Goal: Information Seeking & Learning: Learn about a topic

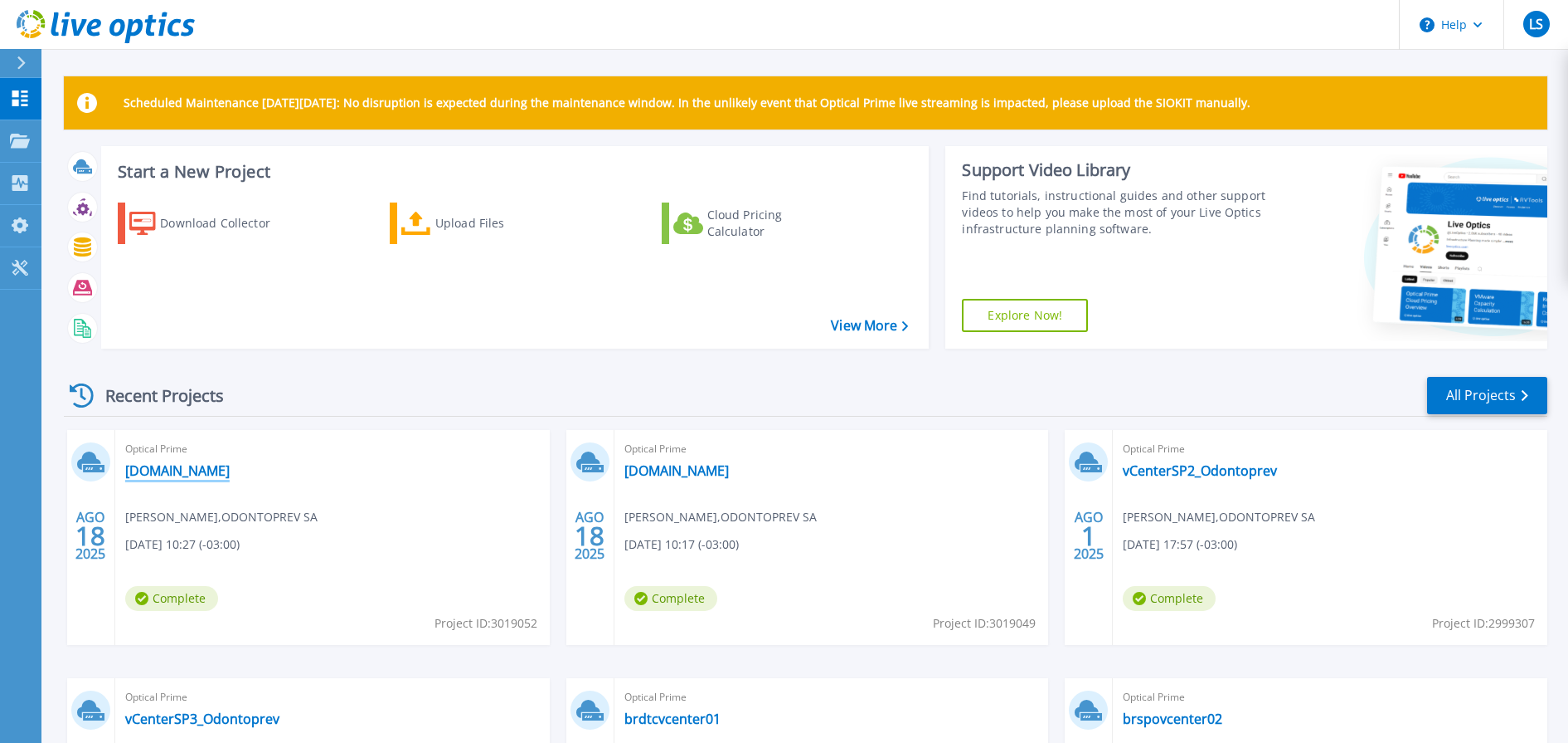
click at [229, 469] on link "[DOMAIN_NAME]" at bounding box center [177, 470] width 104 height 17
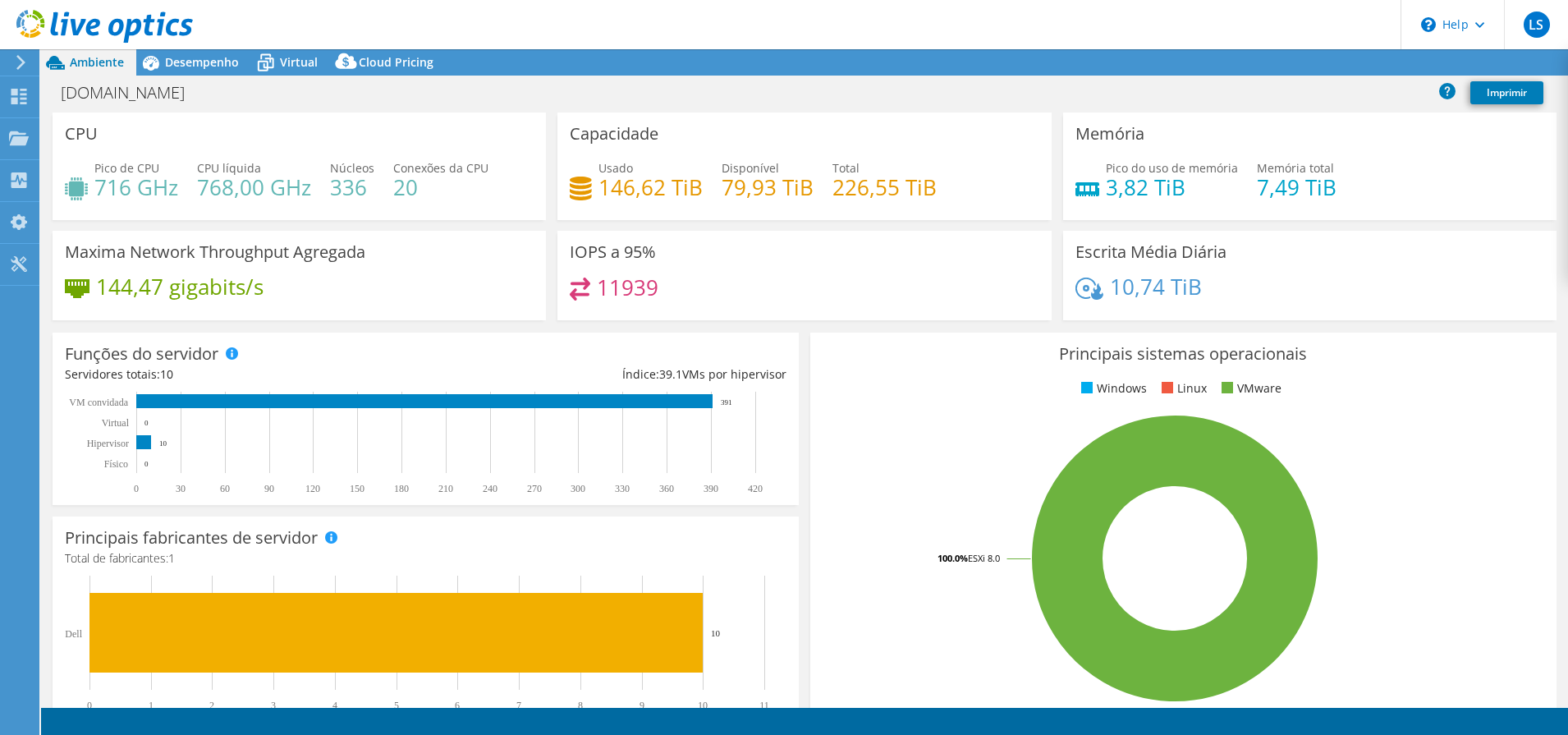
select select "USD"
click at [206, 66] on span "Desempenho" at bounding box center [201, 61] width 74 height 16
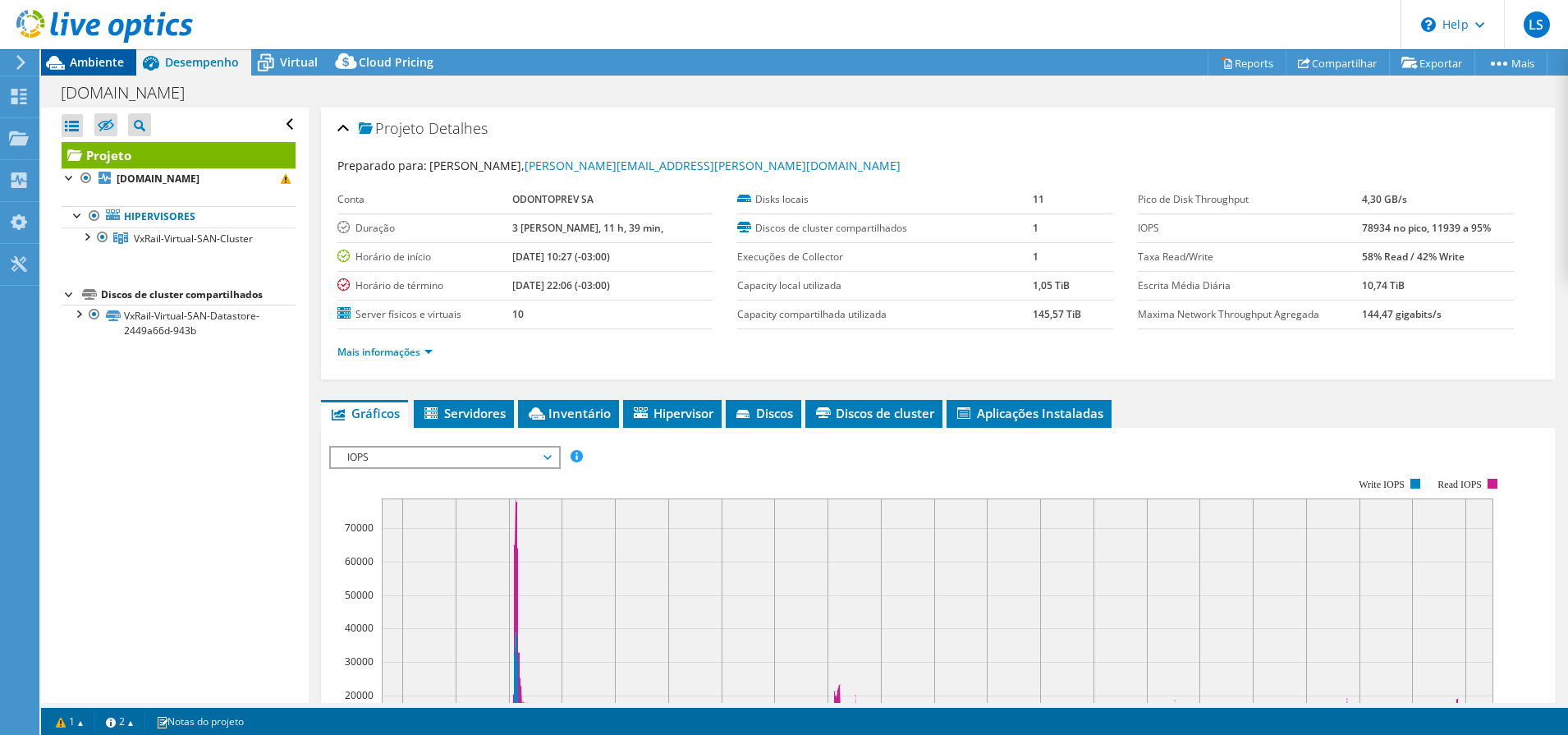
click at [71, 67] on span "Ambiente" at bounding box center [97, 61] width 54 height 16
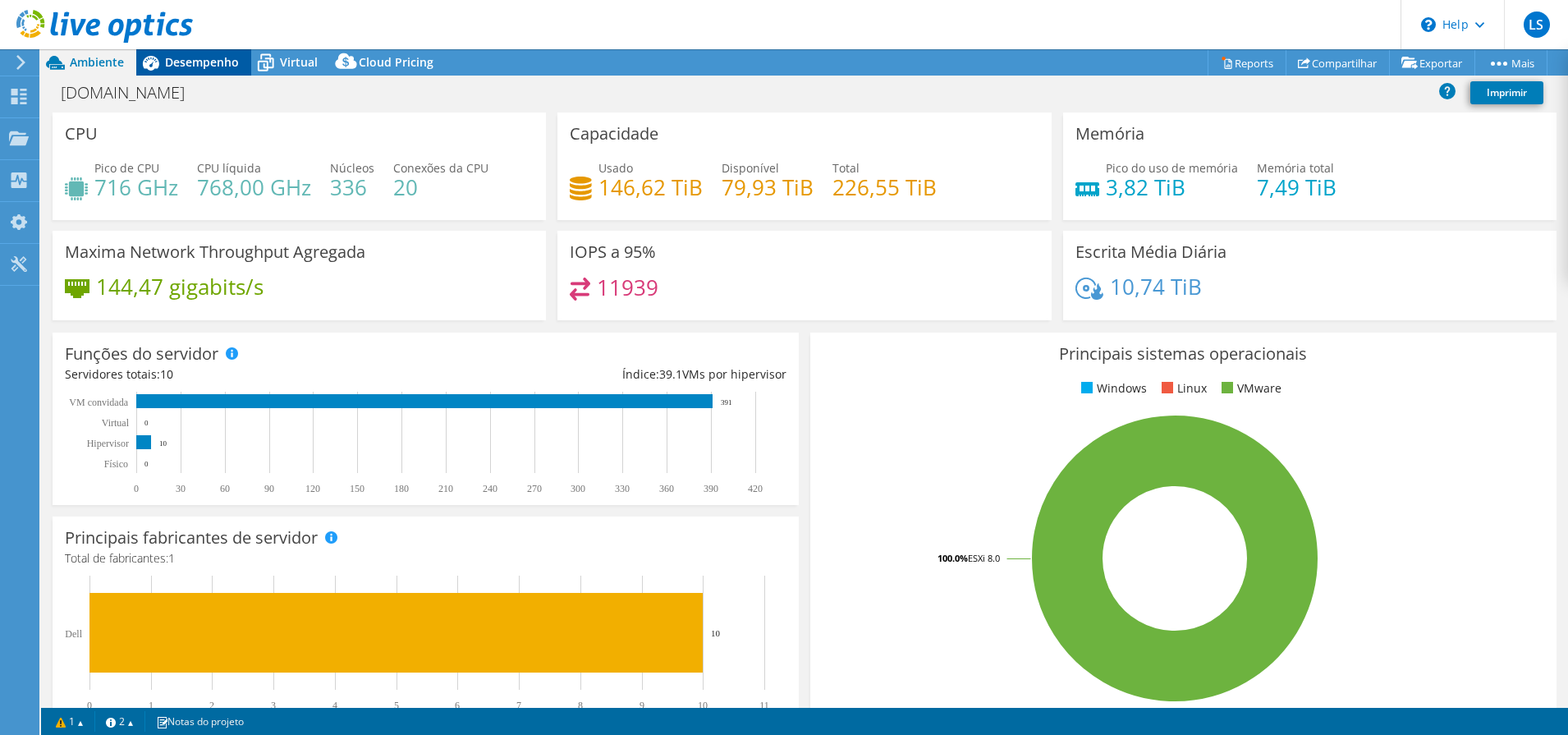
click at [194, 66] on span "Desempenho" at bounding box center [201, 61] width 74 height 16
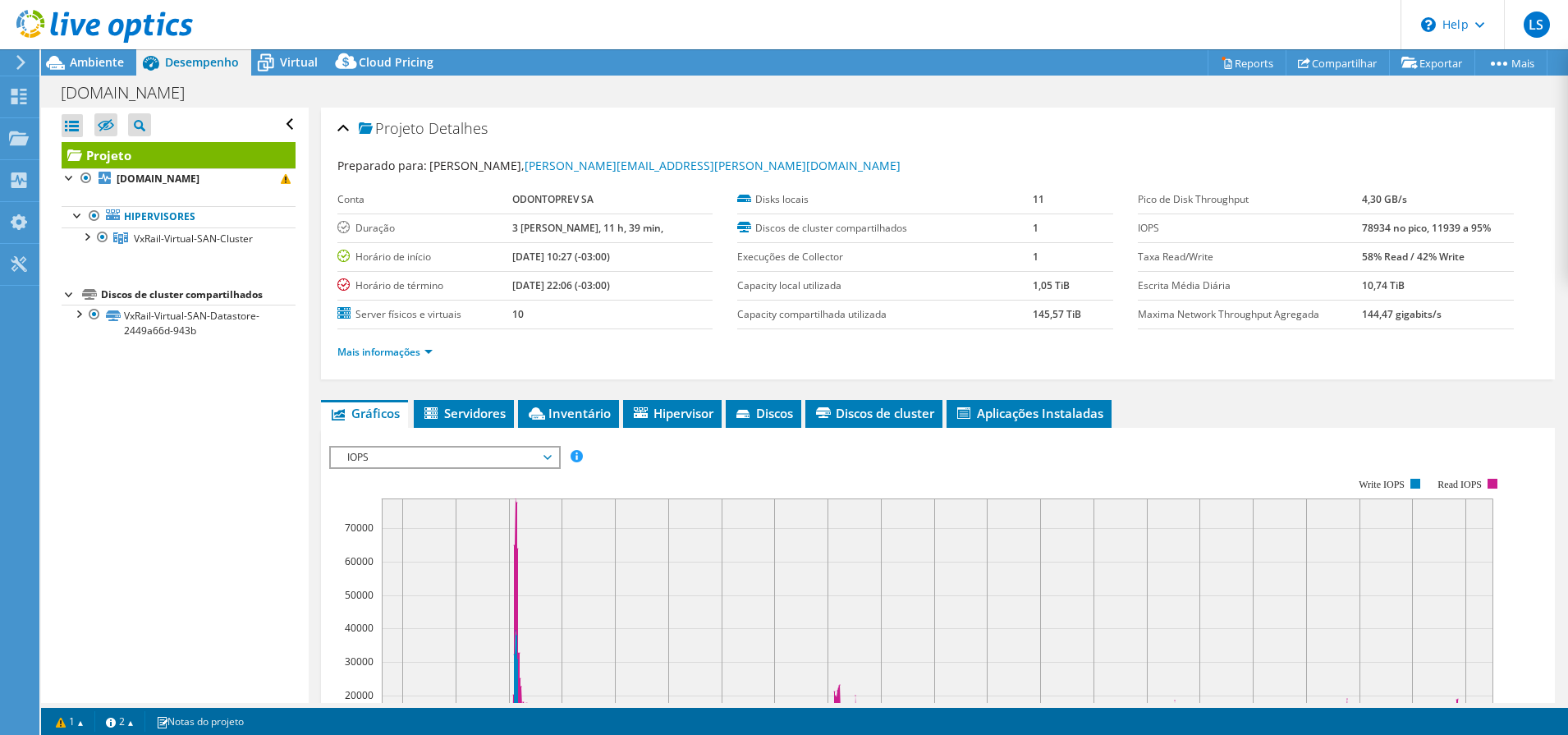
click at [416, 454] on span "IOPS" at bounding box center [444, 457] width 211 height 20
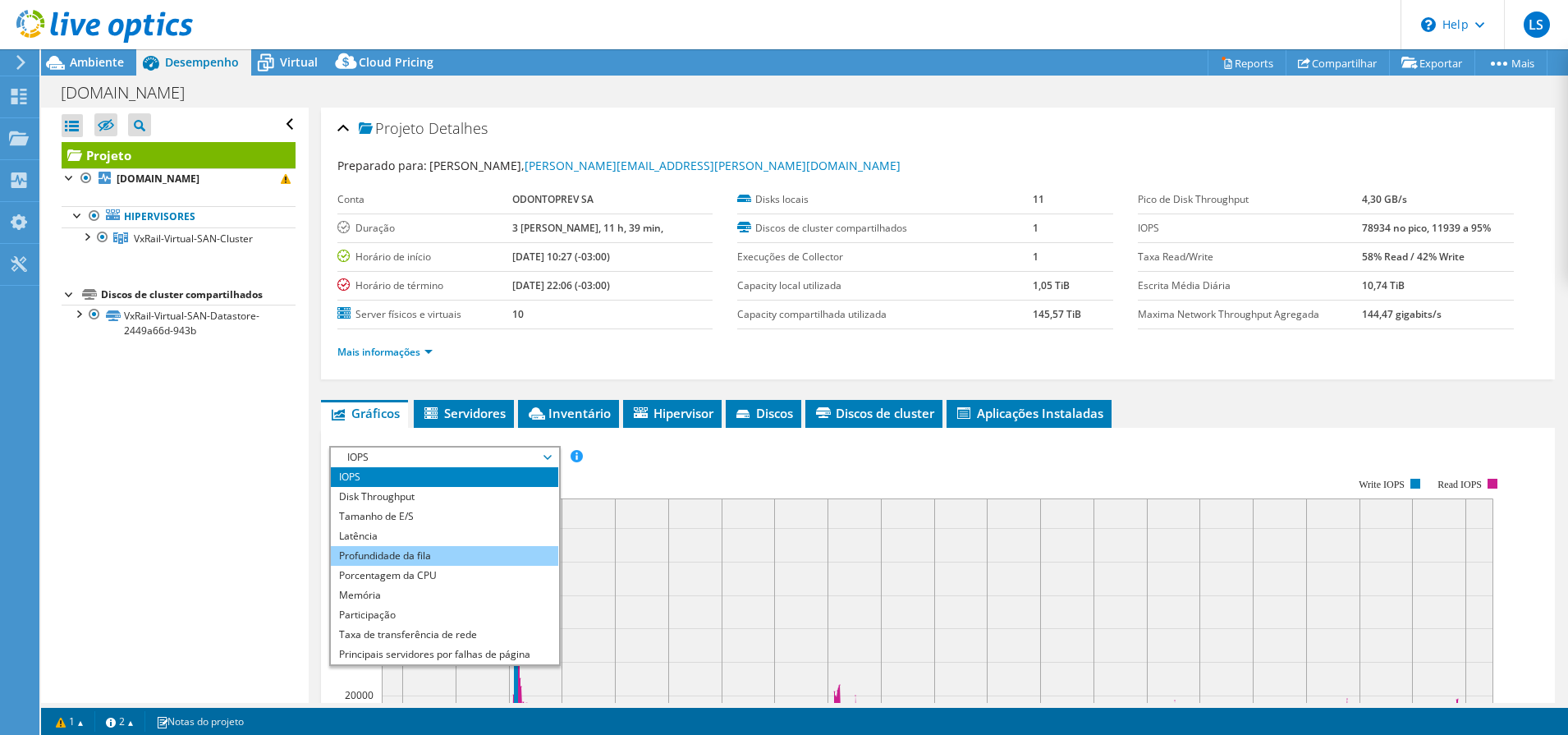
scroll to position [60, 0]
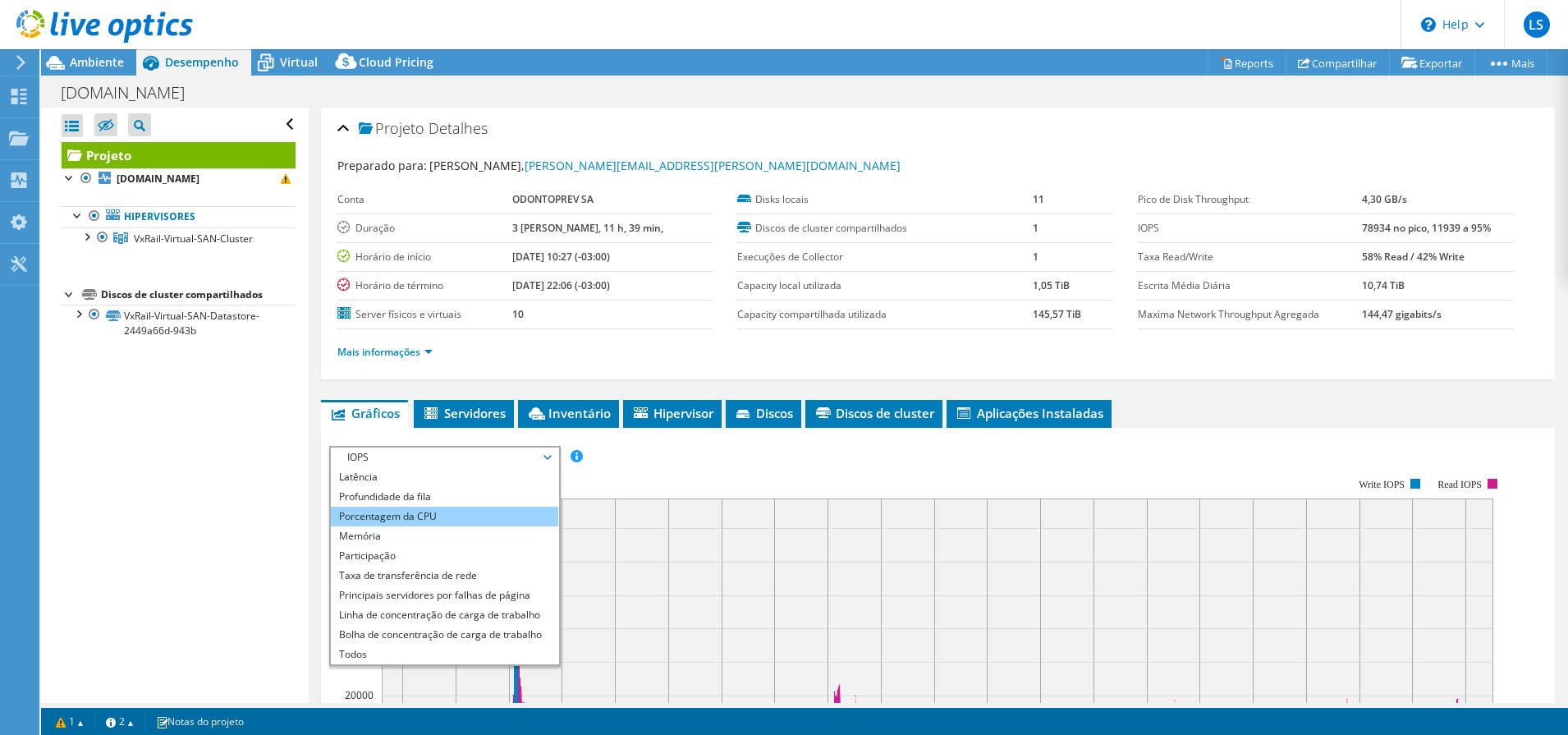
click at [440, 516] on li "Porcentagem da CPU" at bounding box center [445, 515] width 227 height 20
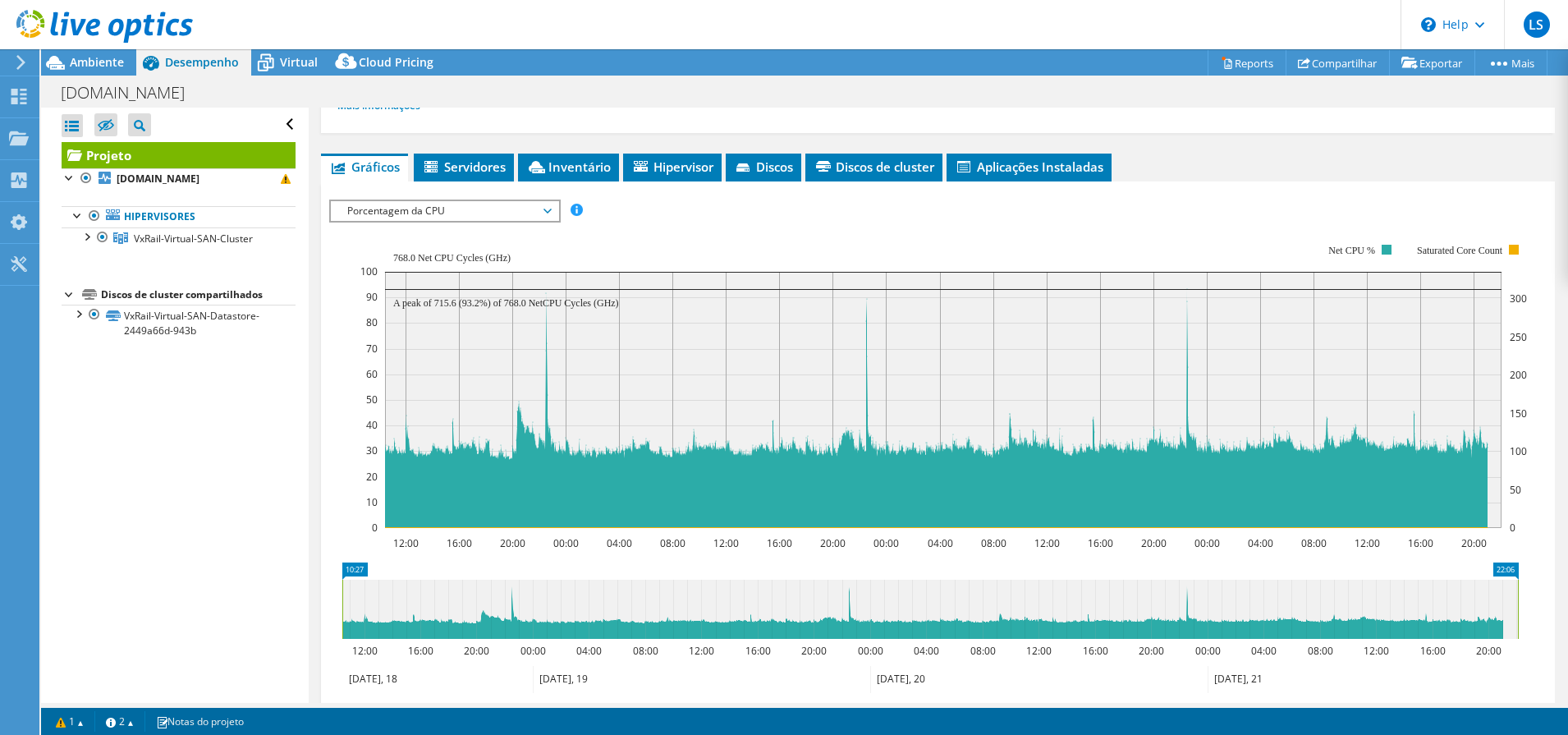
scroll to position [410, 0]
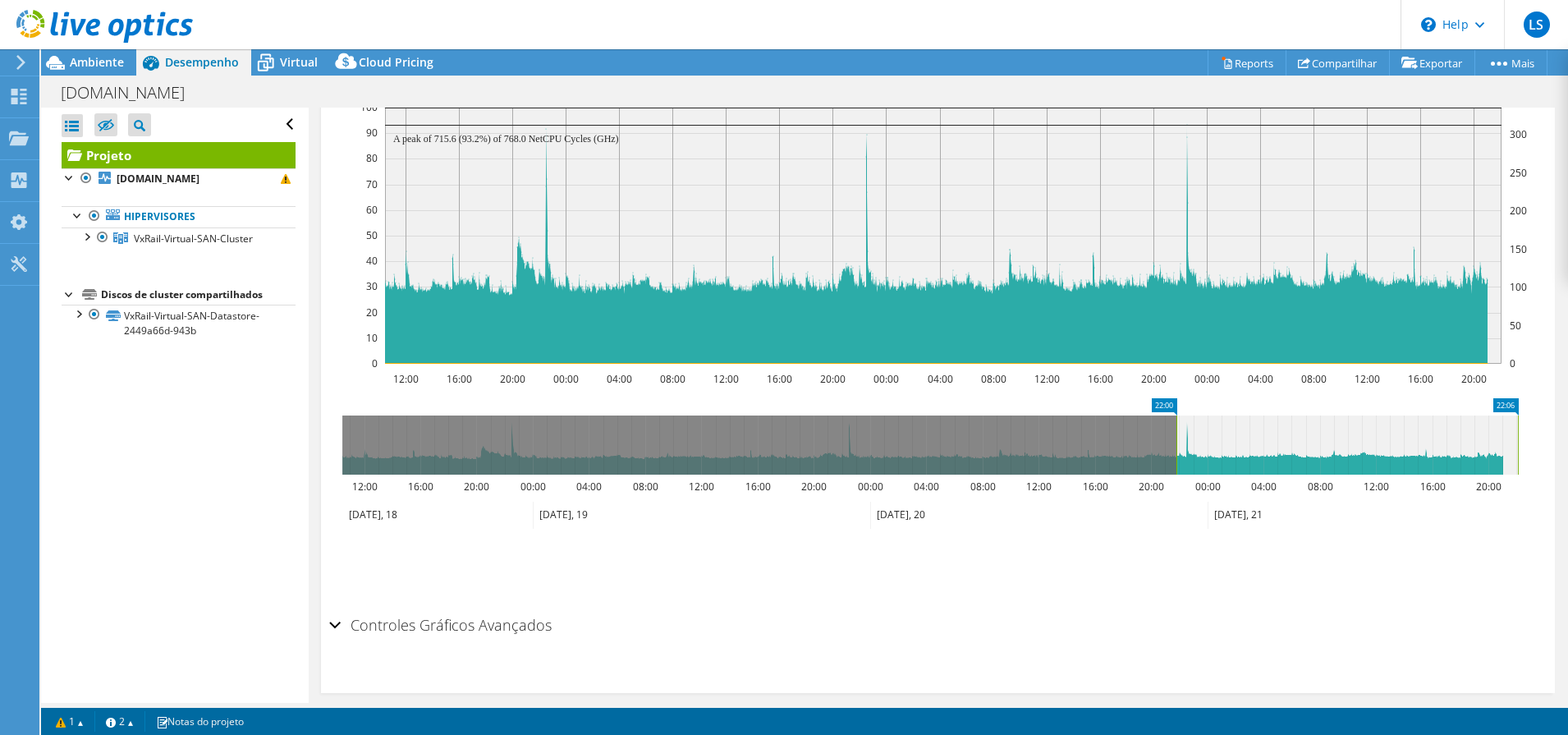
drag, startPoint x: 358, startPoint y: 408, endPoint x: 1192, endPoint y: 394, distance: 834.1
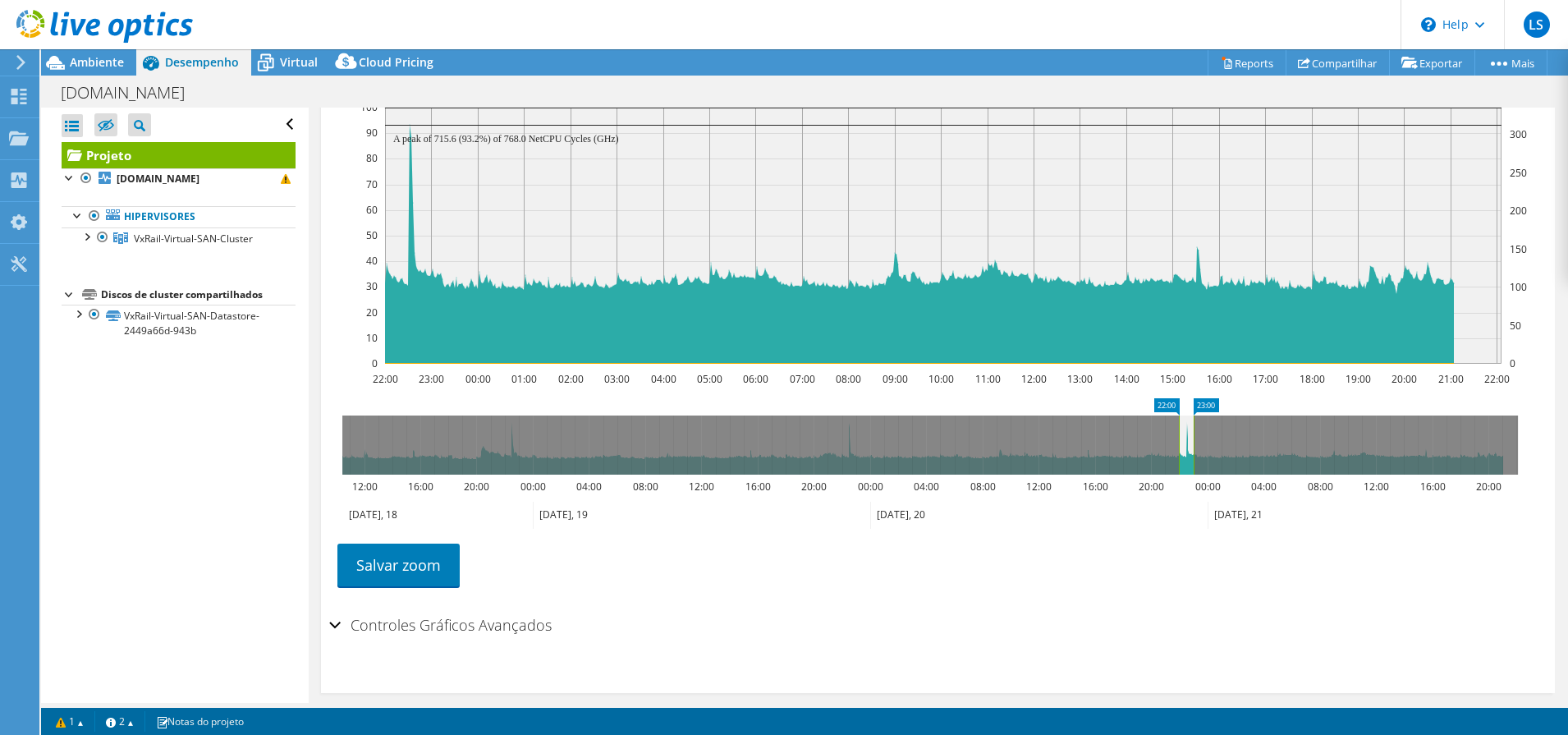
drag, startPoint x: 1514, startPoint y: 401, endPoint x: 1189, endPoint y: 449, distance: 328.5
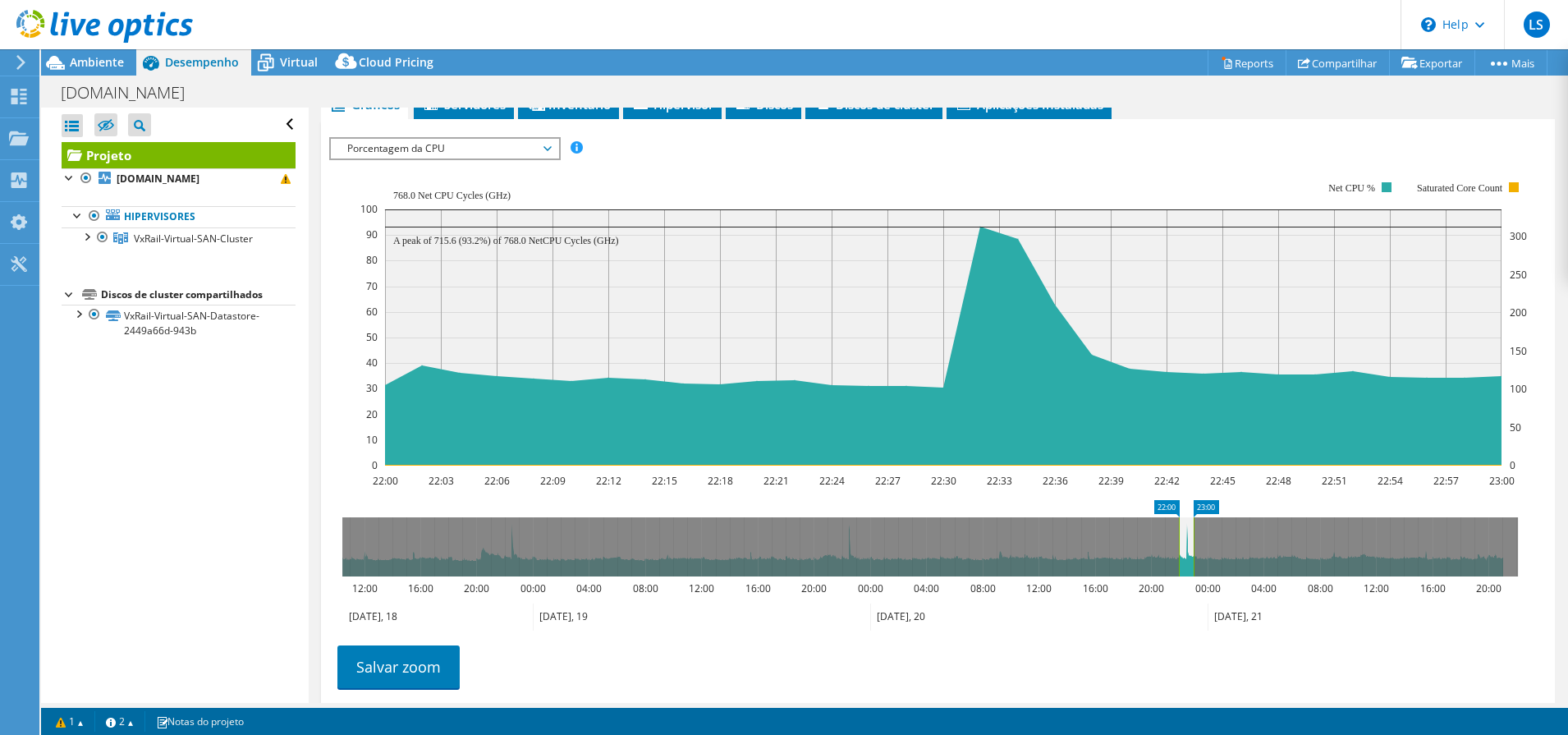
scroll to position [206, 0]
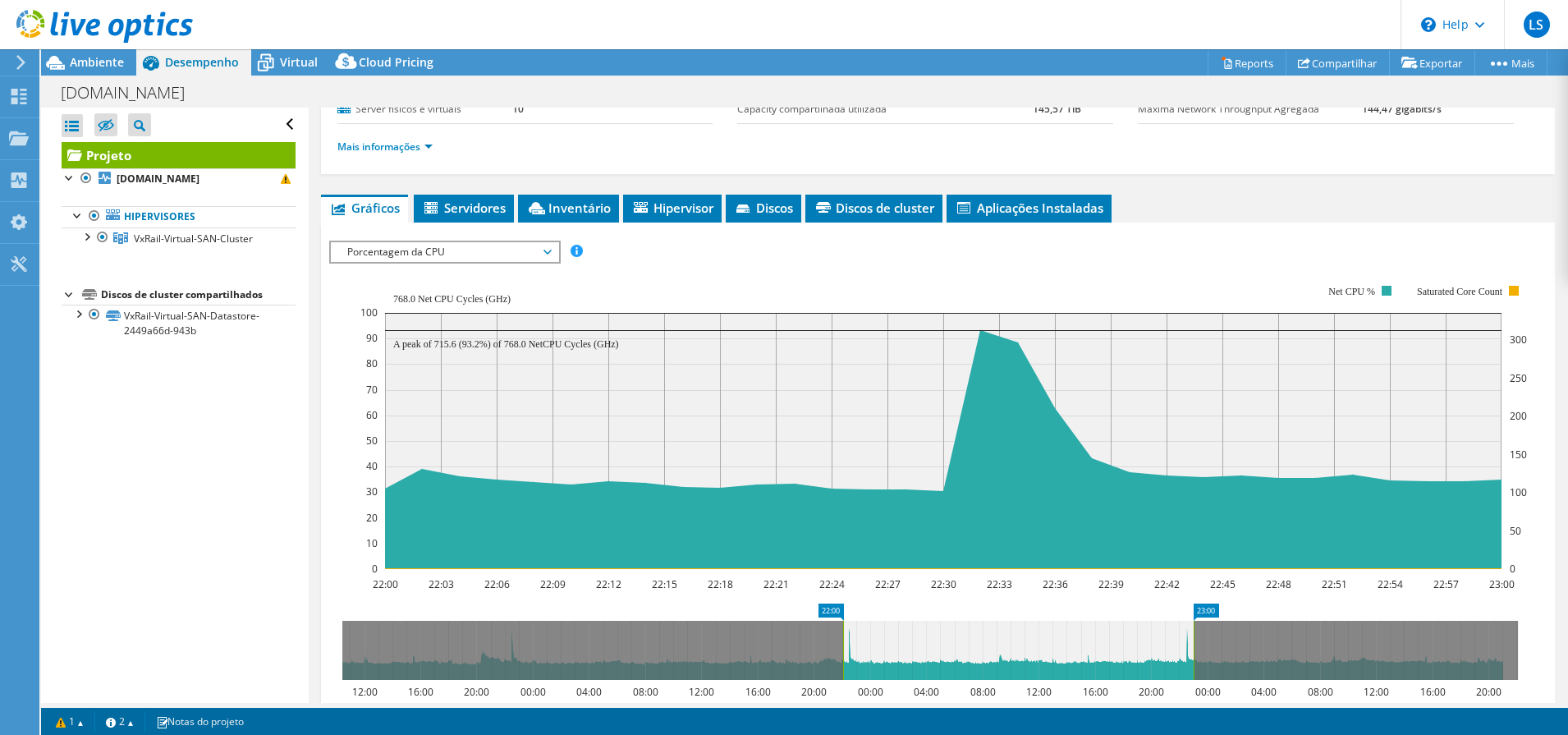
drag, startPoint x: 1167, startPoint y: 608, endPoint x: 831, endPoint y: 590, distance: 336.5
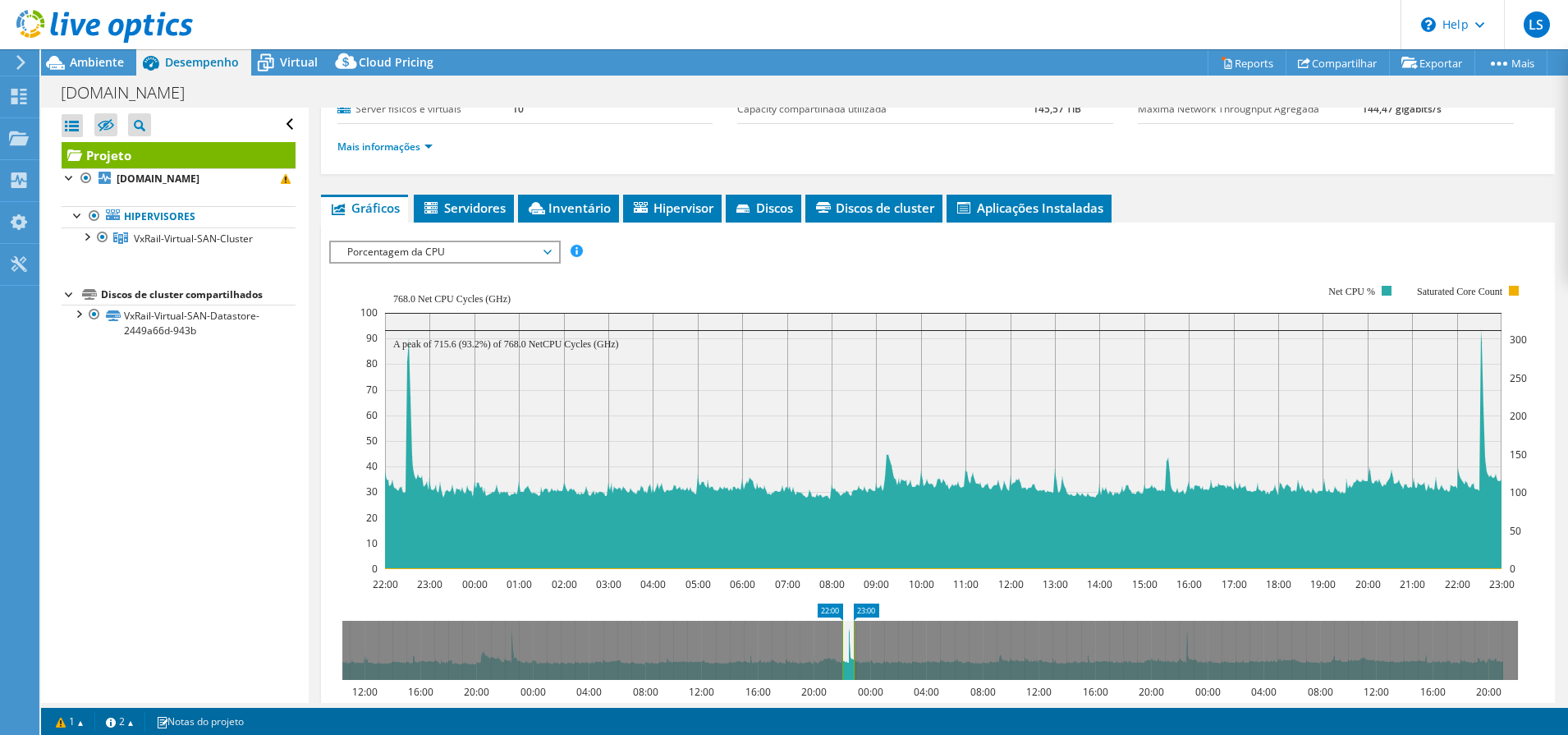
drag, startPoint x: 1205, startPoint y: 608, endPoint x: 865, endPoint y: 609, distance: 340.0
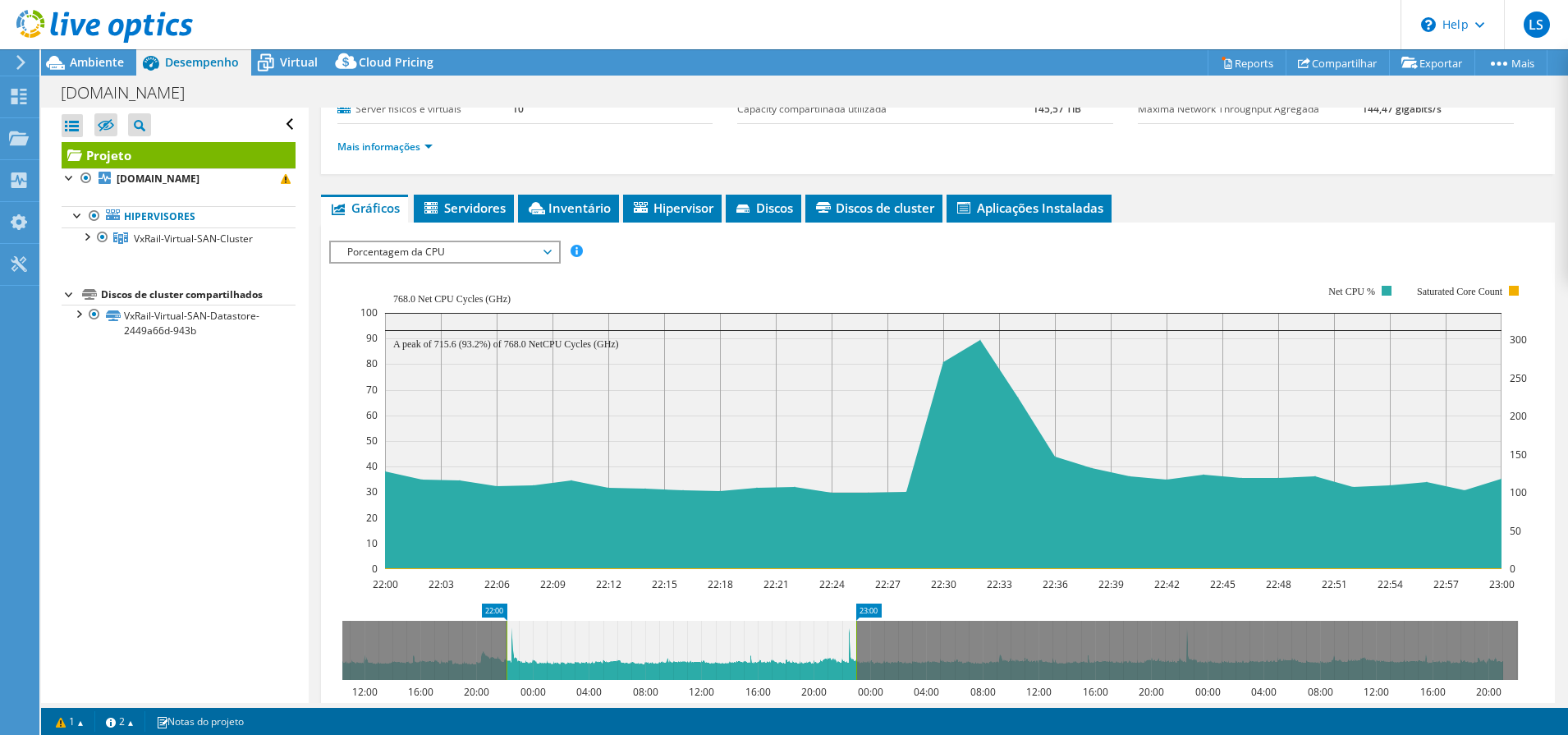
drag, startPoint x: 832, startPoint y: 614, endPoint x: 496, endPoint y: 574, distance: 338.4
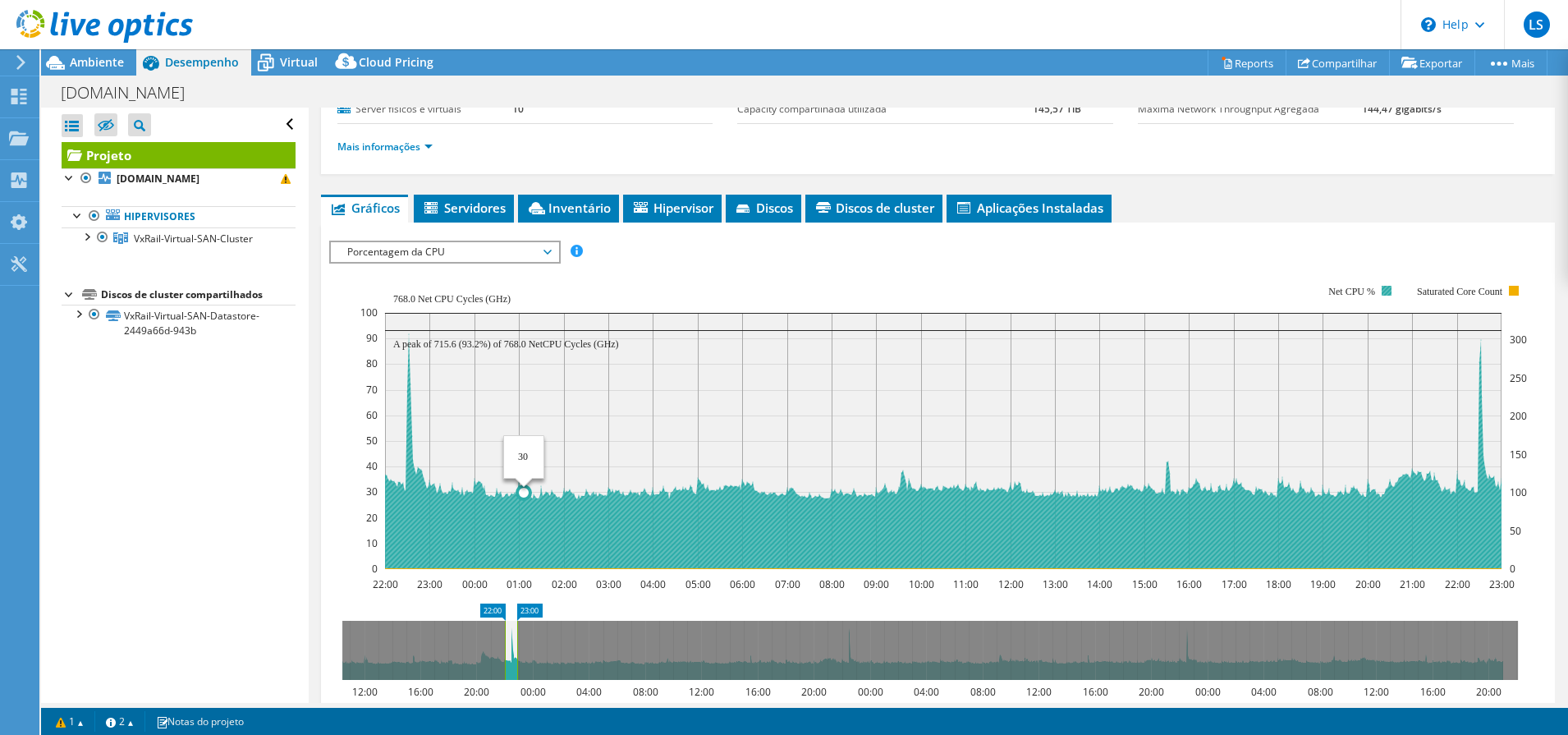
drag, startPoint x: 863, startPoint y: 608, endPoint x: 524, endPoint y: 555, distance: 343.1
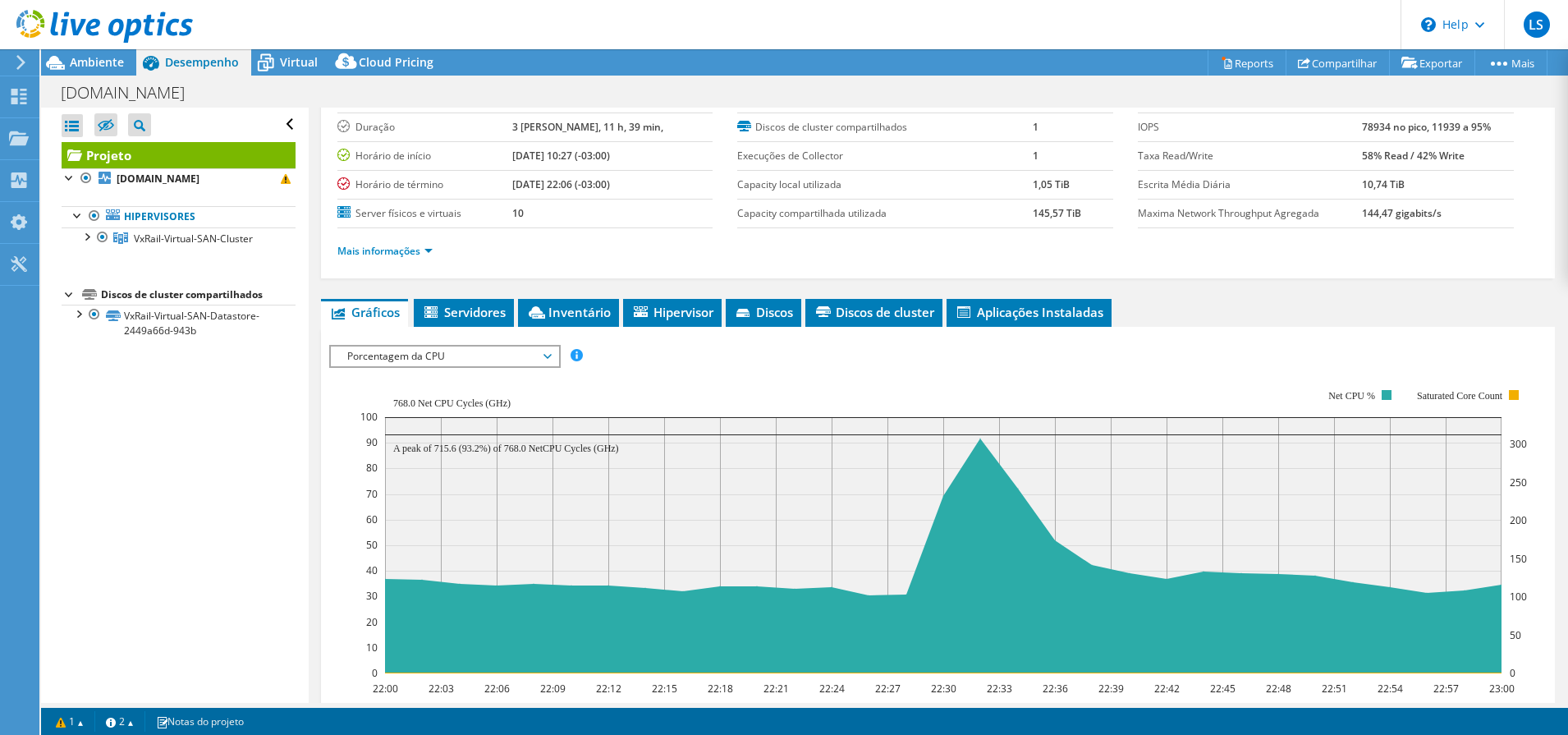
scroll to position [0, 0]
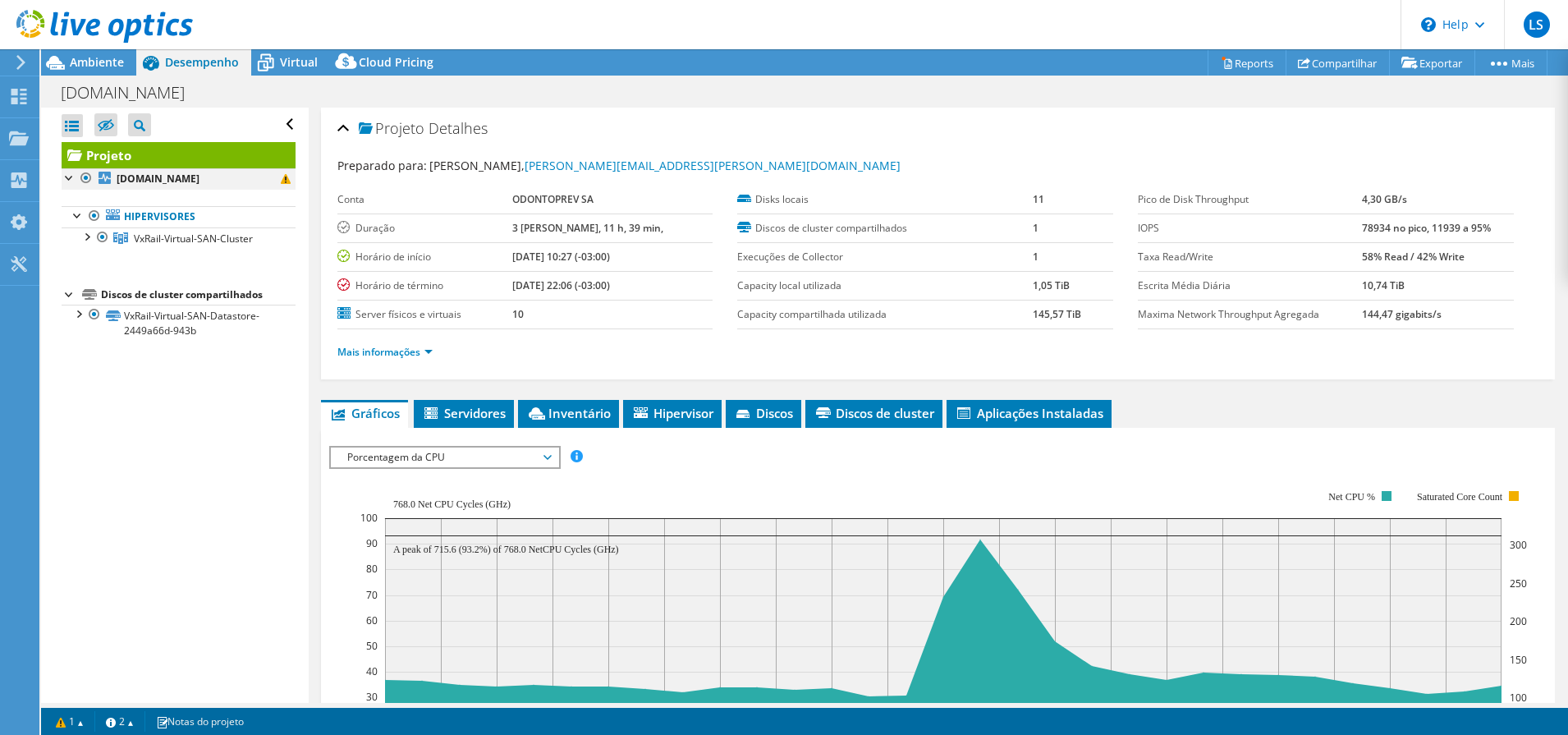
click at [72, 181] on div at bounding box center [70, 177] width 17 height 17
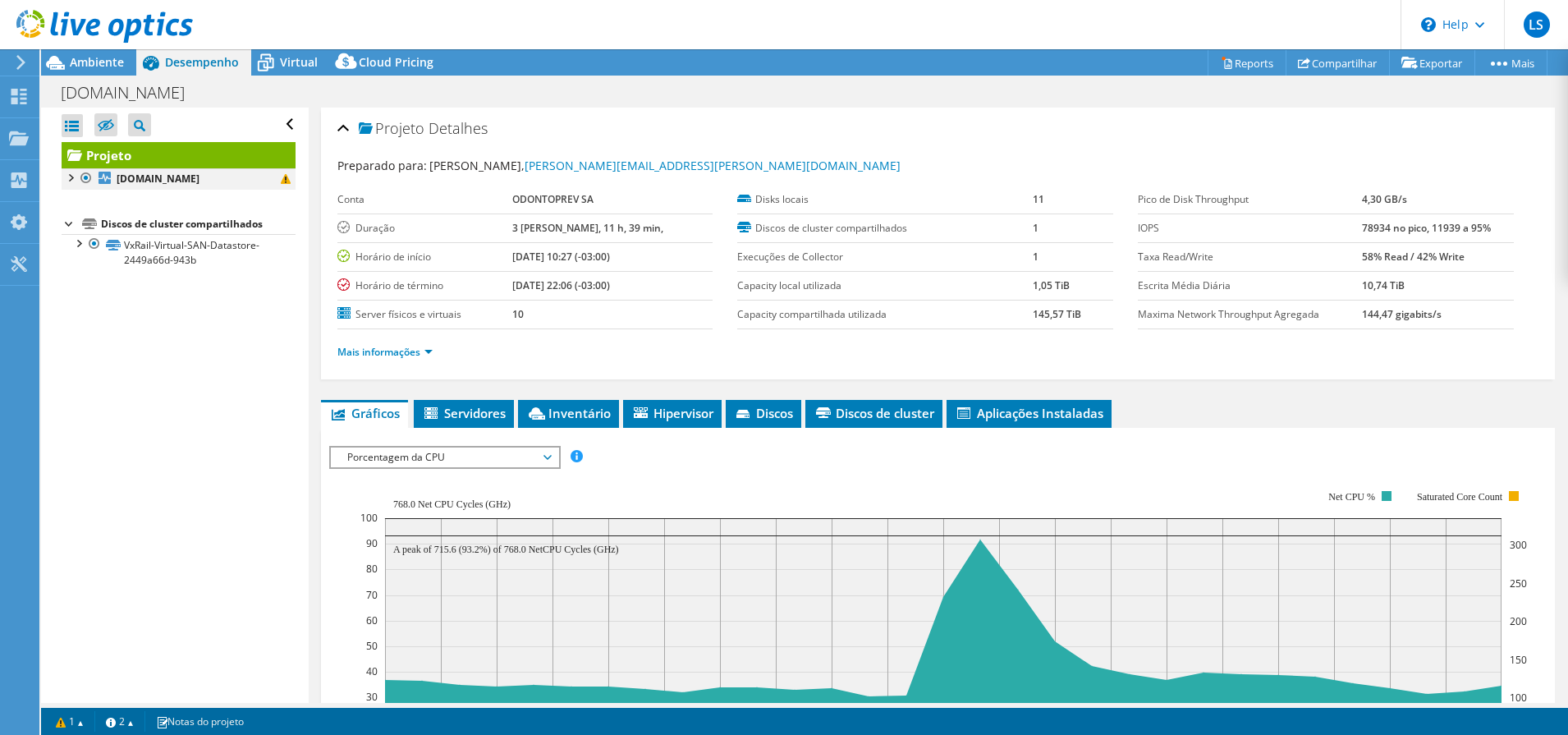
click at [64, 177] on div at bounding box center [70, 177] width 17 height 17
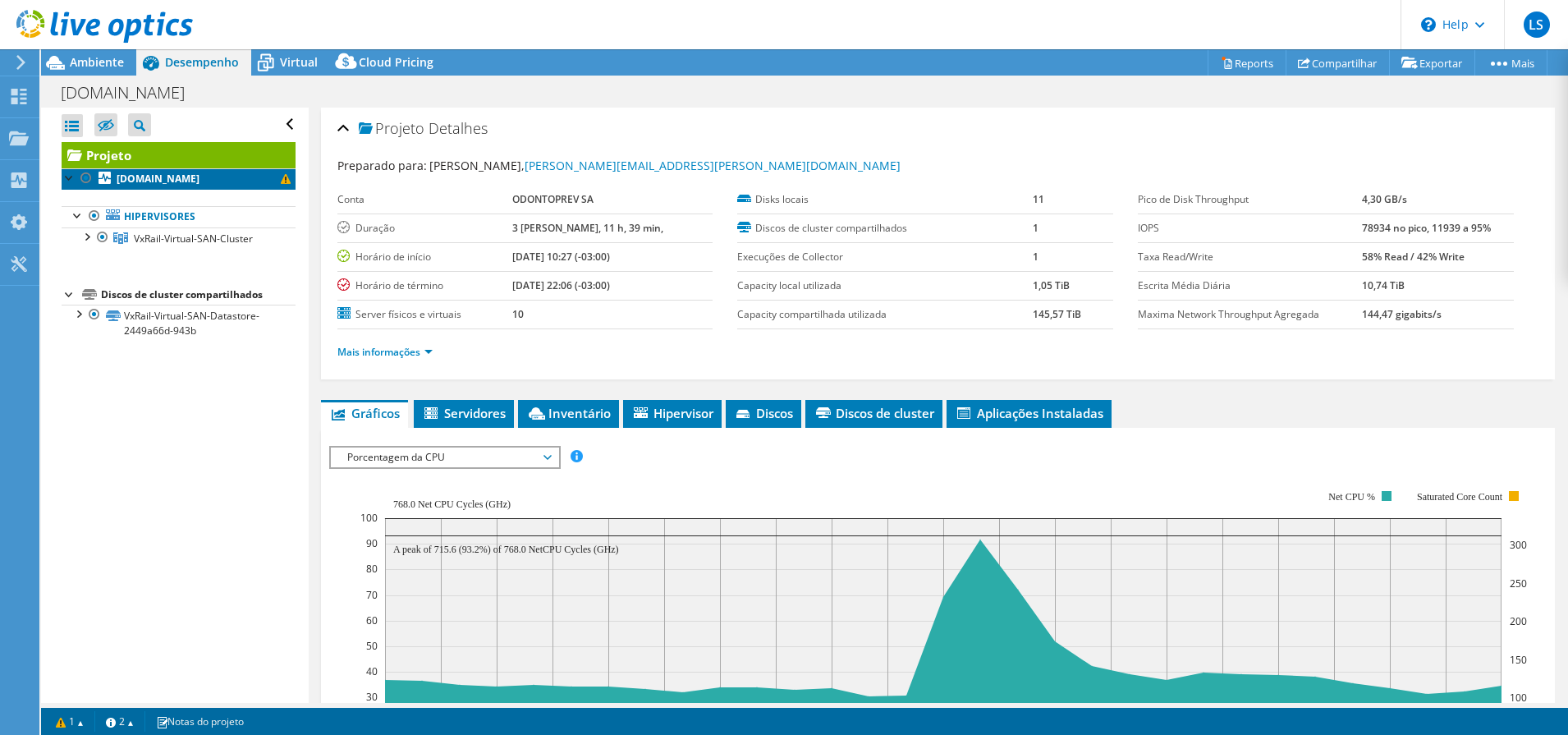
click at [155, 178] on b "[DOMAIN_NAME]" at bounding box center [157, 178] width 83 height 14
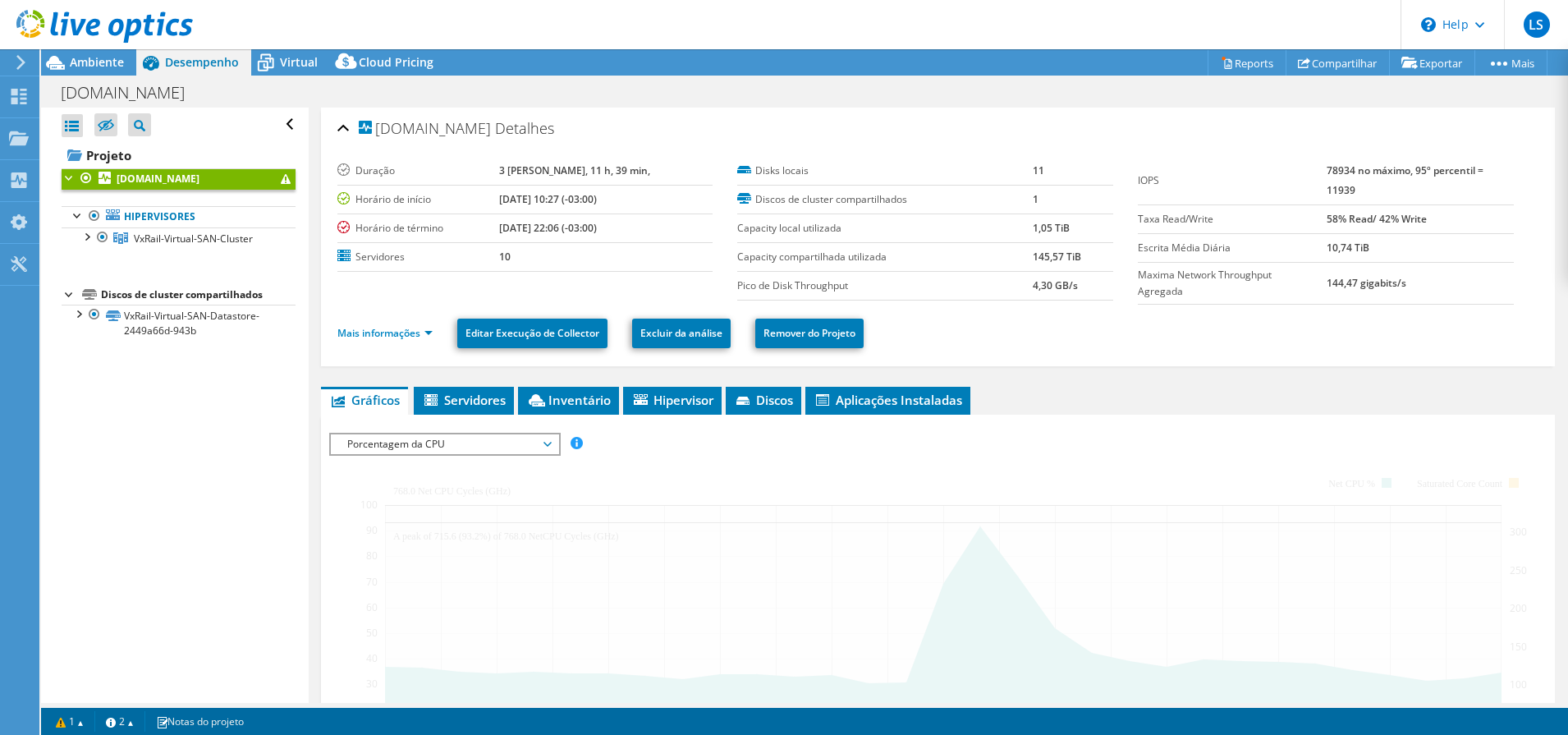
click at [341, 126] on div "[DOMAIN_NAME] Detalhes" at bounding box center [939, 129] width 1202 height 35
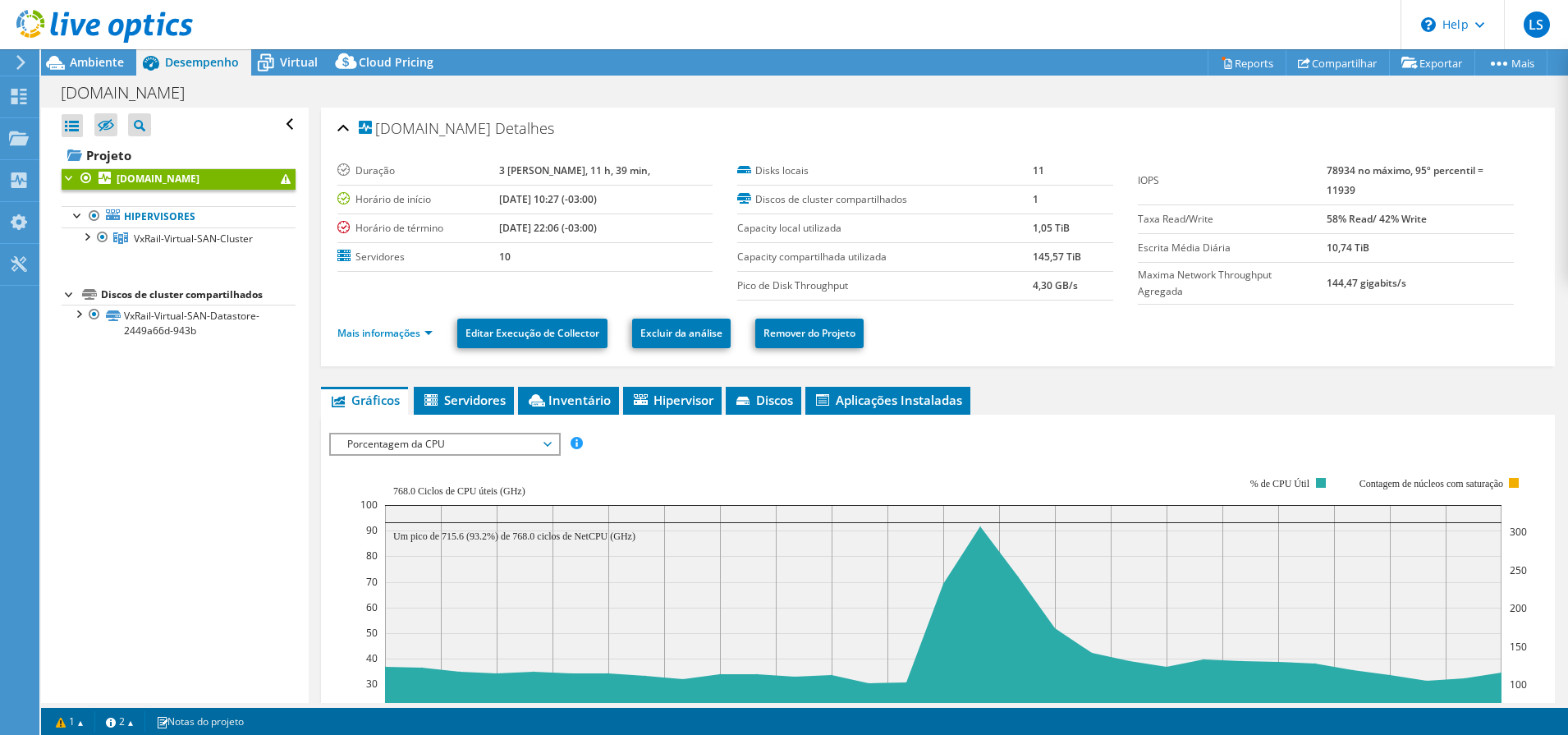
click at [369, 443] on span "Porcentagem da CPU" at bounding box center [444, 444] width 211 height 20
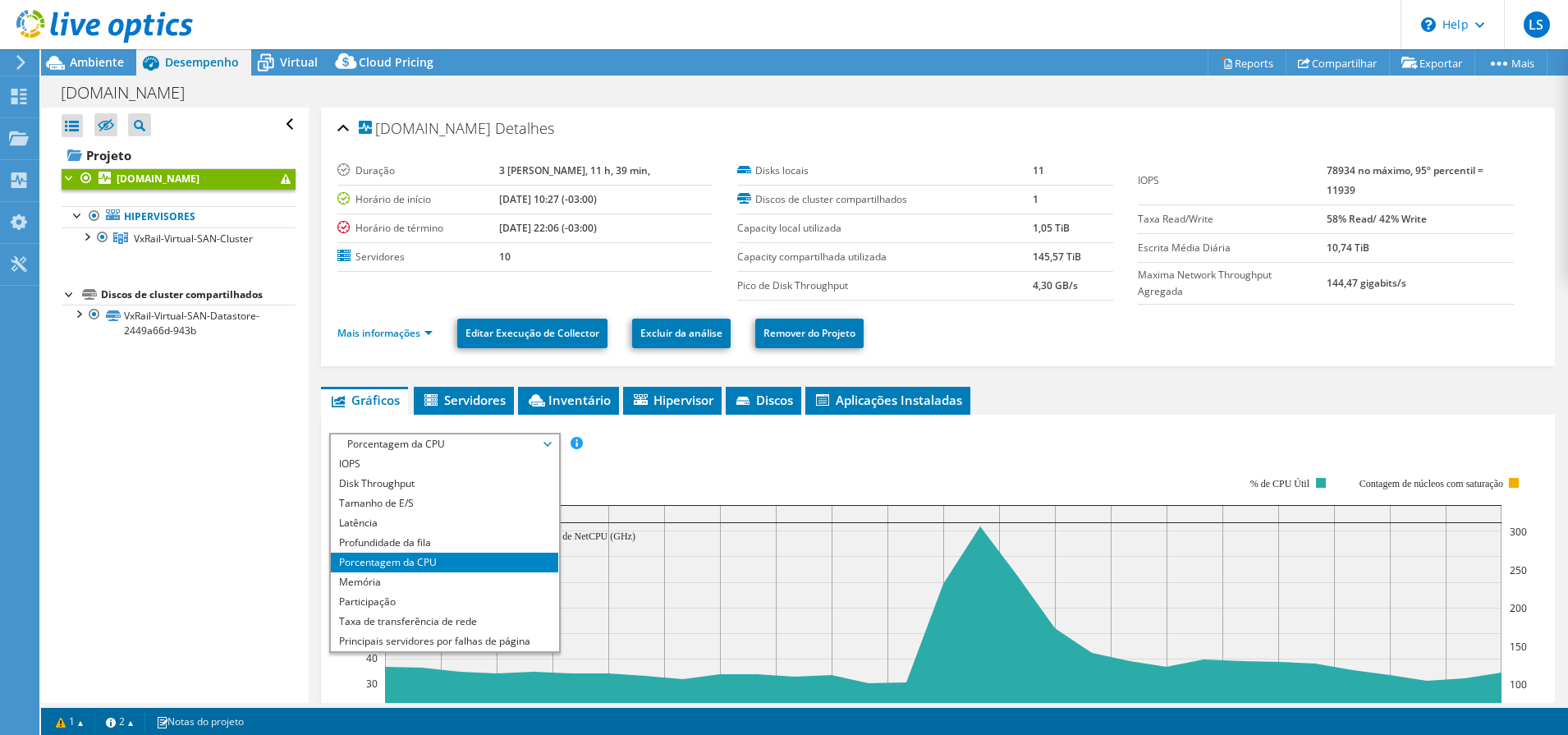
click at [618, 445] on div "IOPS Disk Throughput Tamanho de E/S Latência Profundidade da fila Porcentagem d…" at bounding box center [938, 444] width 1218 height 22
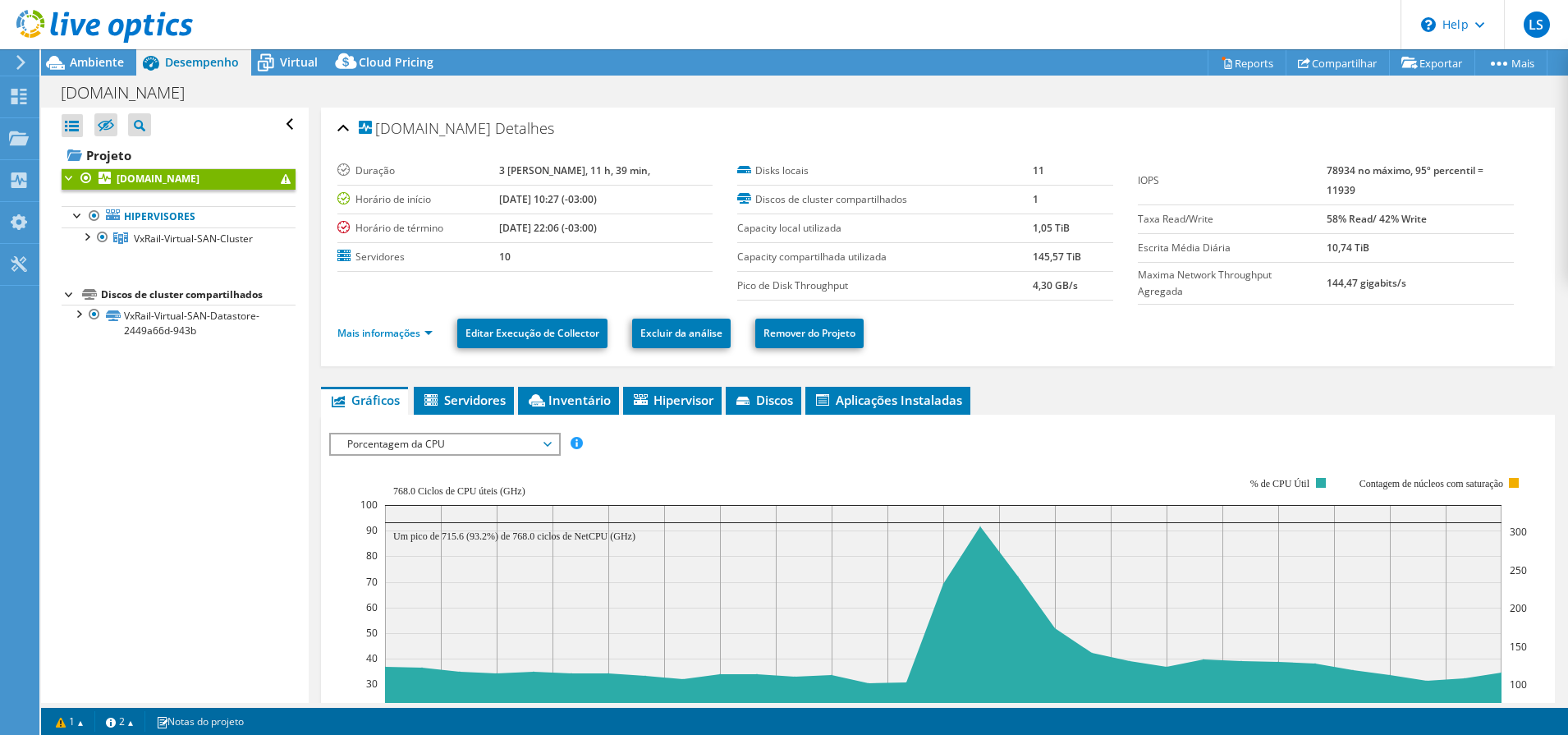
click at [1050, 433] on div "IOPS Disk Throughput Tamanho de E/S Latência Profundidade da fila Porcentagem d…" at bounding box center [938, 444] width 1218 height 22
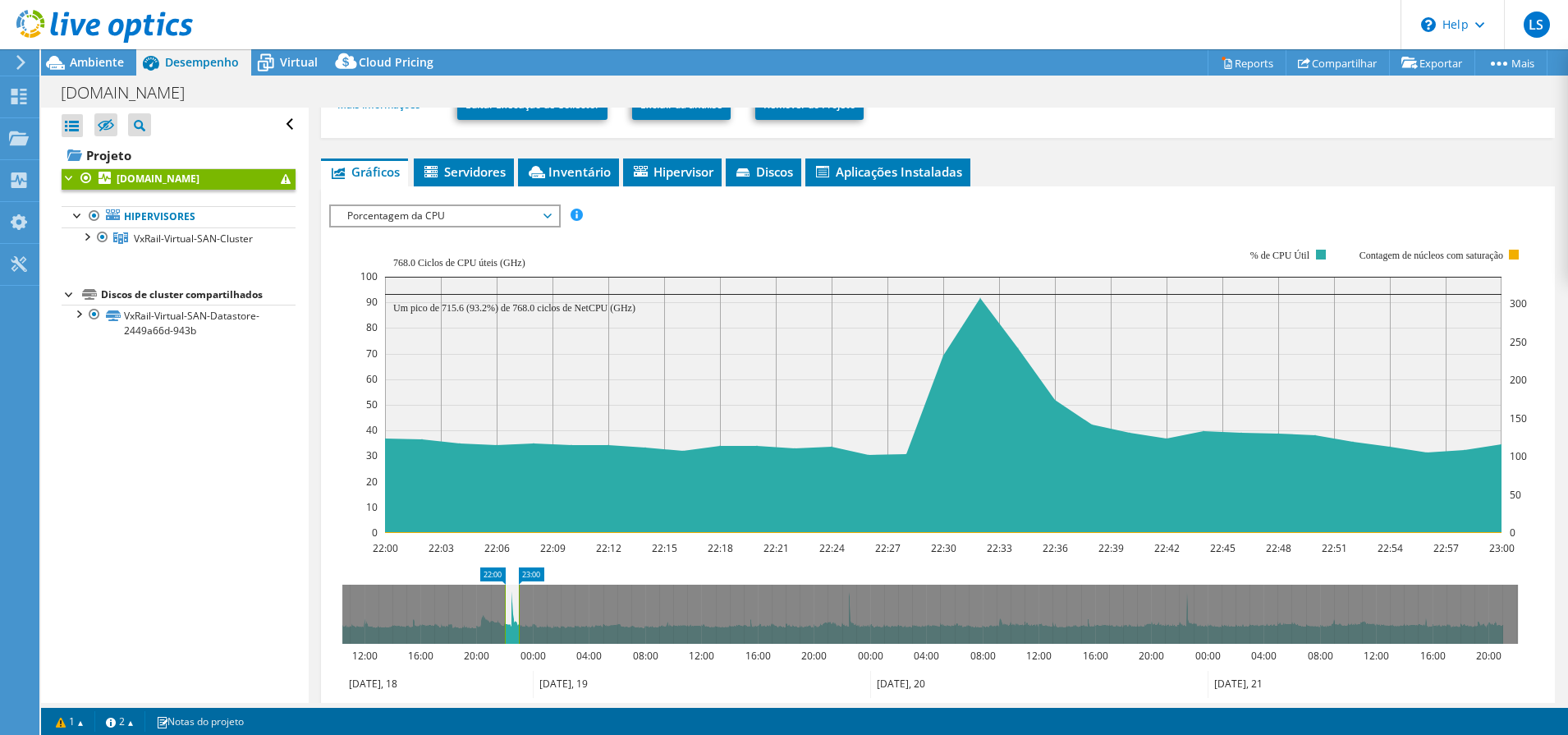
scroll to position [410, 0]
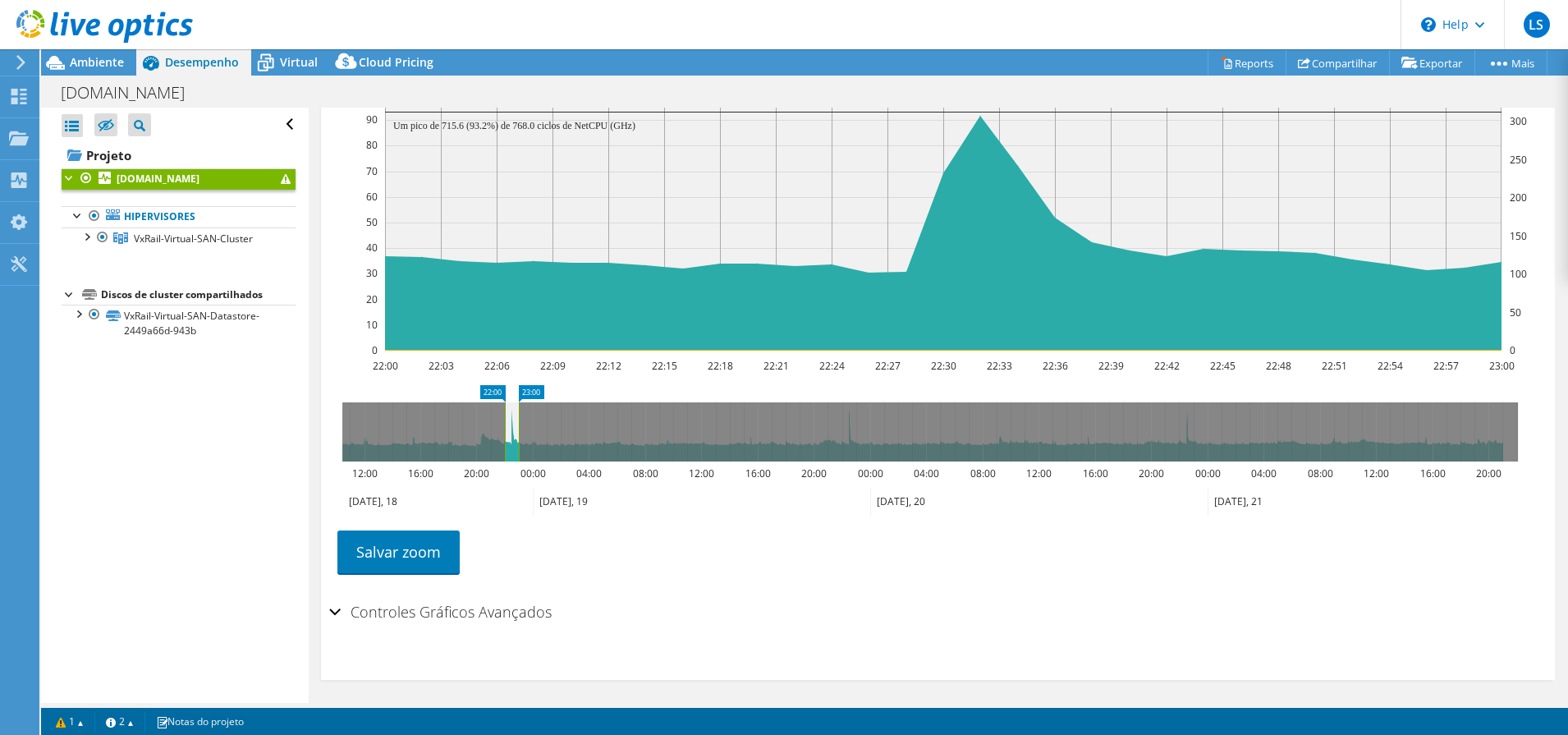
click at [334, 616] on div "Controles Gráficos Avançados" at bounding box center [938, 613] width 1218 height 35
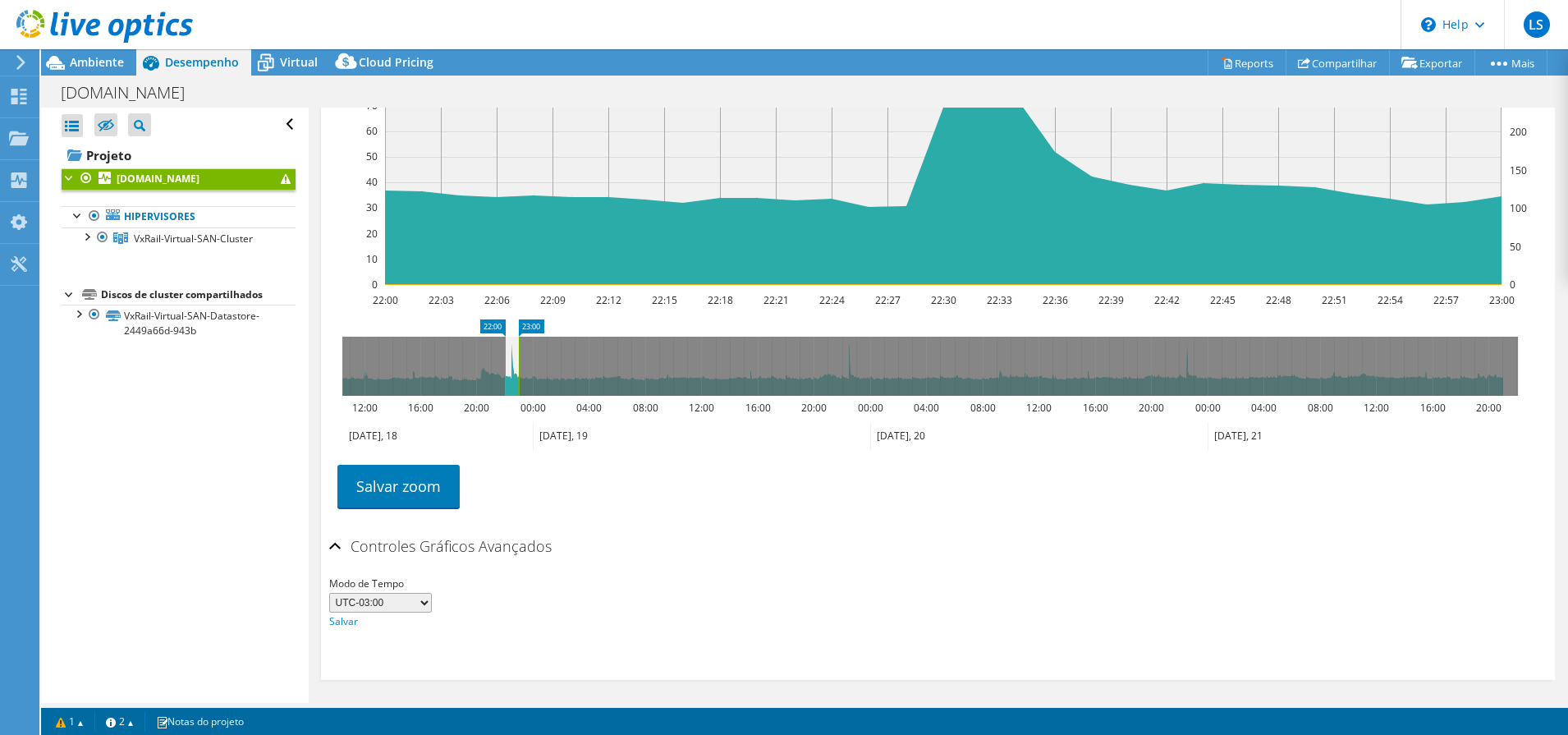
scroll to position [482, 0]
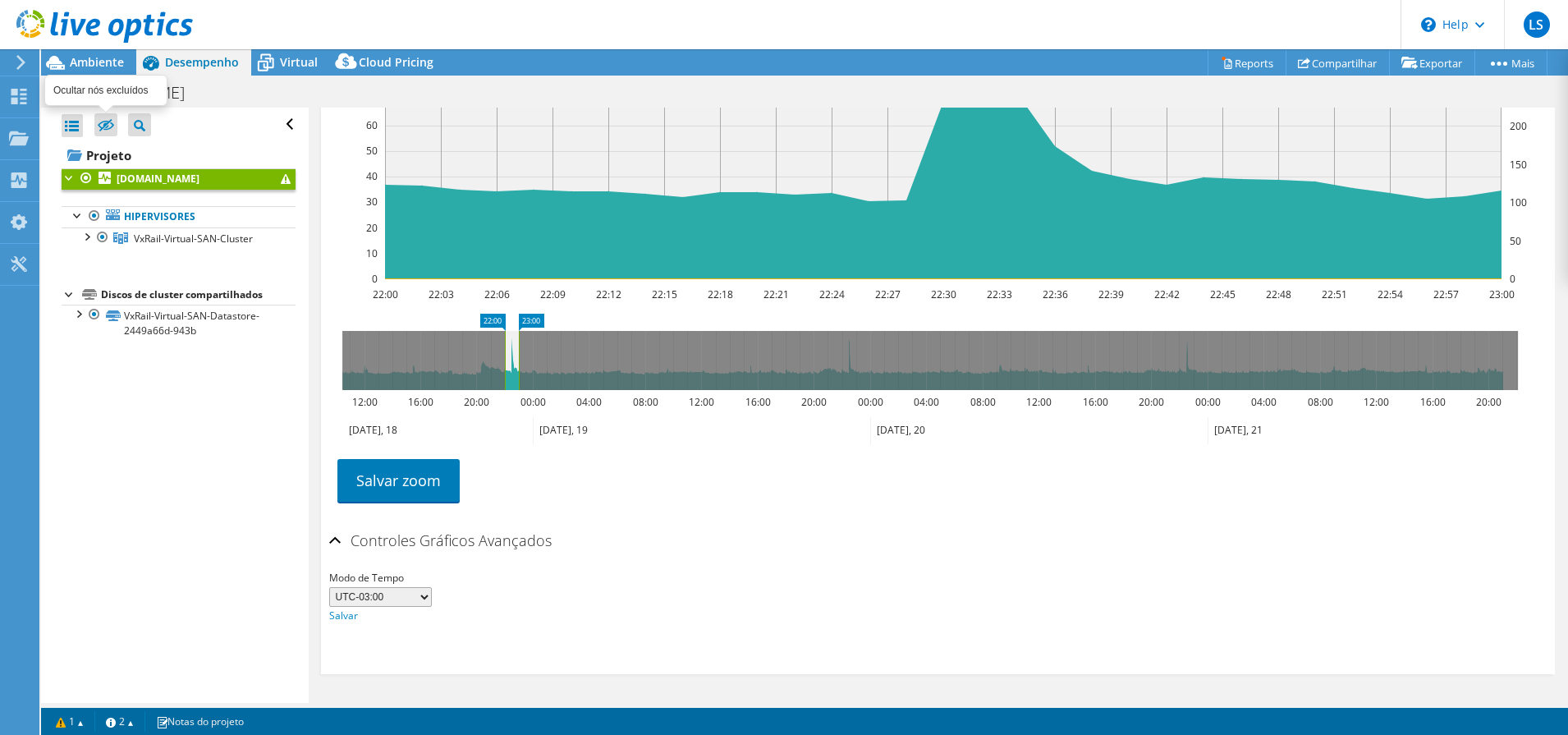
click at [106, 123] on icon at bounding box center [106, 126] width 17 height 12
click at [0, 0] on input "checkbox" at bounding box center [0, 0] width 0 height 0
click at [101, 123] on icon at bounding box center [106, 126] width 17 height 12
click at [0, 0] on input "checkbox" at bounding box center [0, 0] width 0 height 0
click at [67, 177] on div at bounding box center [70, 177] width 17 height 17
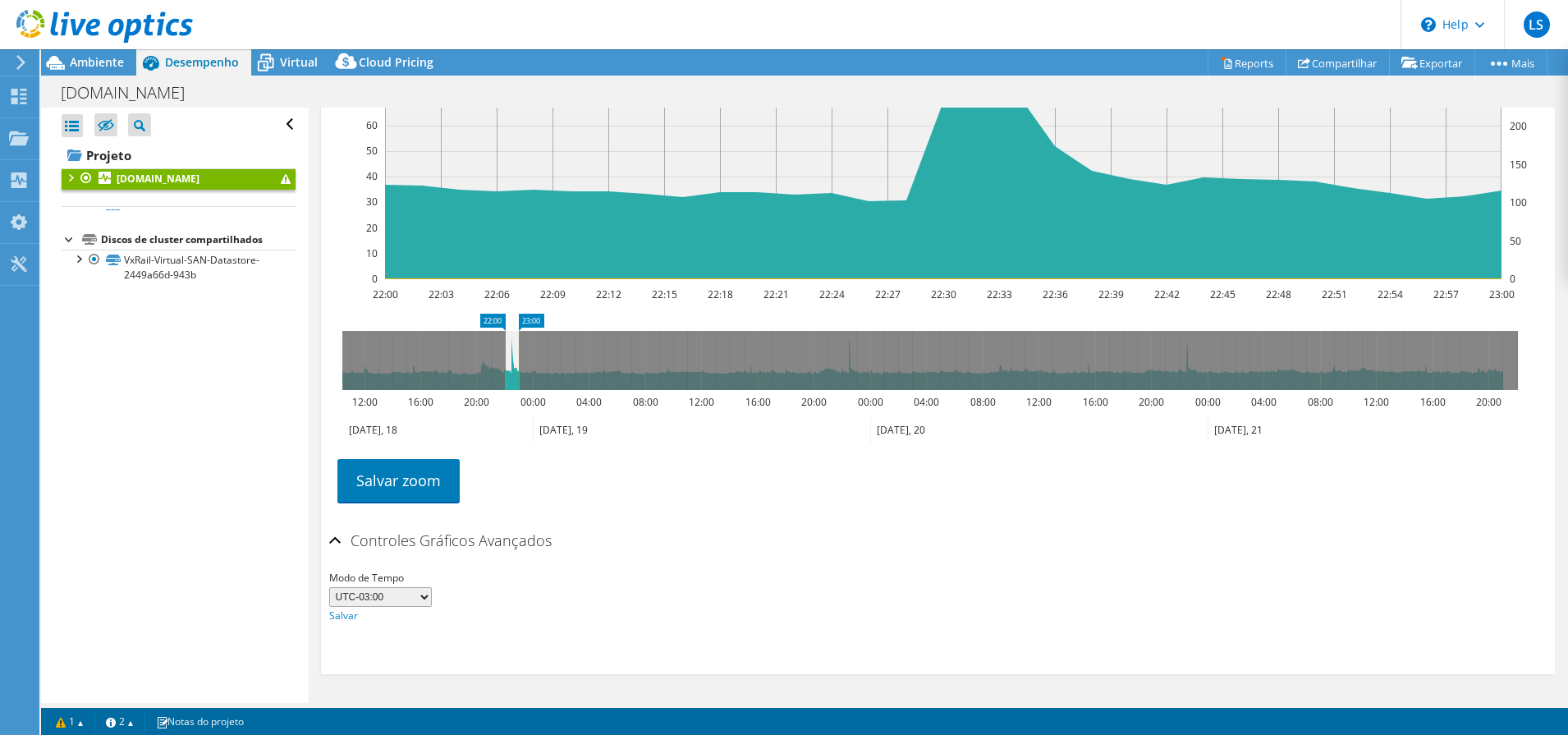
click at [67, 177] on div at bounding box center [70, 177] width 17 height 17
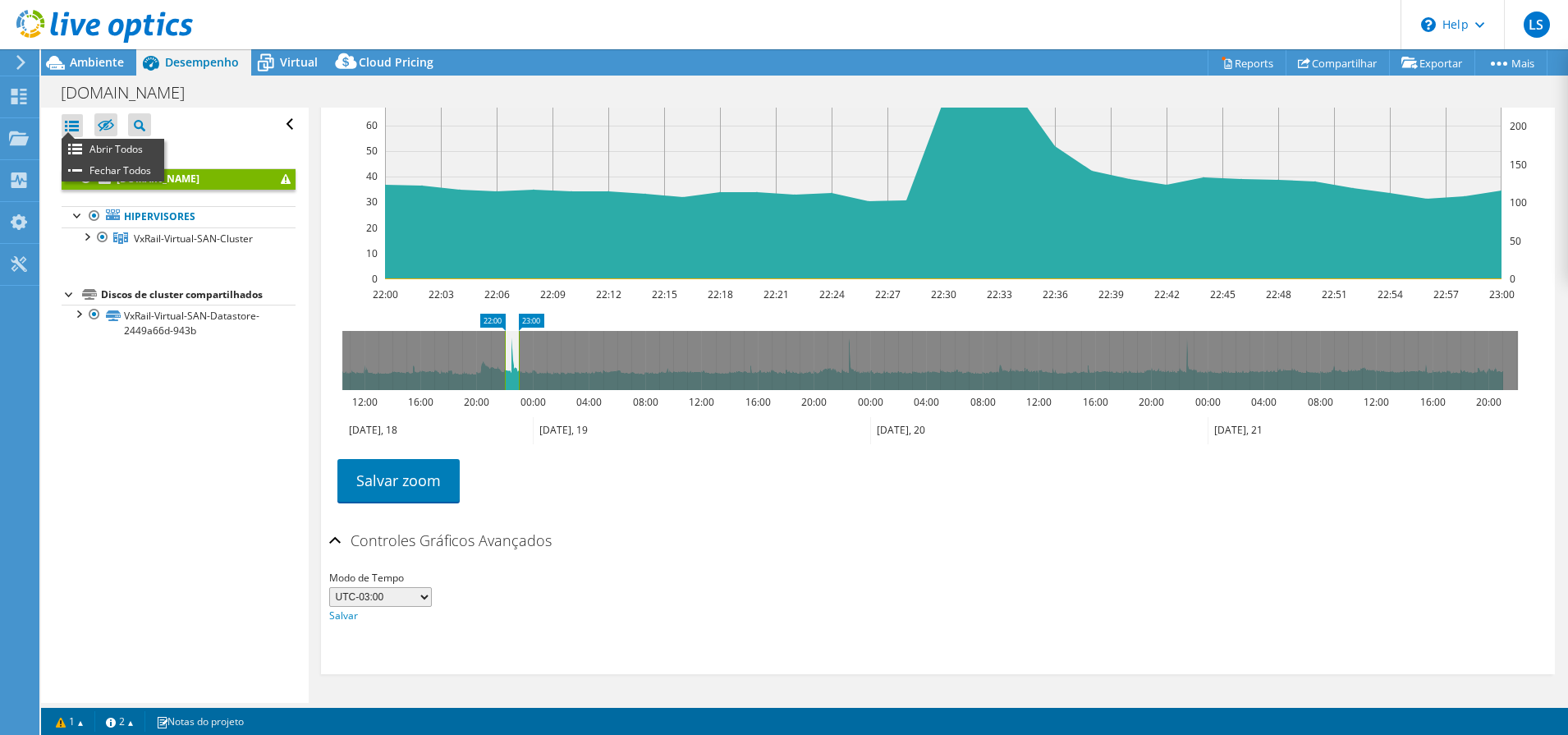
click at [71, 127] on div at bounding box center [72, 126] width 21 height 23
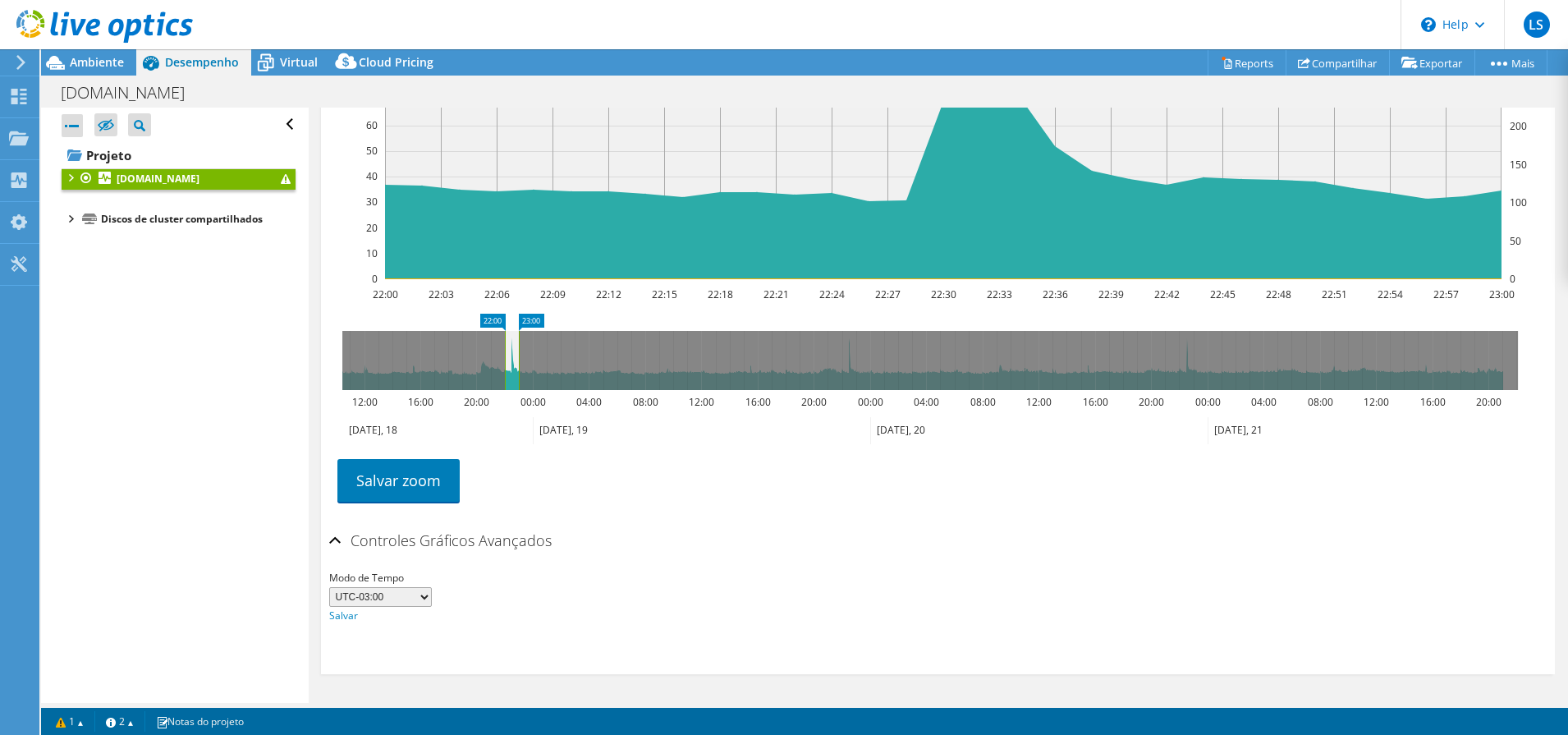
click at [71, 127] on div at bounding box center [72, 126] width 21 height 23
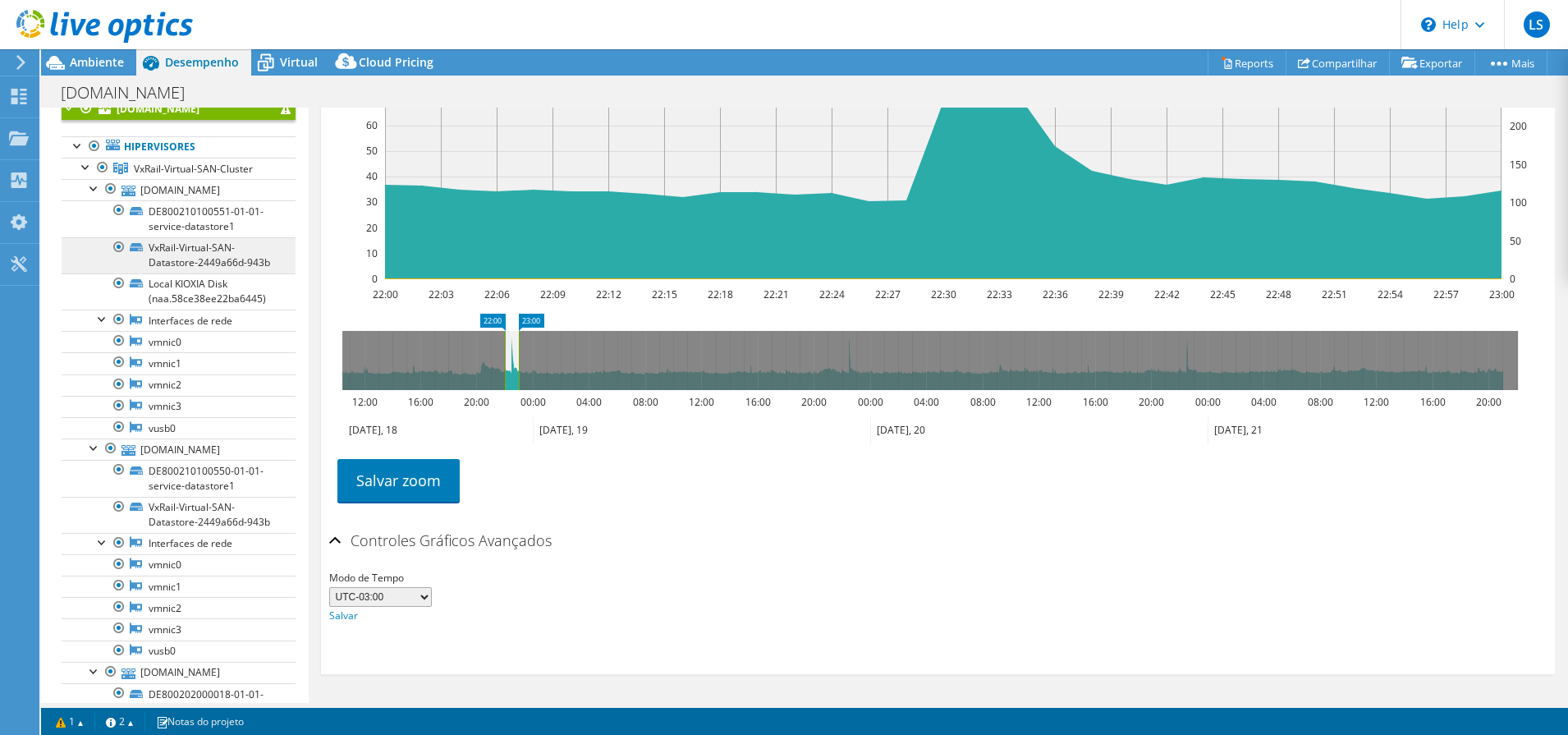
scroll to position [0, 0]
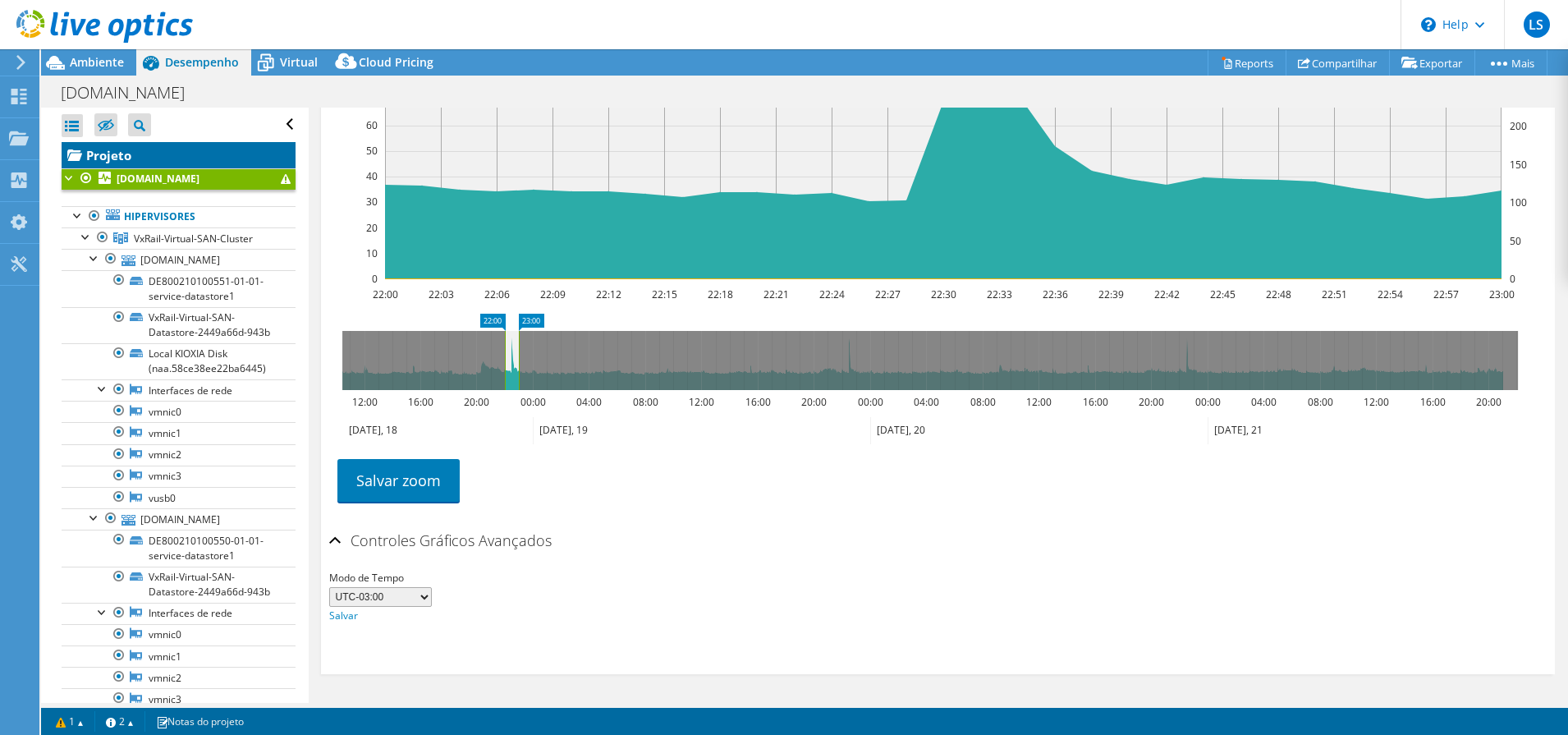
click at [240, 167] on link "Projeto" at bounding box center [178, 155] width 234 height 26
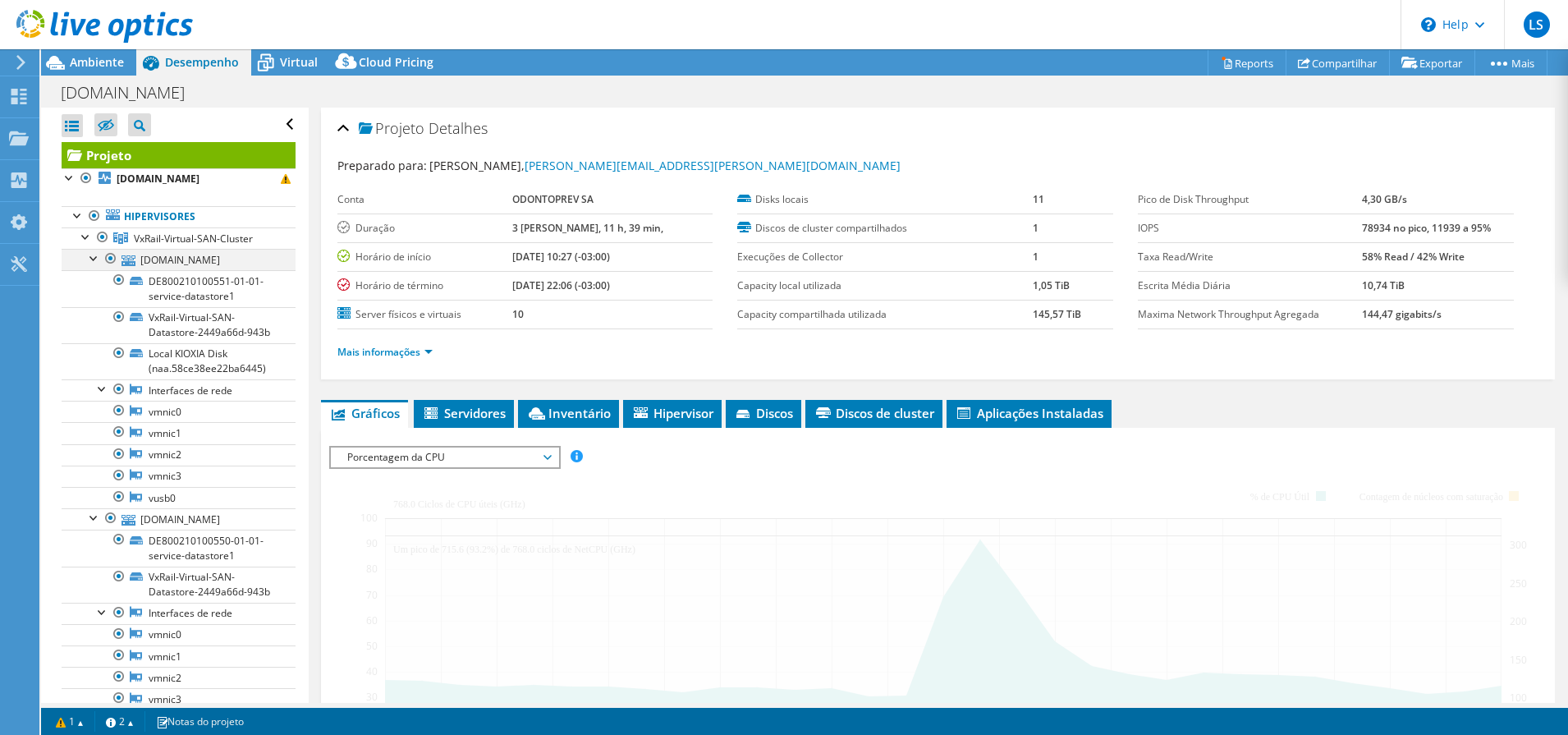
click at [93, 263] on div at bounding box center [95, 257] width 17 height 17
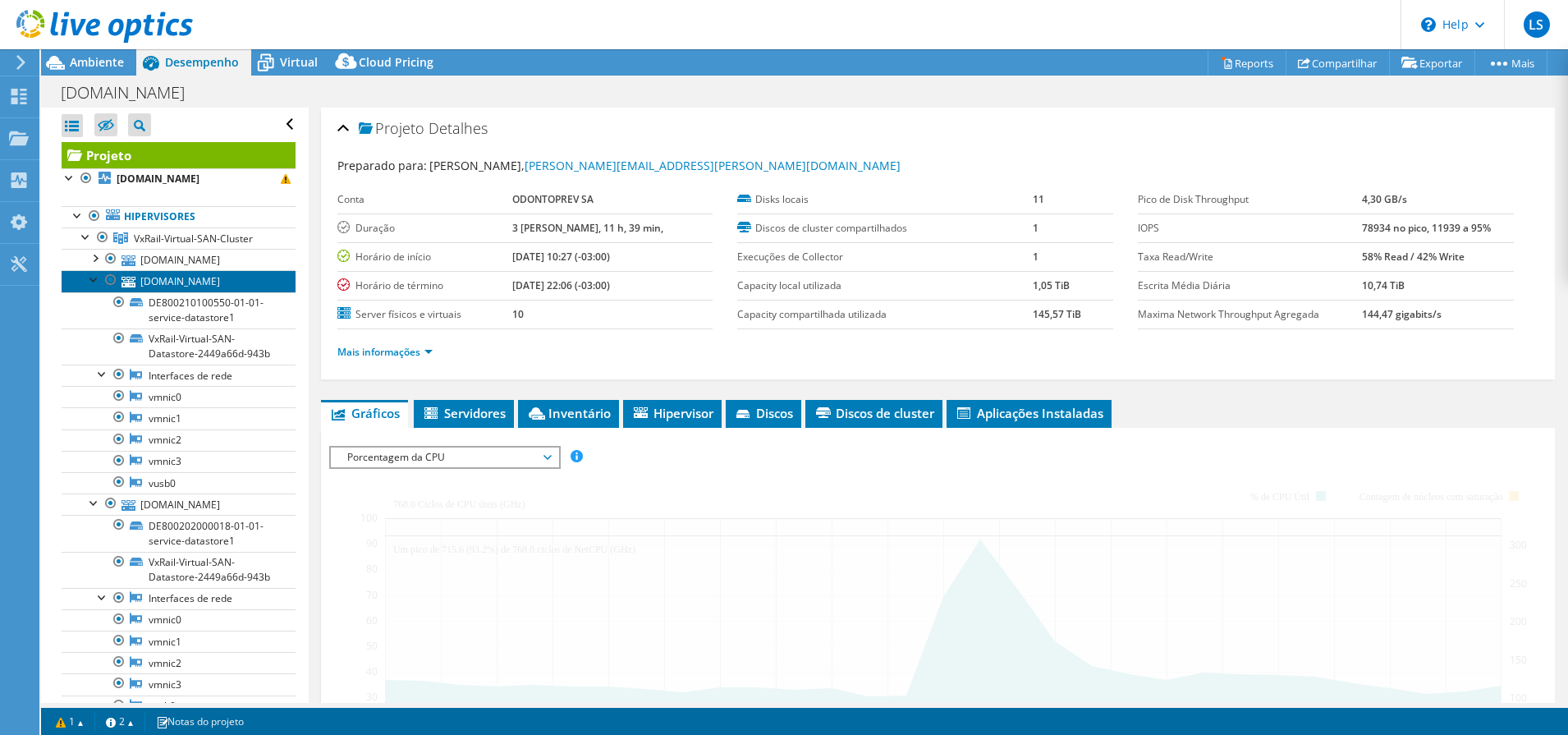
click at [156, 275] on link "[DOMAIN_NAME]" at bounding box center [178, 280] width 234 height 21
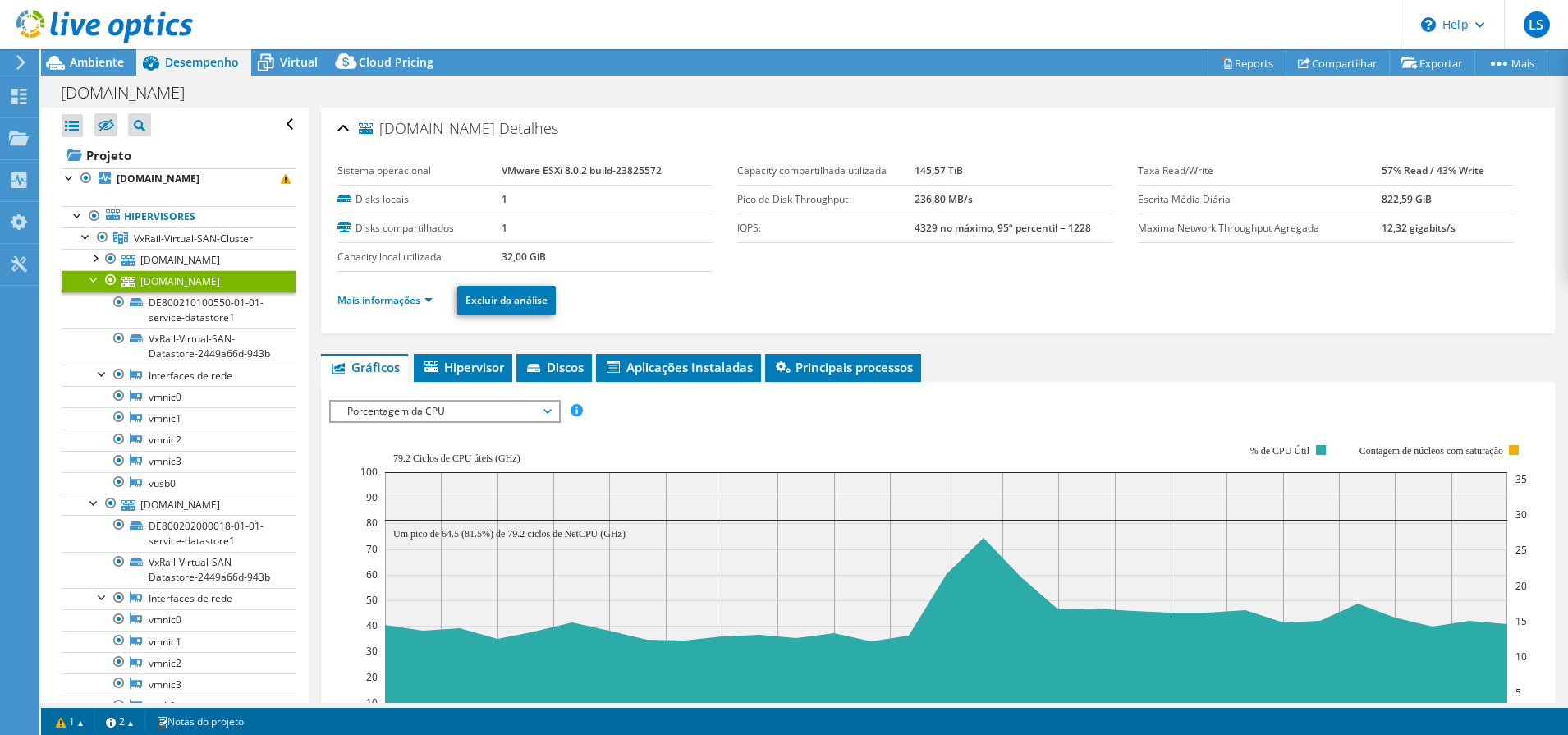
click at [508, 415] on span "Porcentagem da CPU" at bounding box center [444, 410] width 211 height 20
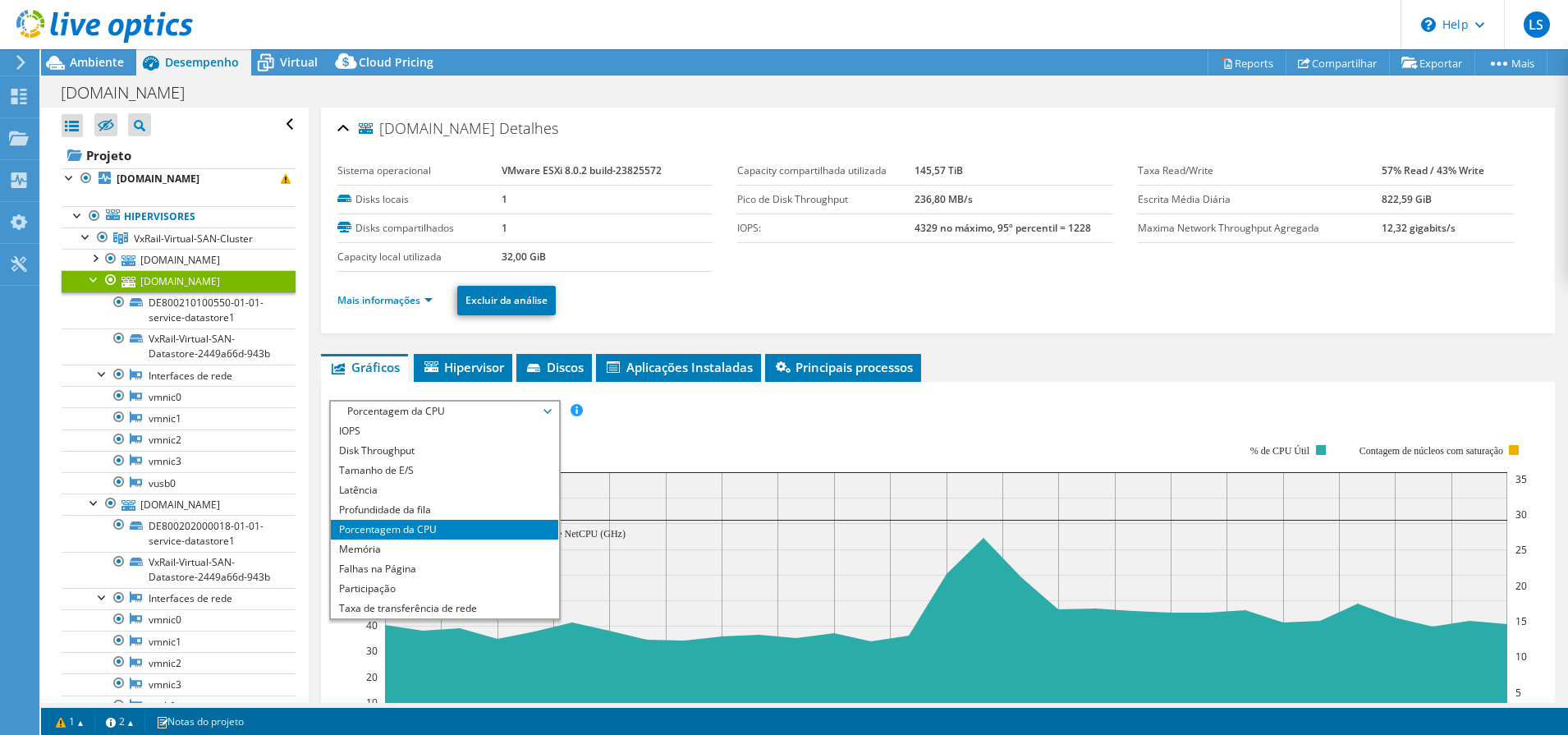
click at [508, 415] on span "Porcentagem da CPU" at bounding box center [444, 410] width 211 height 20
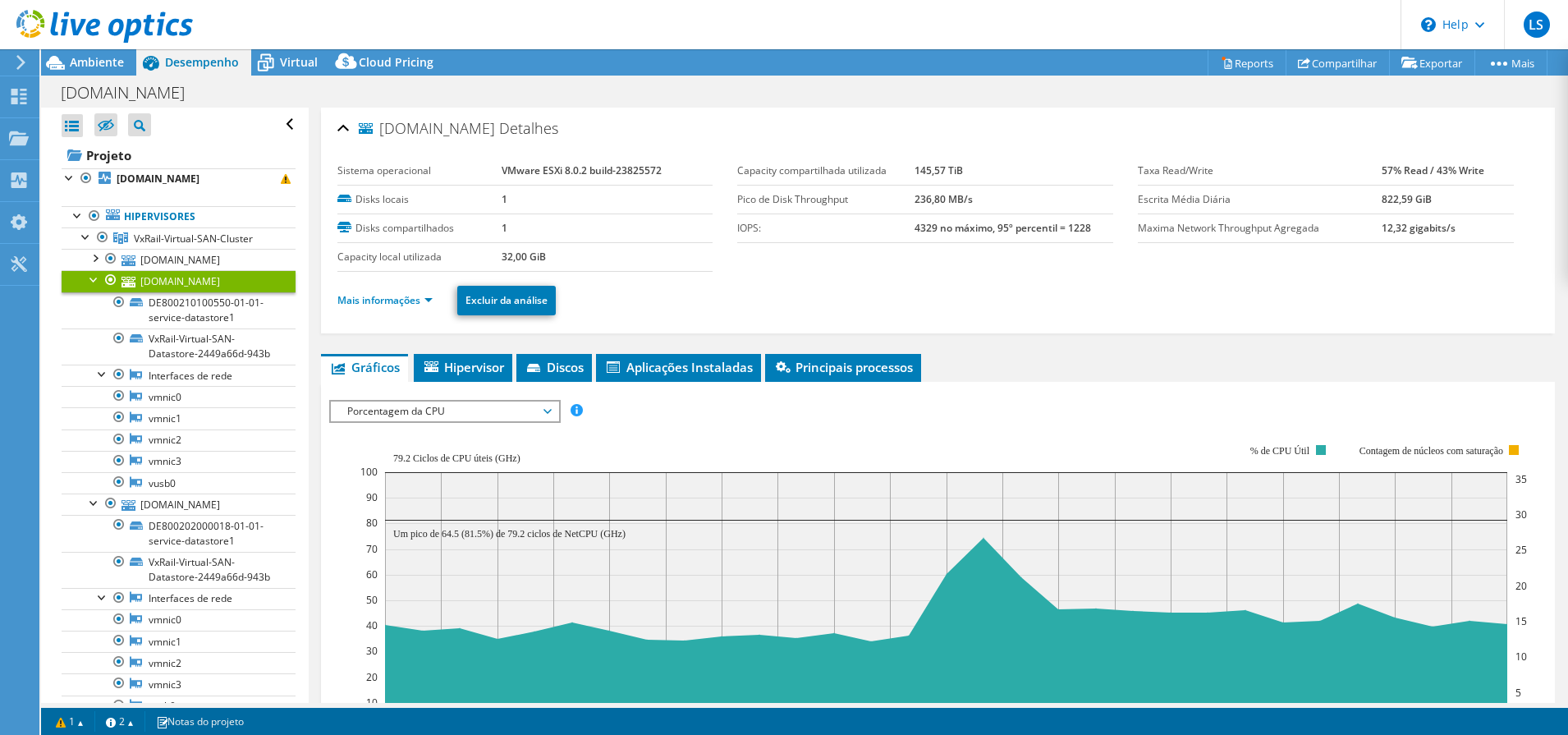
click at [657, 428] on rect at bounding box center [944, 585] width 1167 height 328
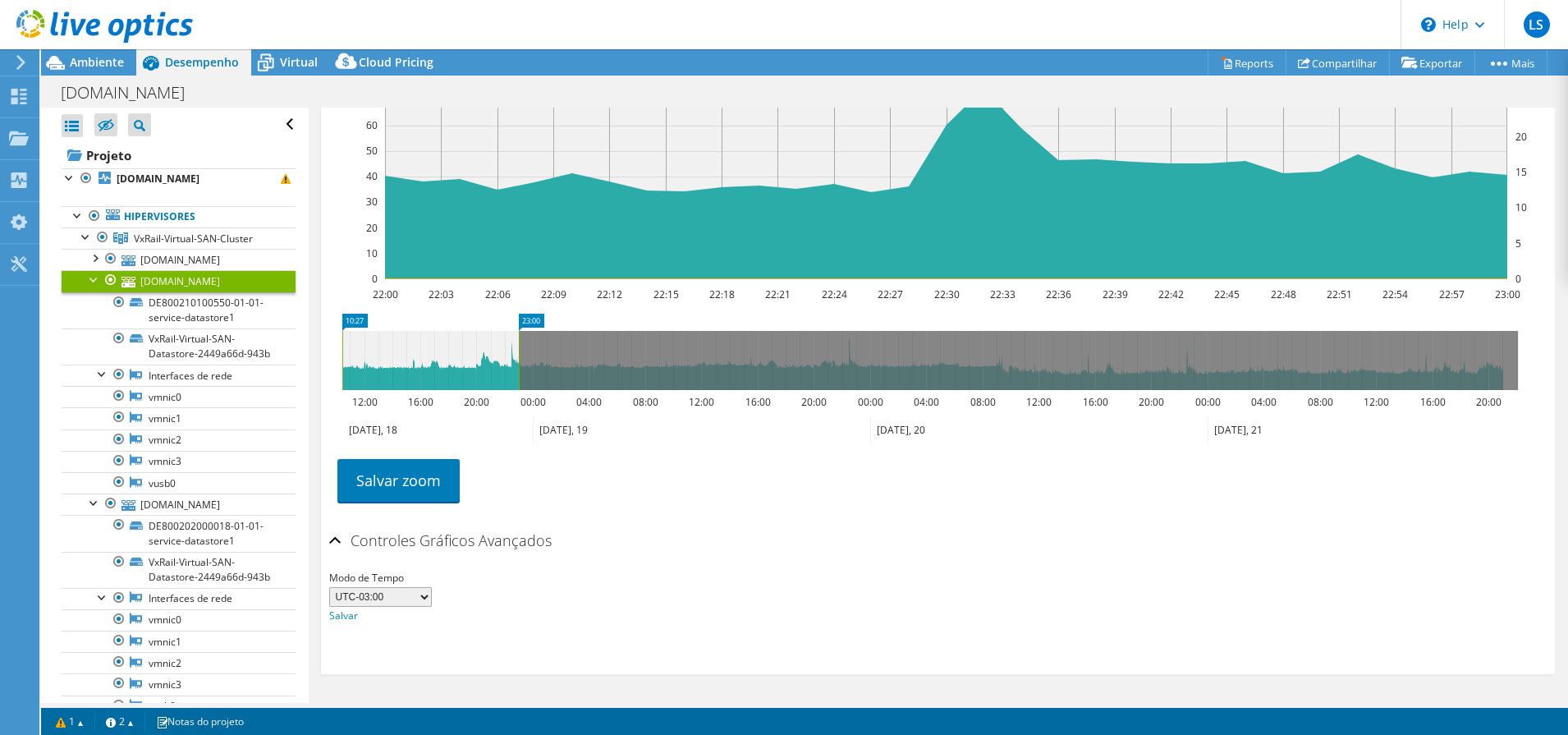
drag, startPoint x: 476, startPoint y: 324, endPoint x: 328, endPoint y: 320, distance: 148.1
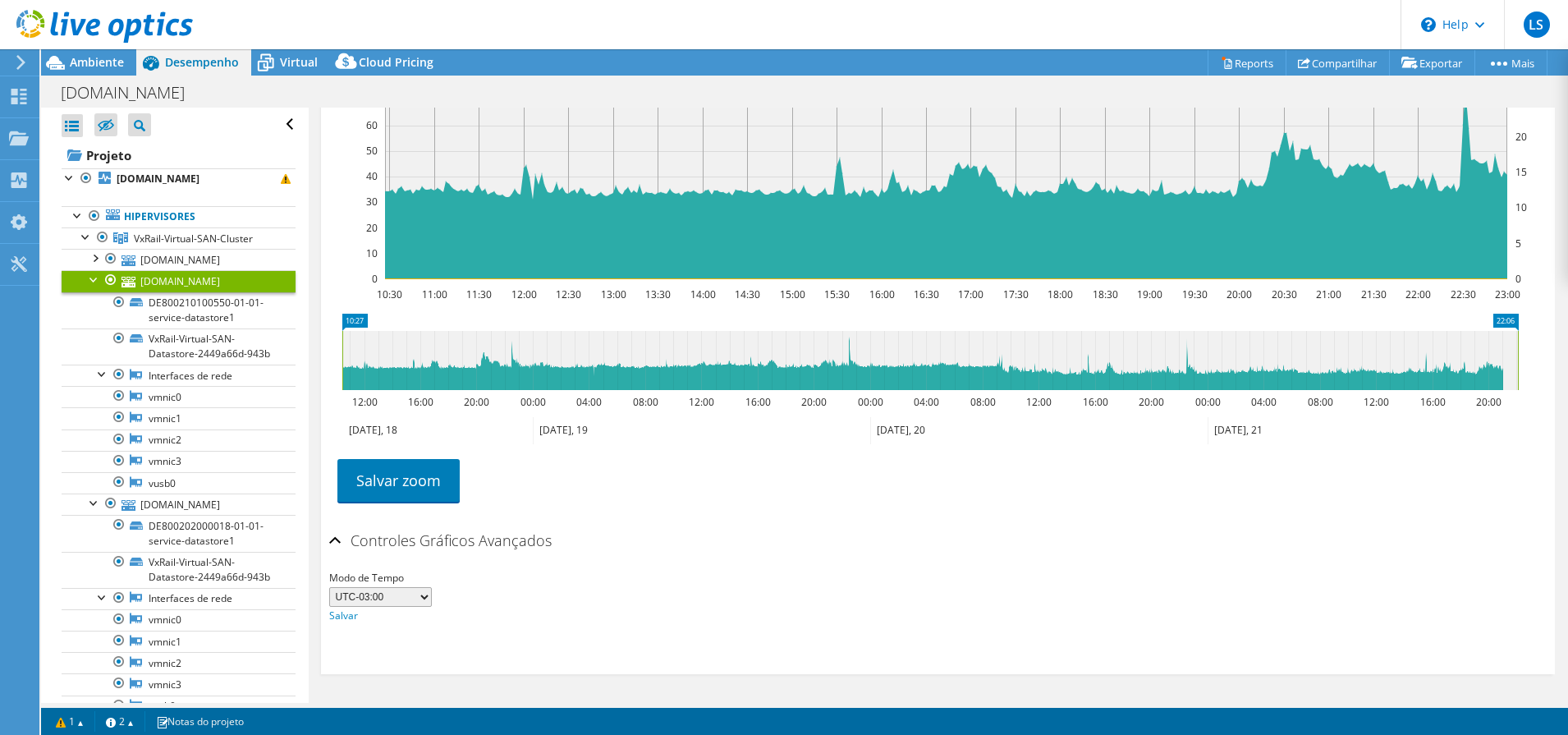
drag, startPoint x: 534, startPoint y: 319, endPoint x: 1572, endPoint y: 467, distance: 1048.5
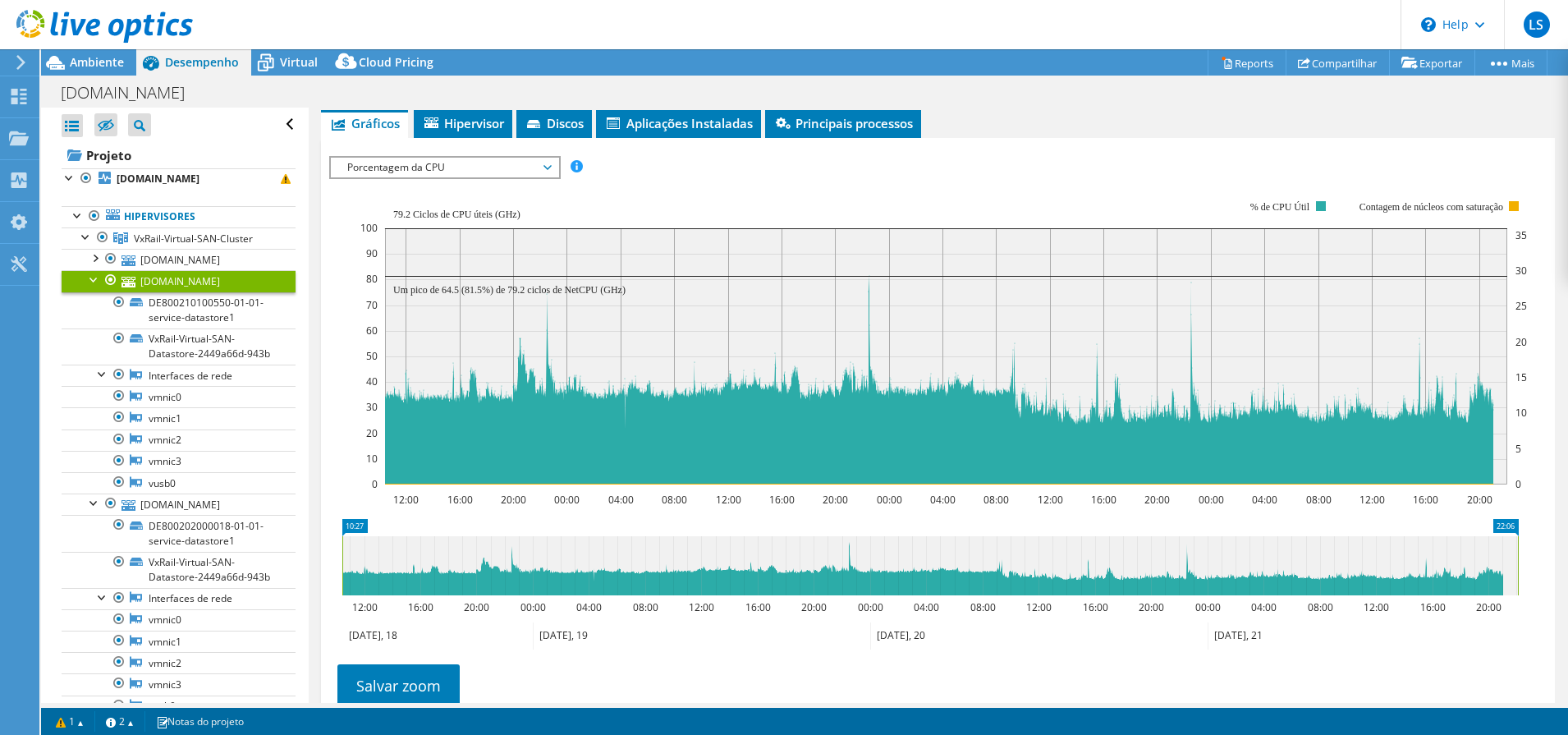
scroll to position [346, 0]
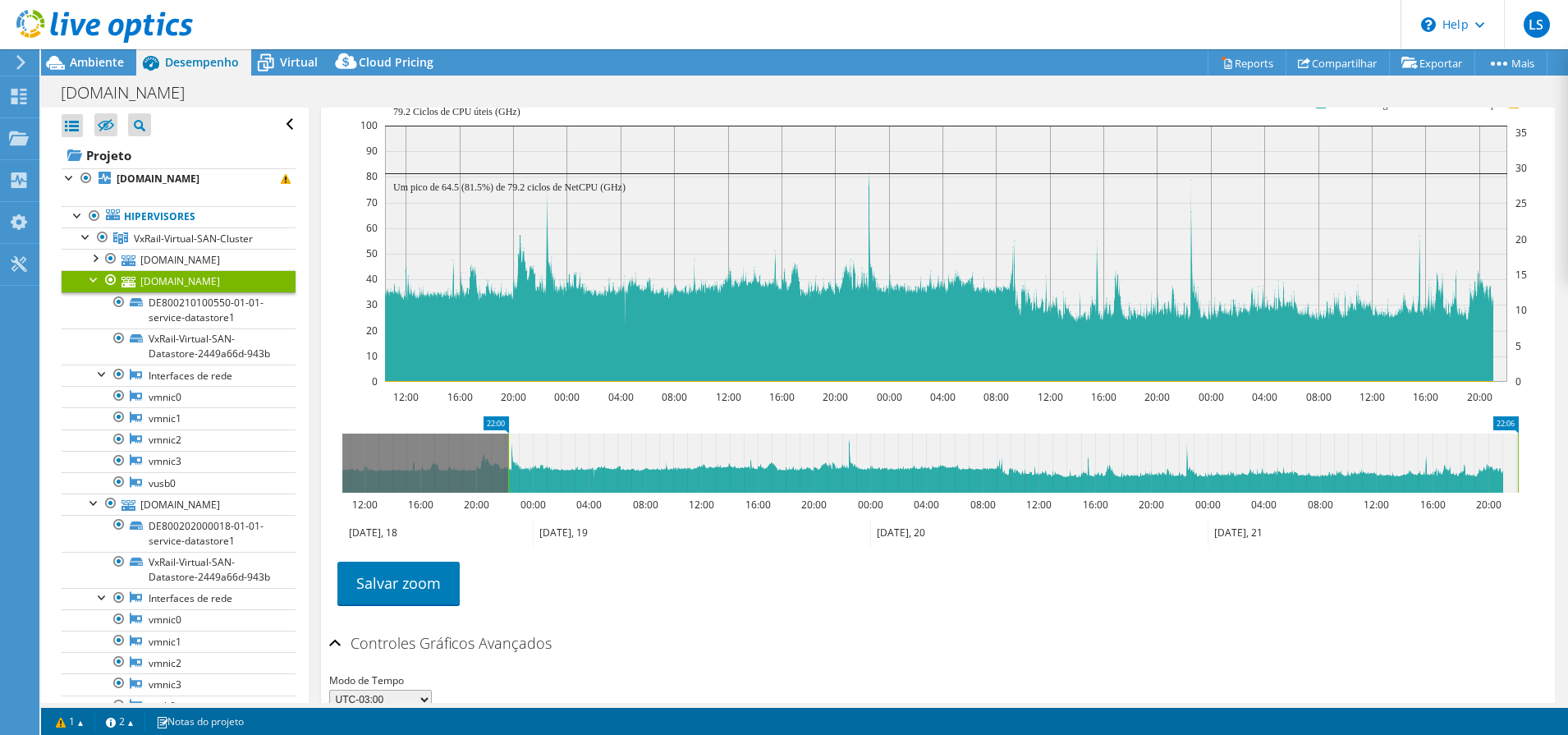
drag, startPoint x: 351, startPoint y: 424, endPoint x: 516, endPoint y: 438, distance: 165.6
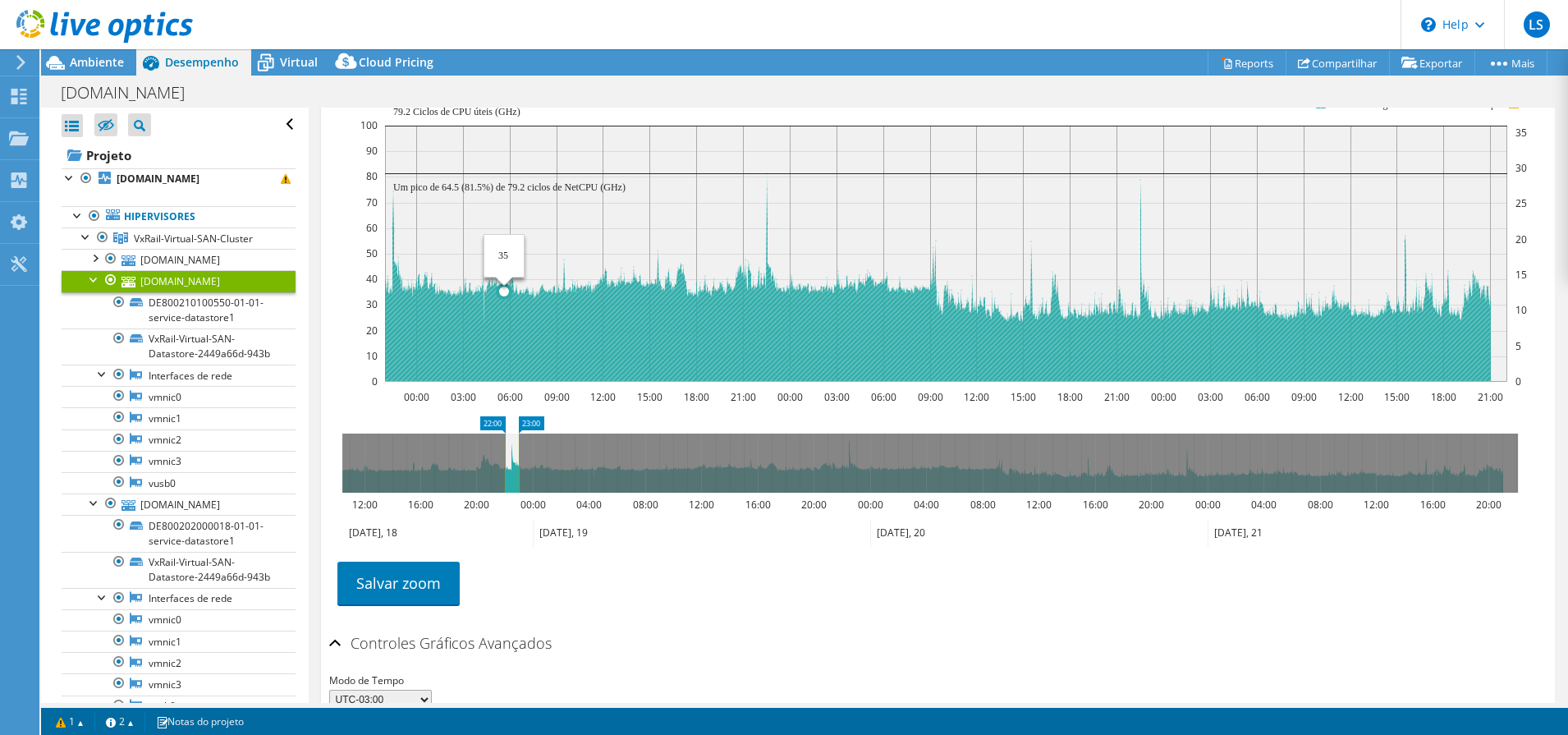
drag, startPoint x: 1502, startPoint y: 423, endPoint x: 504, endPoint y: 370, distance: 999.4
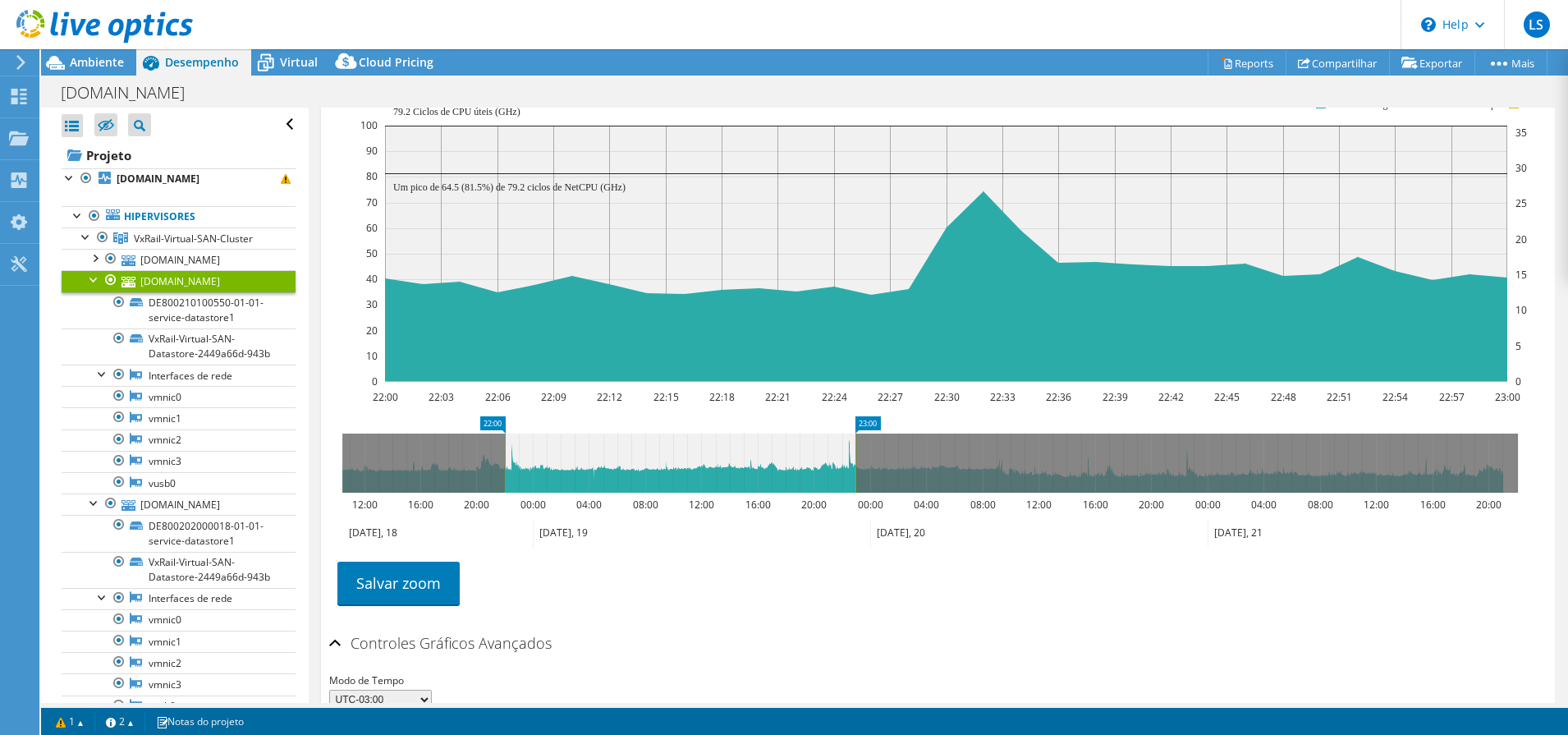
drag, startPoint x: 533, startPoint y: 424, endPoint x: 870, endPoint y: 447, distance: 337.8
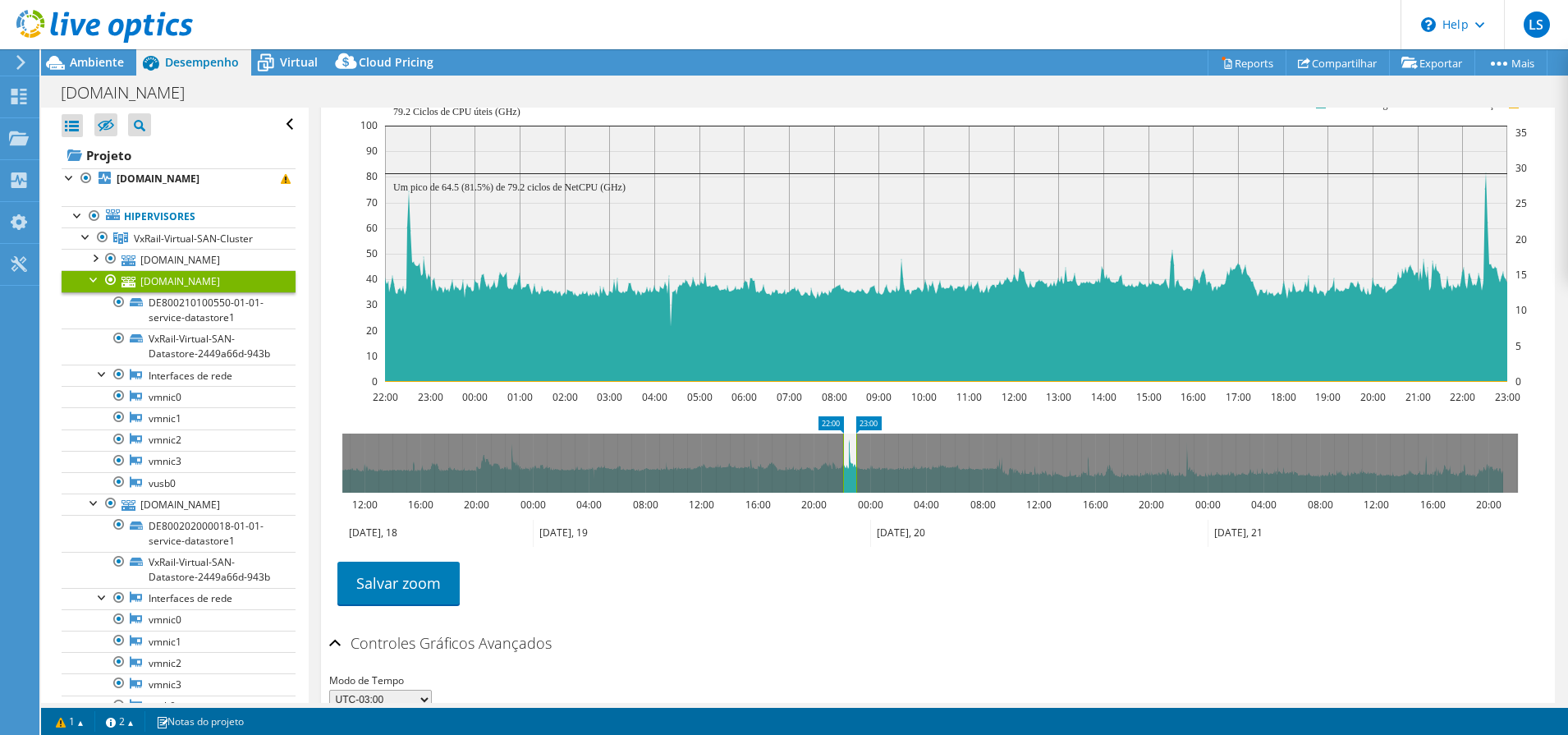
drag, startPoint x: 495, startPoint y: 423, endPoint x: 833, endPoint y: 398, distance: 338.9
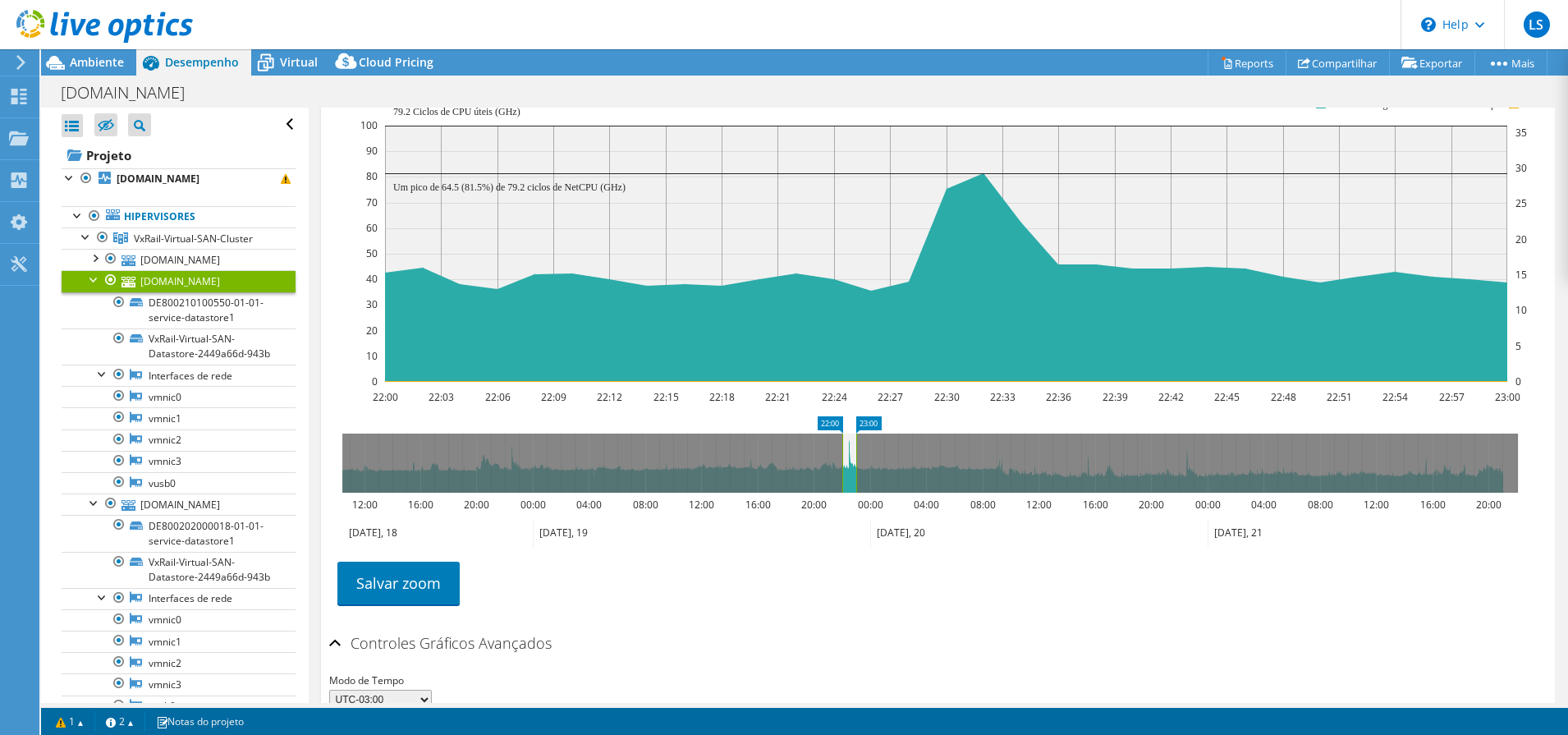
click at [88, 279] on div at bounding box center [95, 278] width 17 height 17
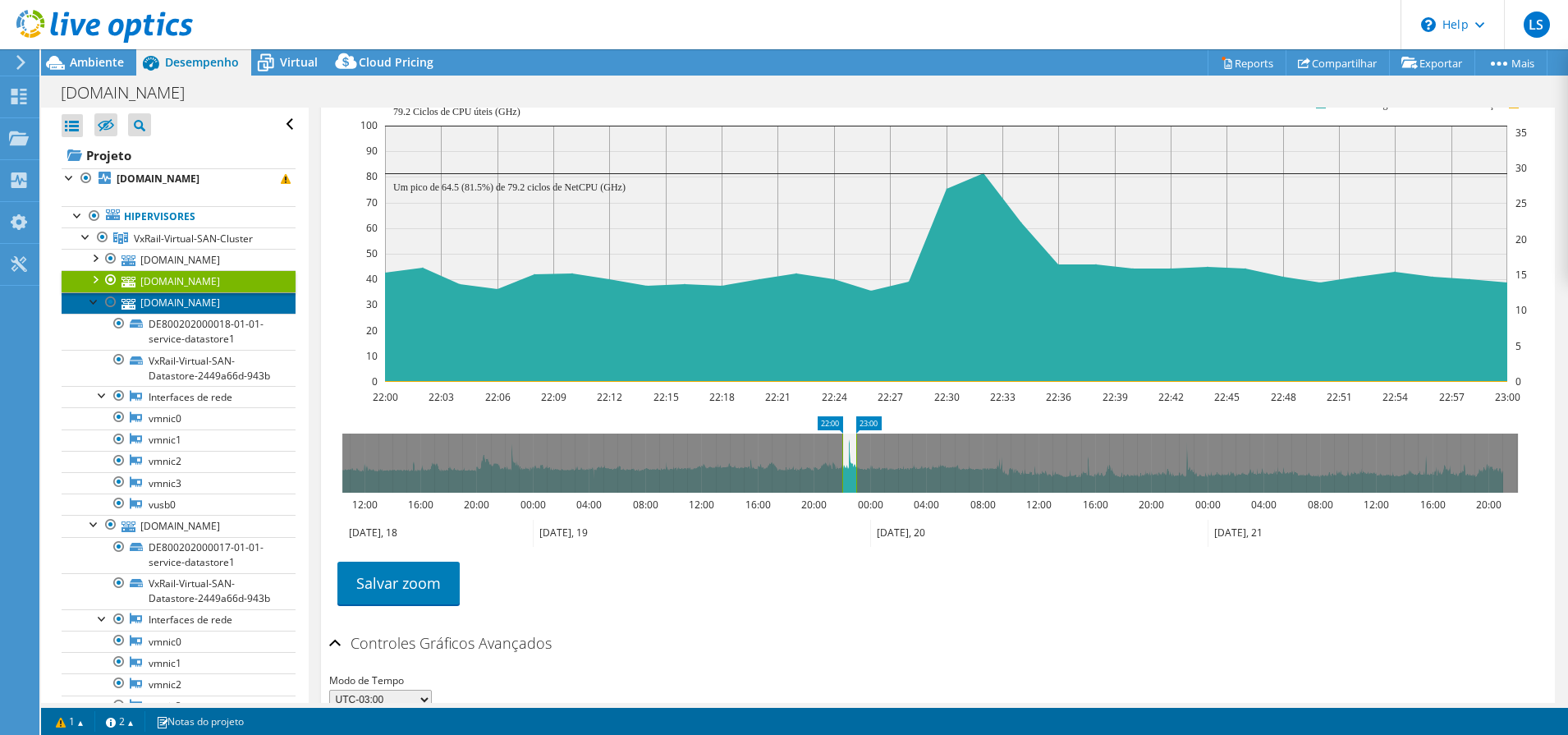
click at [175, 300] on link "[DOMAIN_NAME]" at bounding box center [178, 302] width 234 height 21
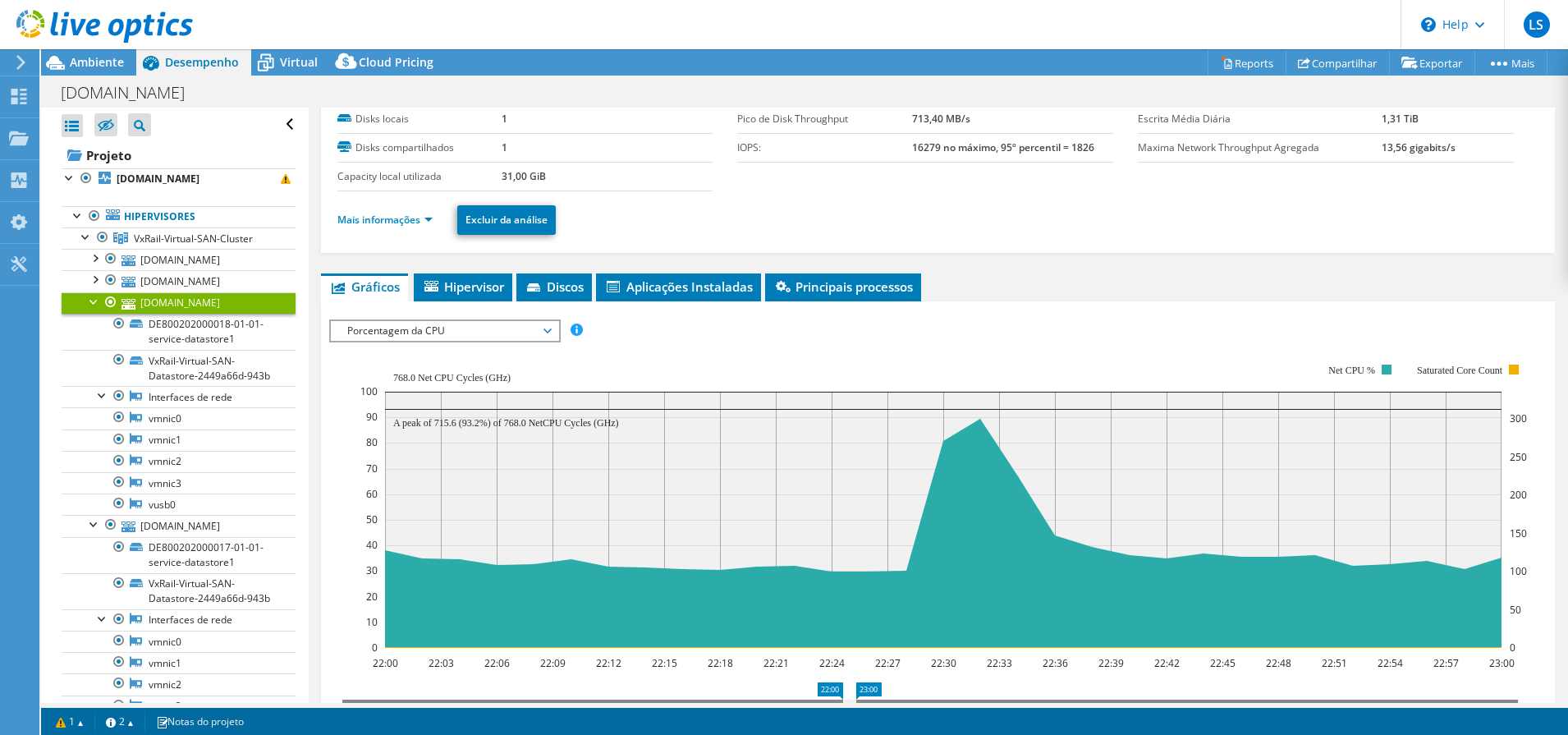
scroll to position [308, 0]
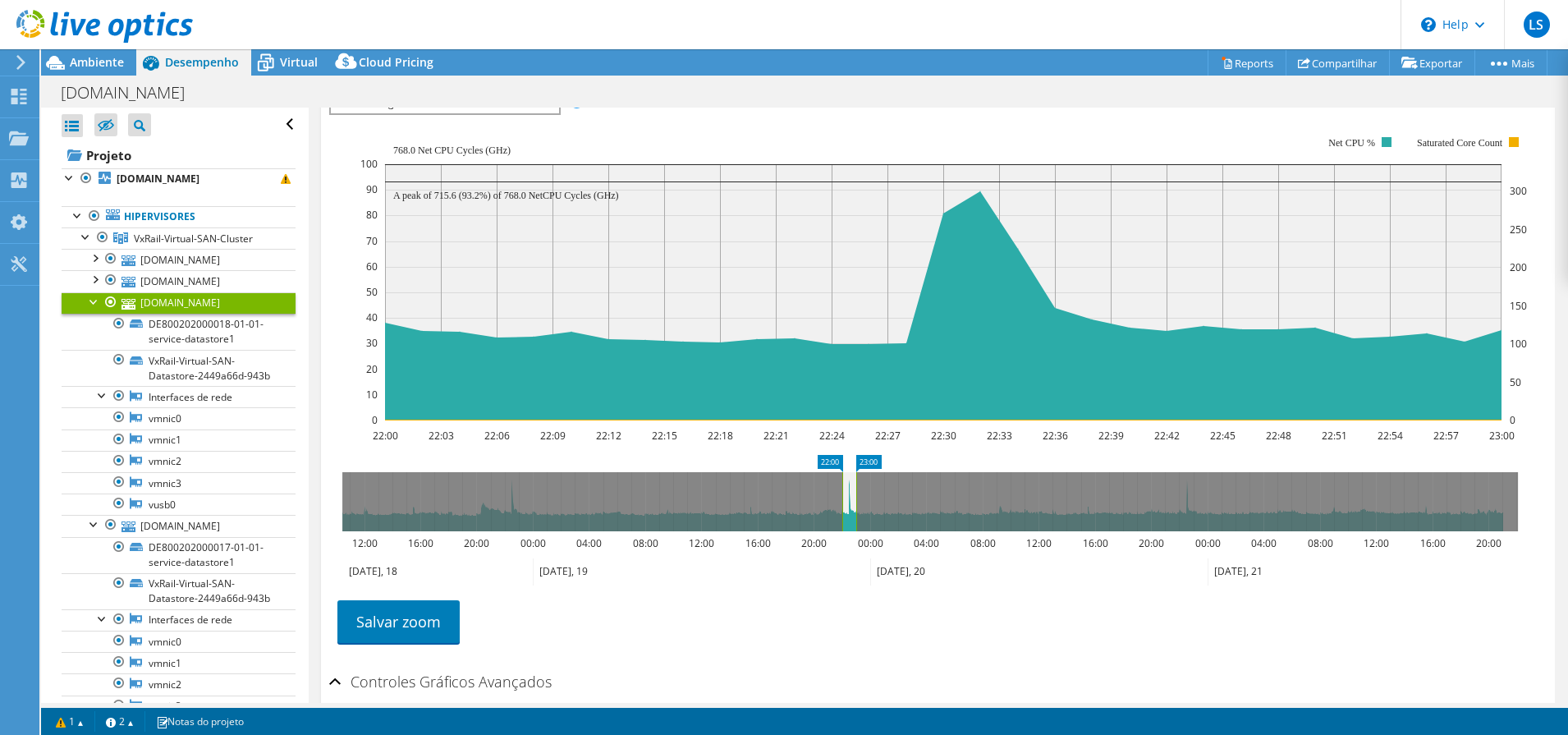
click at [94, 305] on div at bounding box center [95, 301] width 17 height 17
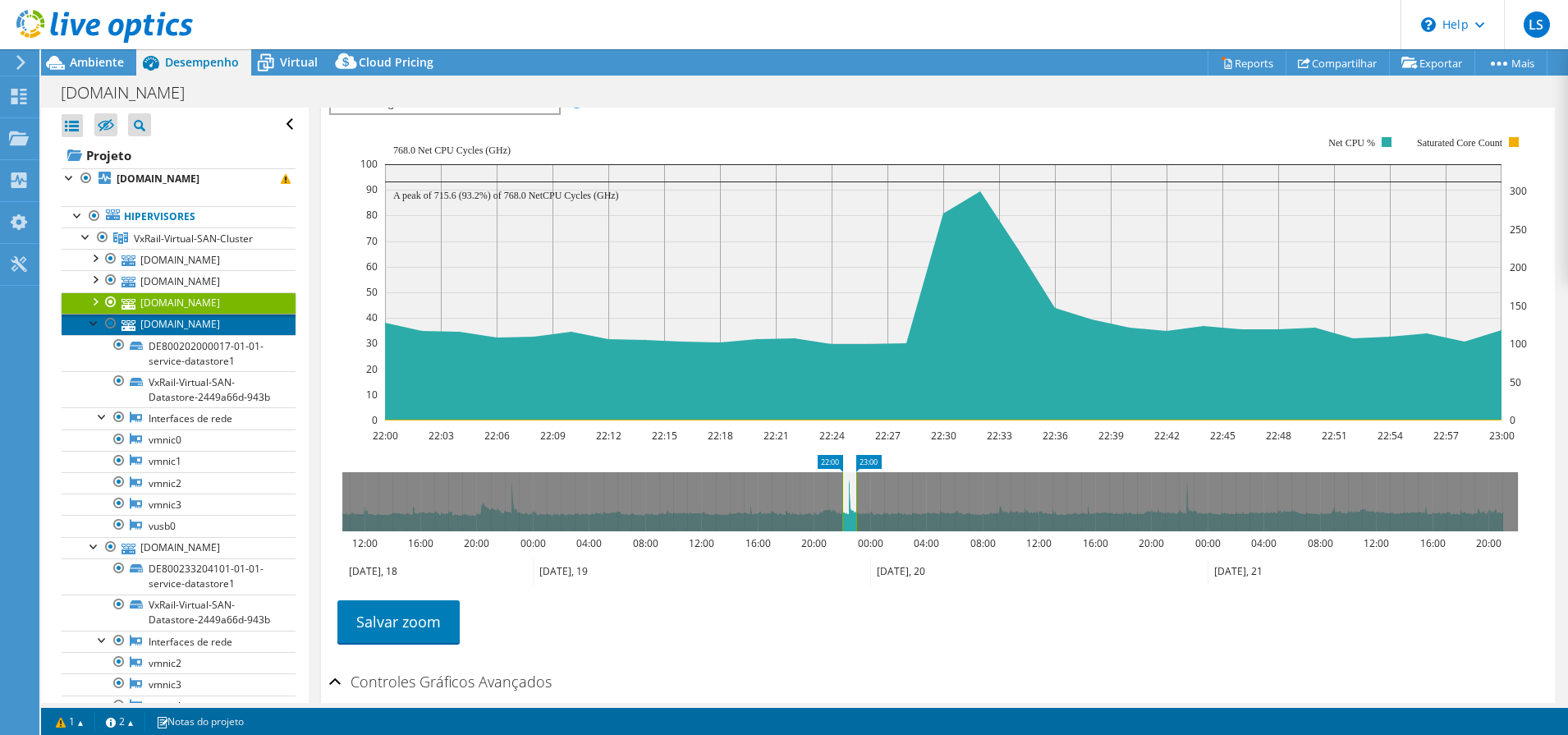
click at [150, 328] on link "[DOMAIN_NAME]" at bounding box center [178, 324] width 234 height 21
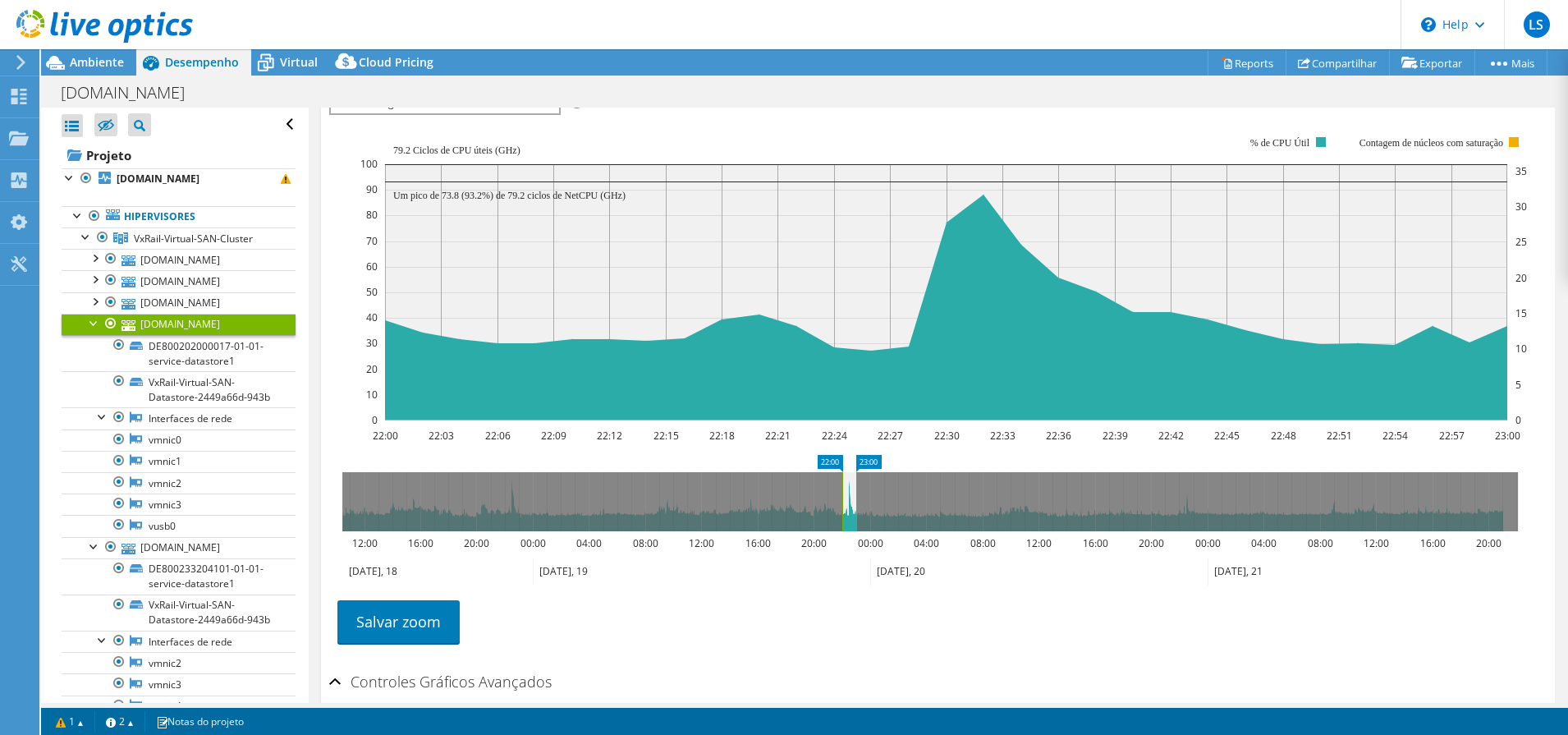
click at [91, 324] on div at bounding box center [95, 322] width 17 height 17
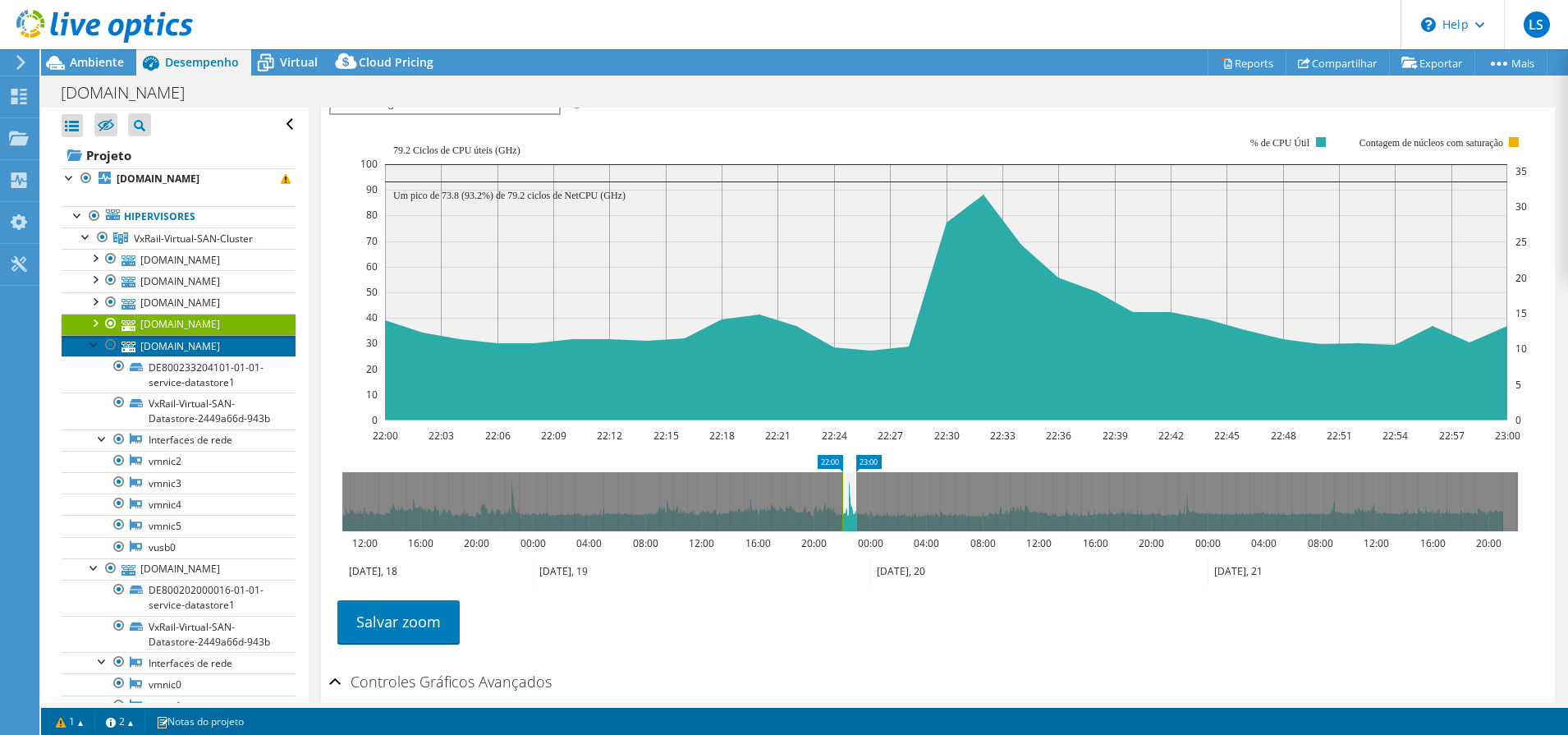
click at [177, 345] on link "[DOMAIN_NAME]" at bounding box center [178, 345] width 234 height 21
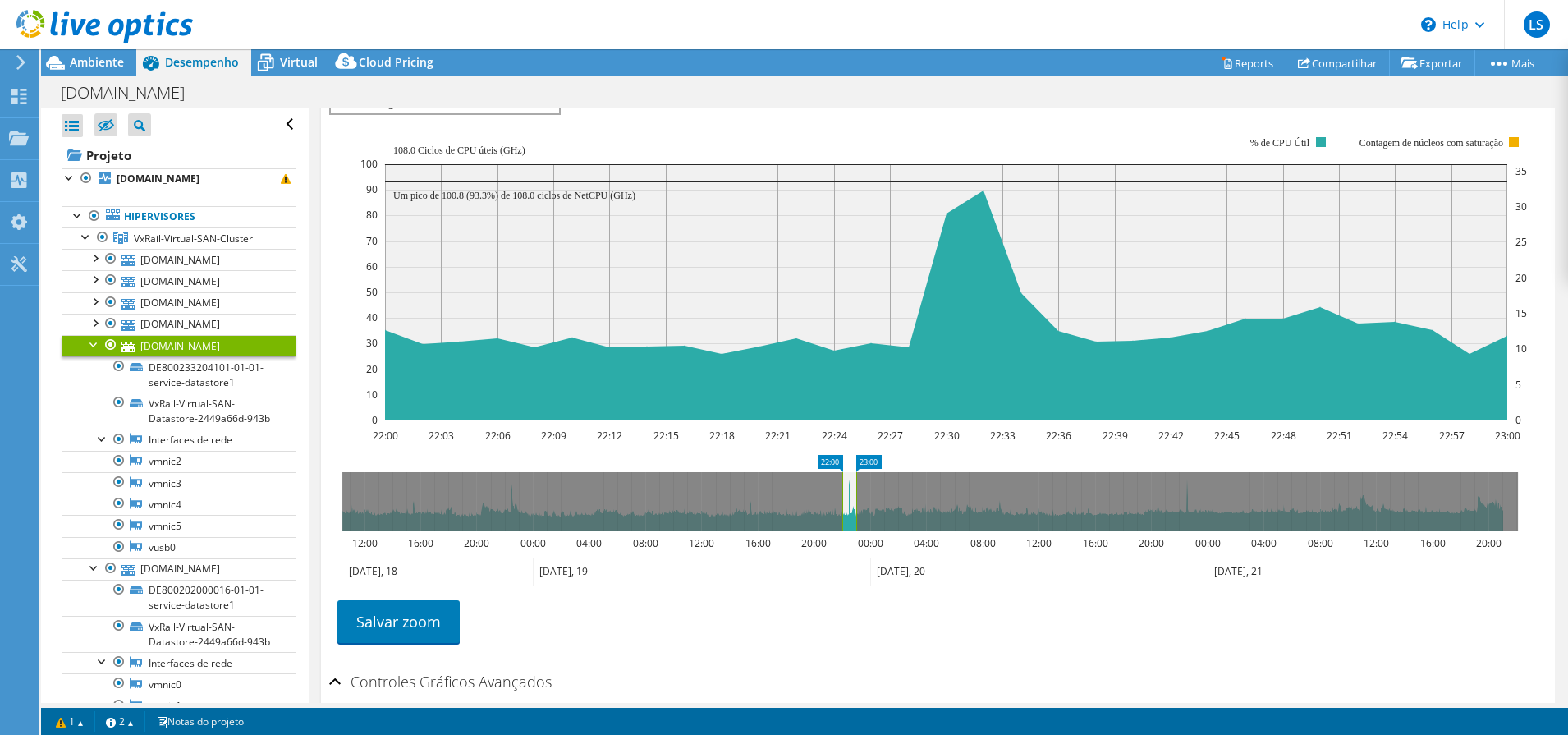
click at [93, 347] on div at bounding box center [95, 343] width 17 height 17
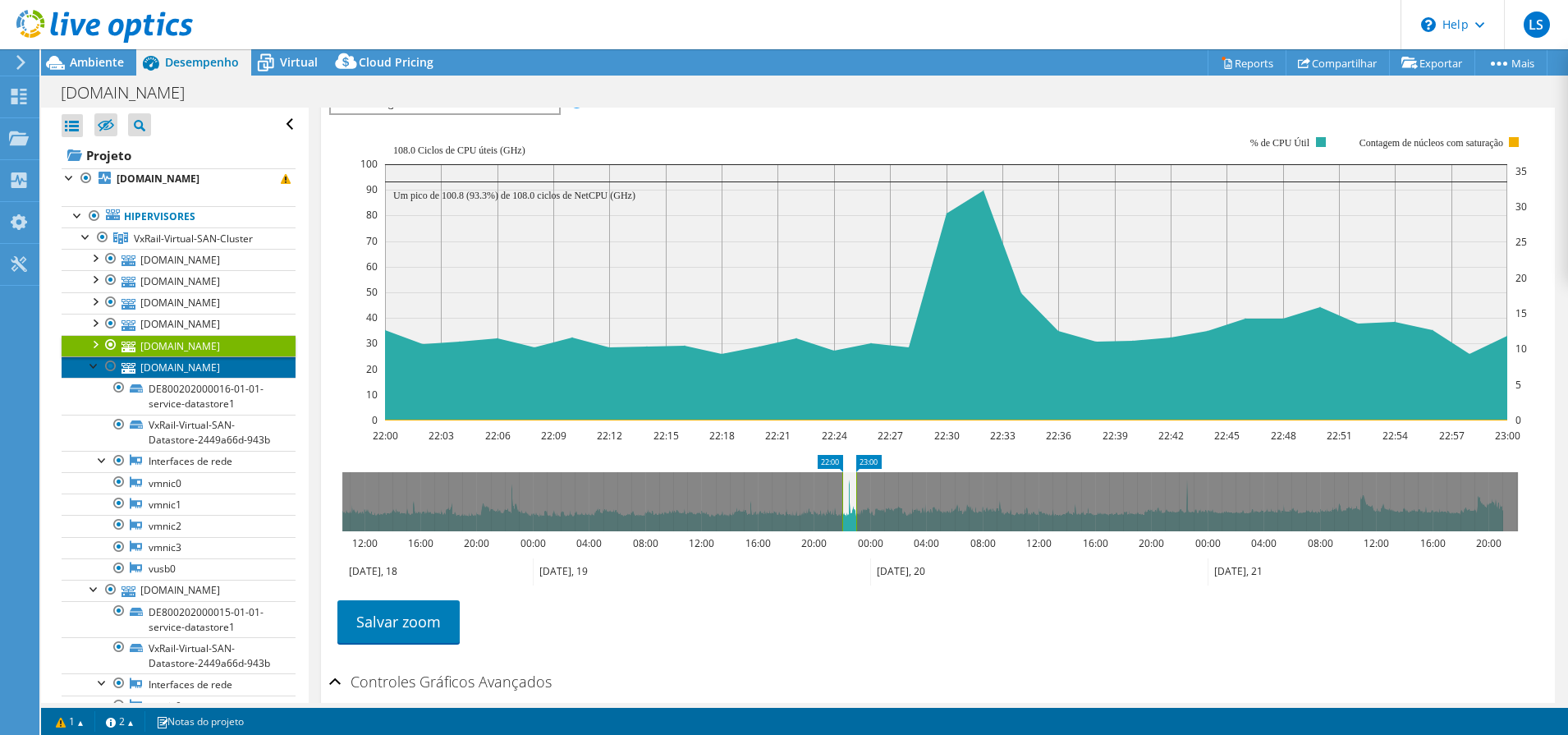
click at [174, 368] on link "[DOMAIN_NAME]" at bounding box center [178, 367] width 234 height 21
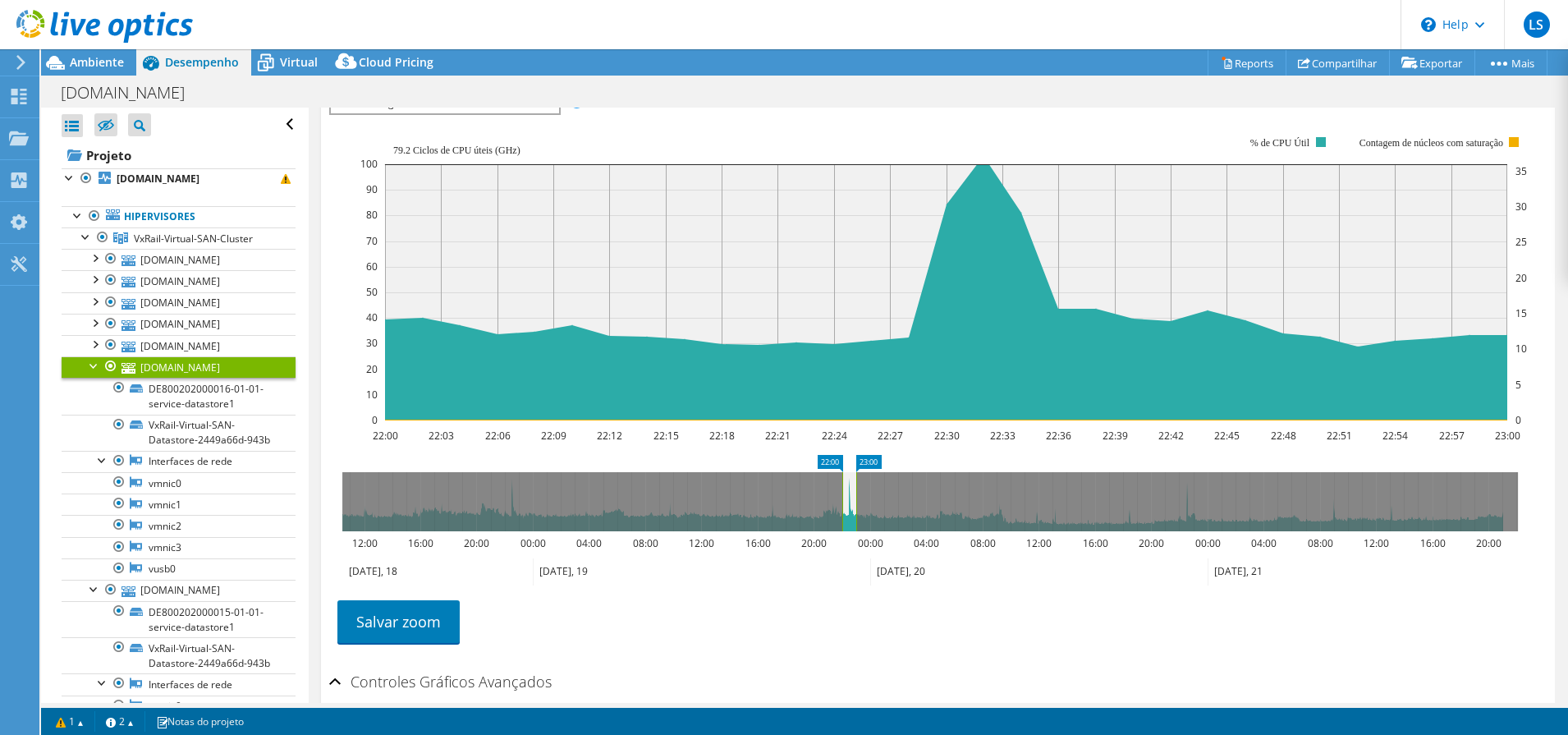
click at [94, 362] on div at bounding box center [95, 365] width 17 height 17
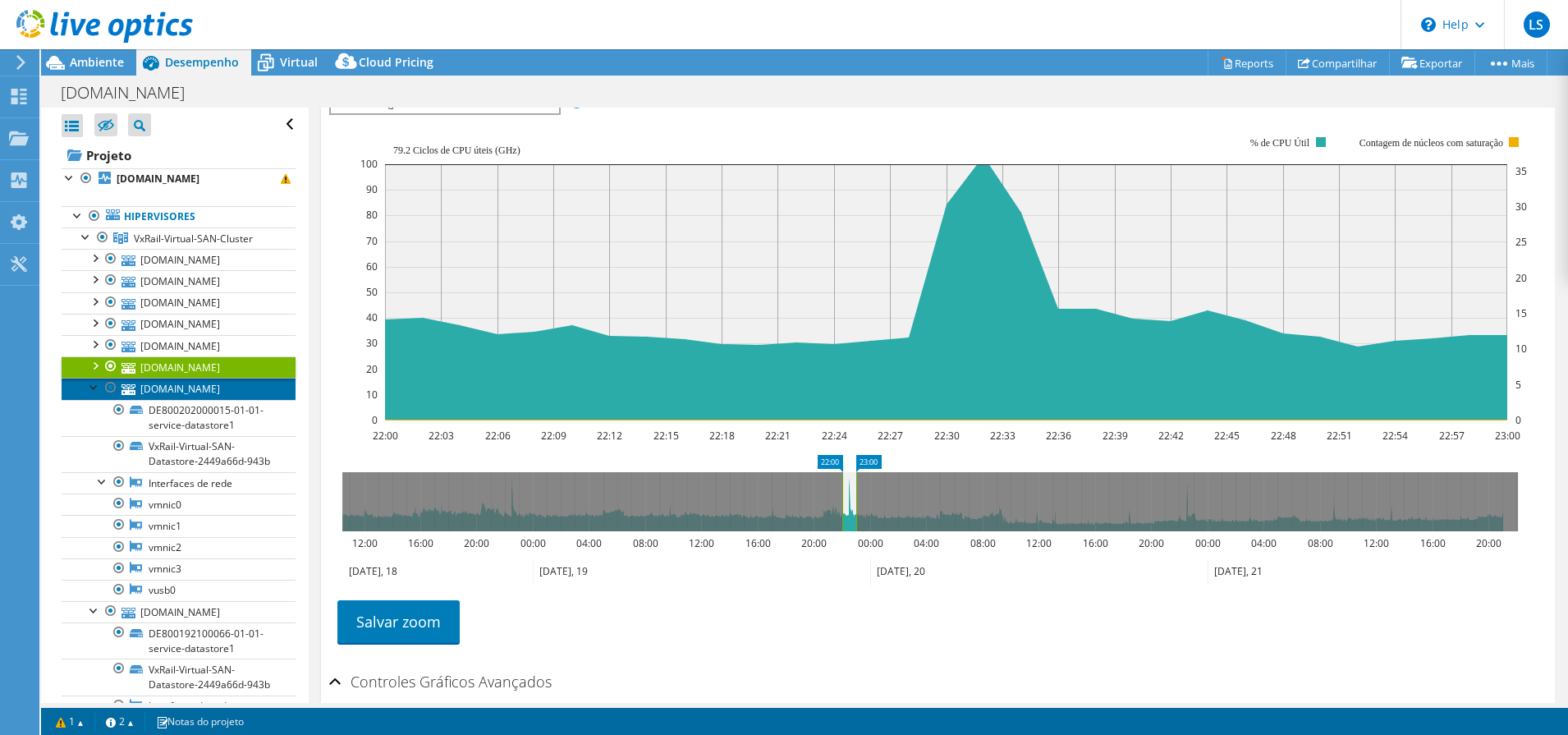
click at [149, 381] on link "[DOMAIN_NAME]" at bounding box center [178, 388] width 234 height 21
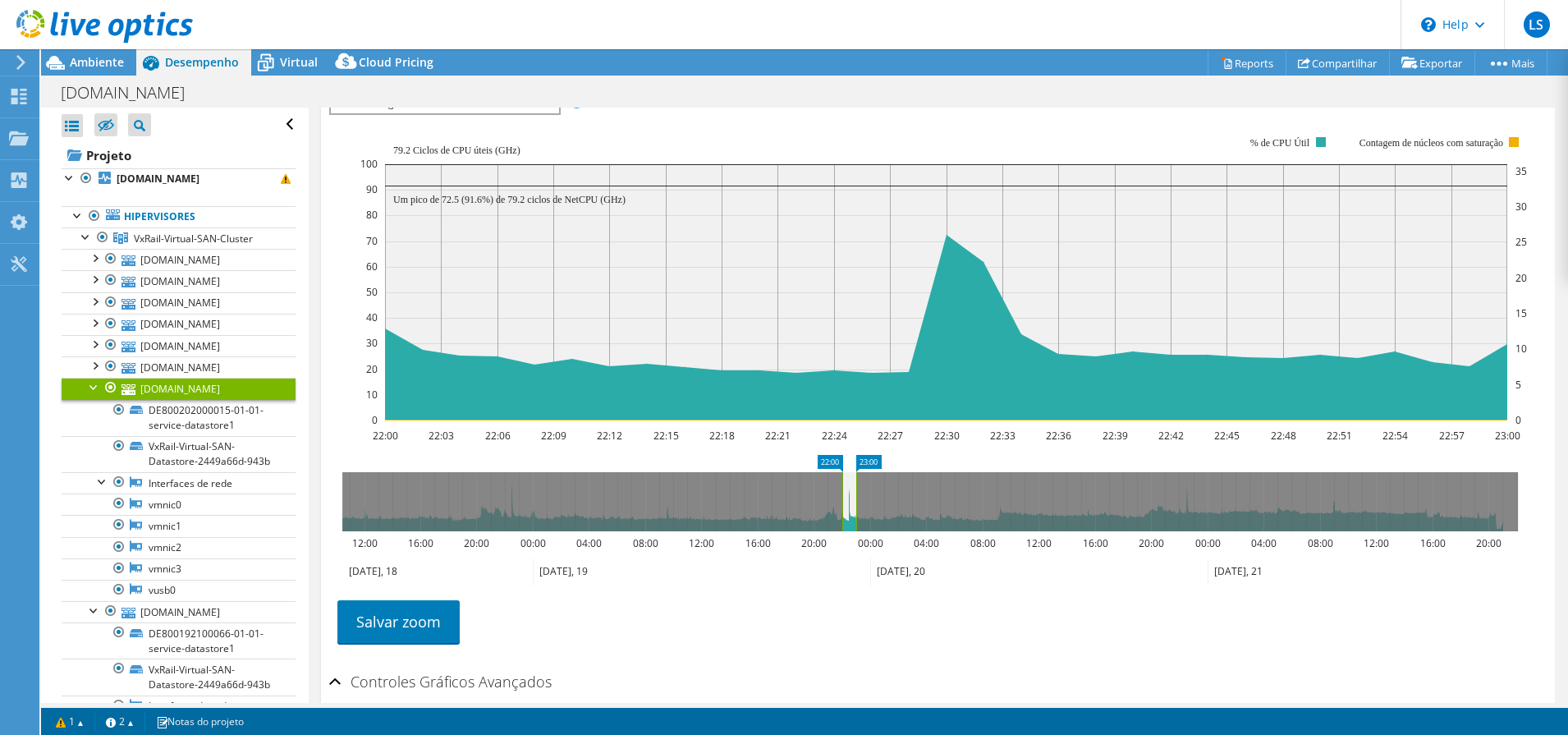
click at [93, 387] on div at bounding box center [95, 386] width 17 height 17
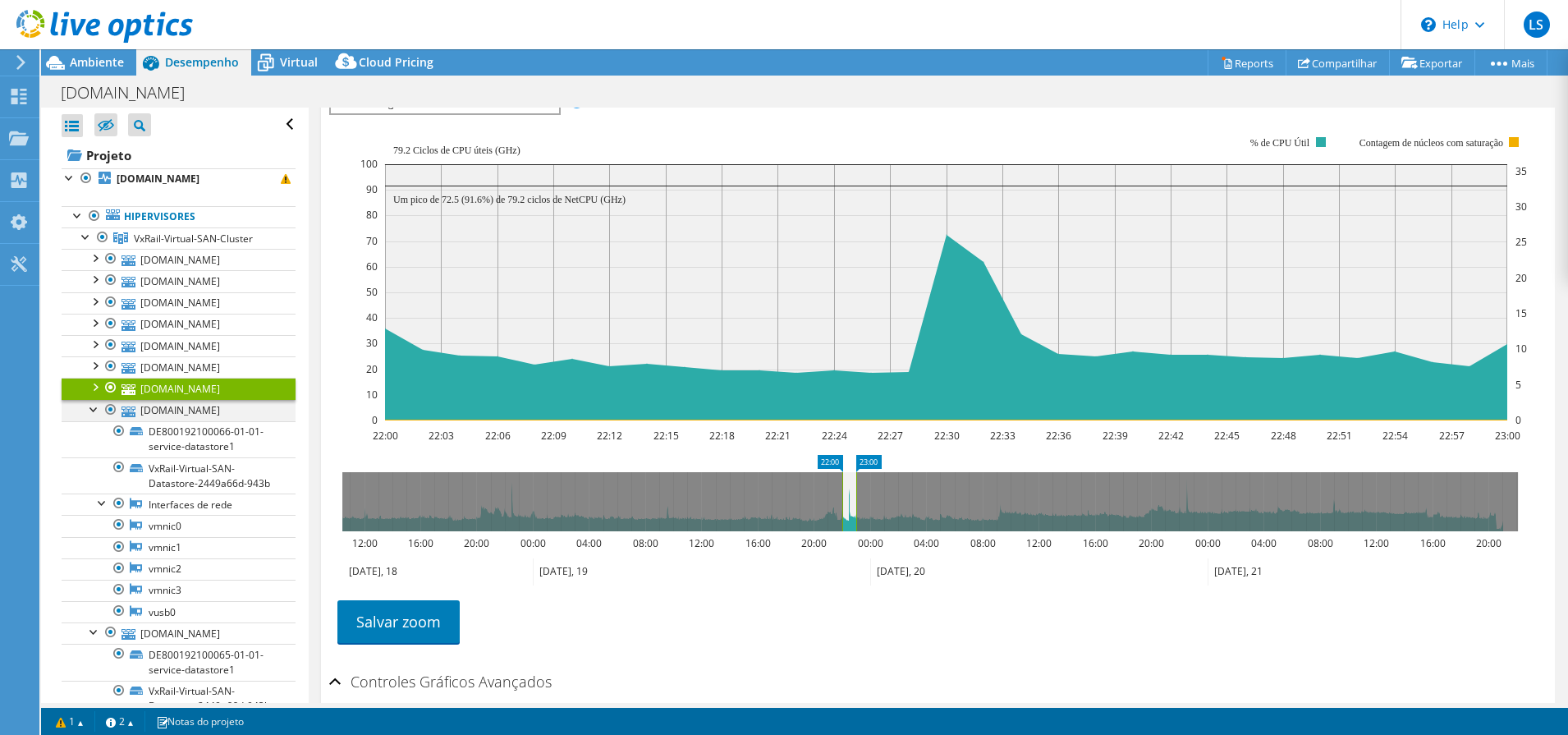
click at [89, 401] on div at bounding box center [95, 408] width 17 height 17
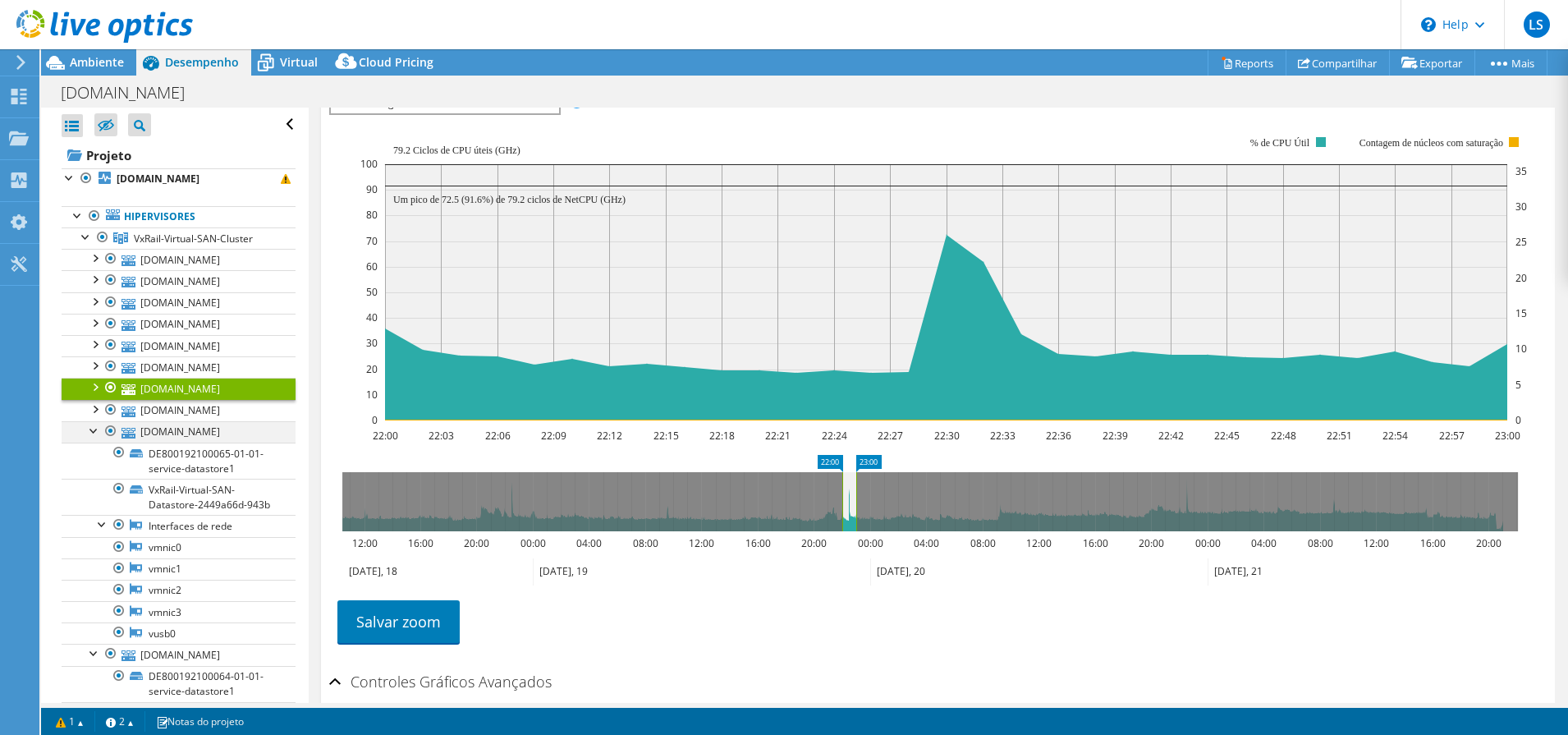
click at [92, 421] on div at bounding box center [95, 430] width 17 height 17
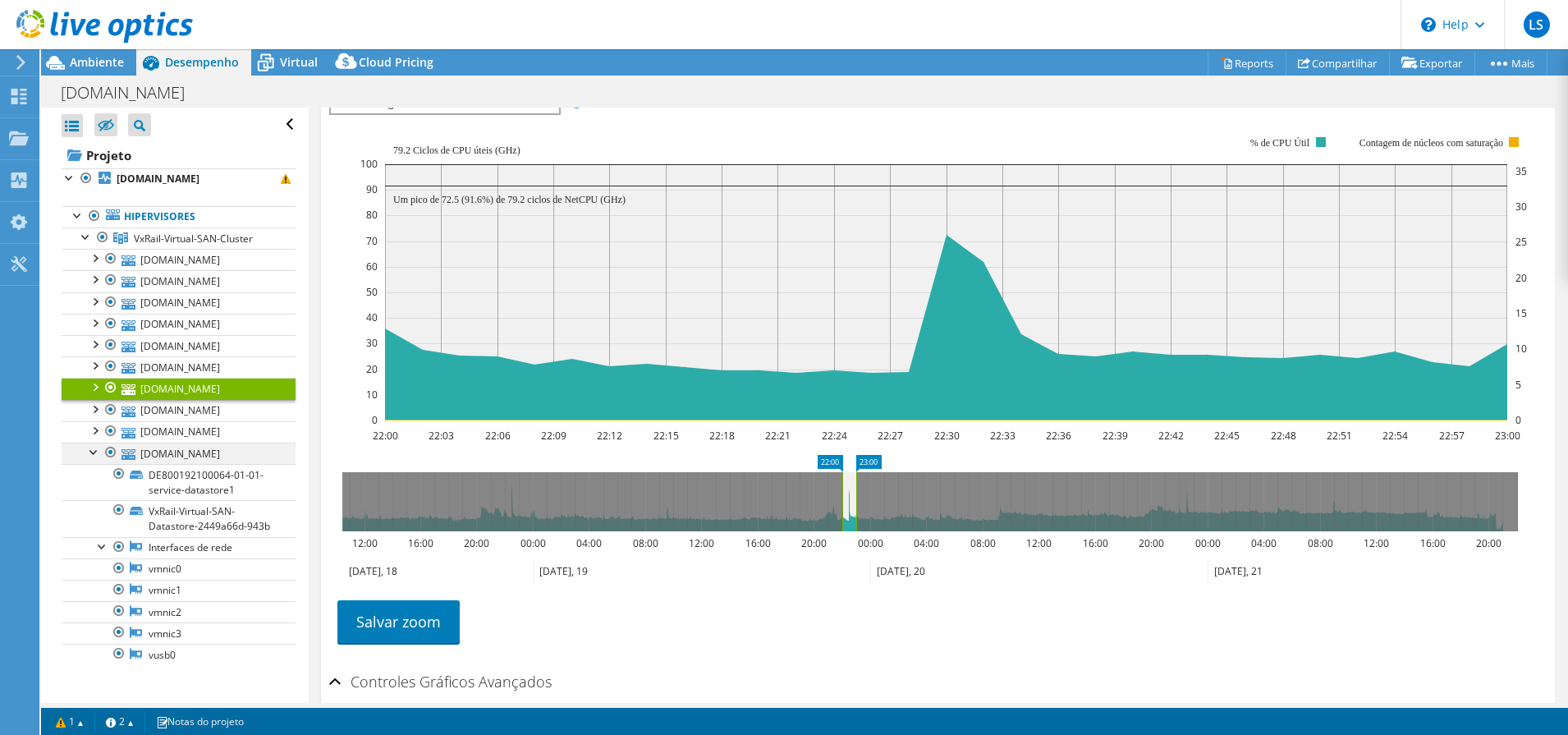
click at [93, 448] on div at bounding box center [95, 451] width 17 height 17
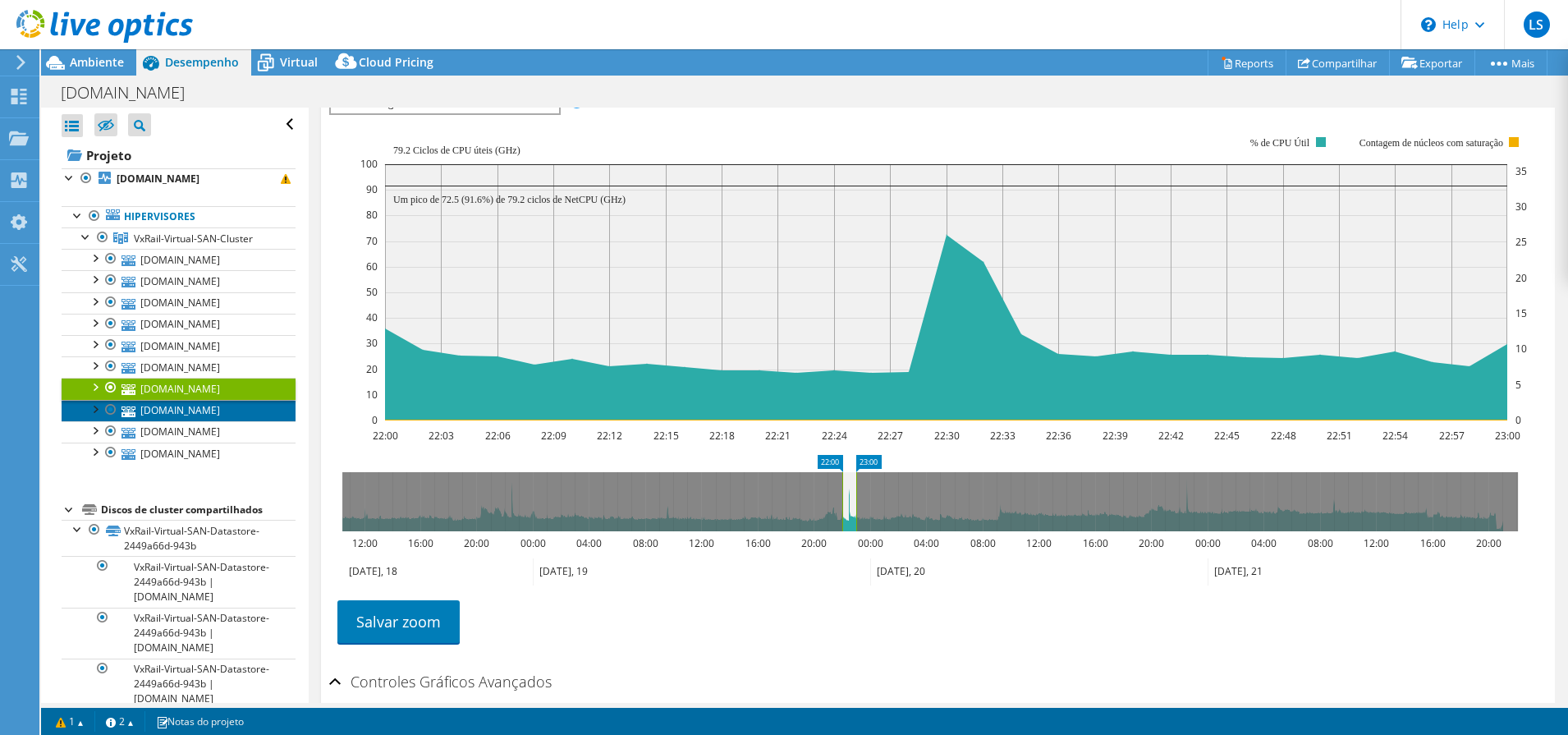
click at [185, 411] on link "[DOMAIN_NAME]" at bounding box center [178, 410] width 234 height 21
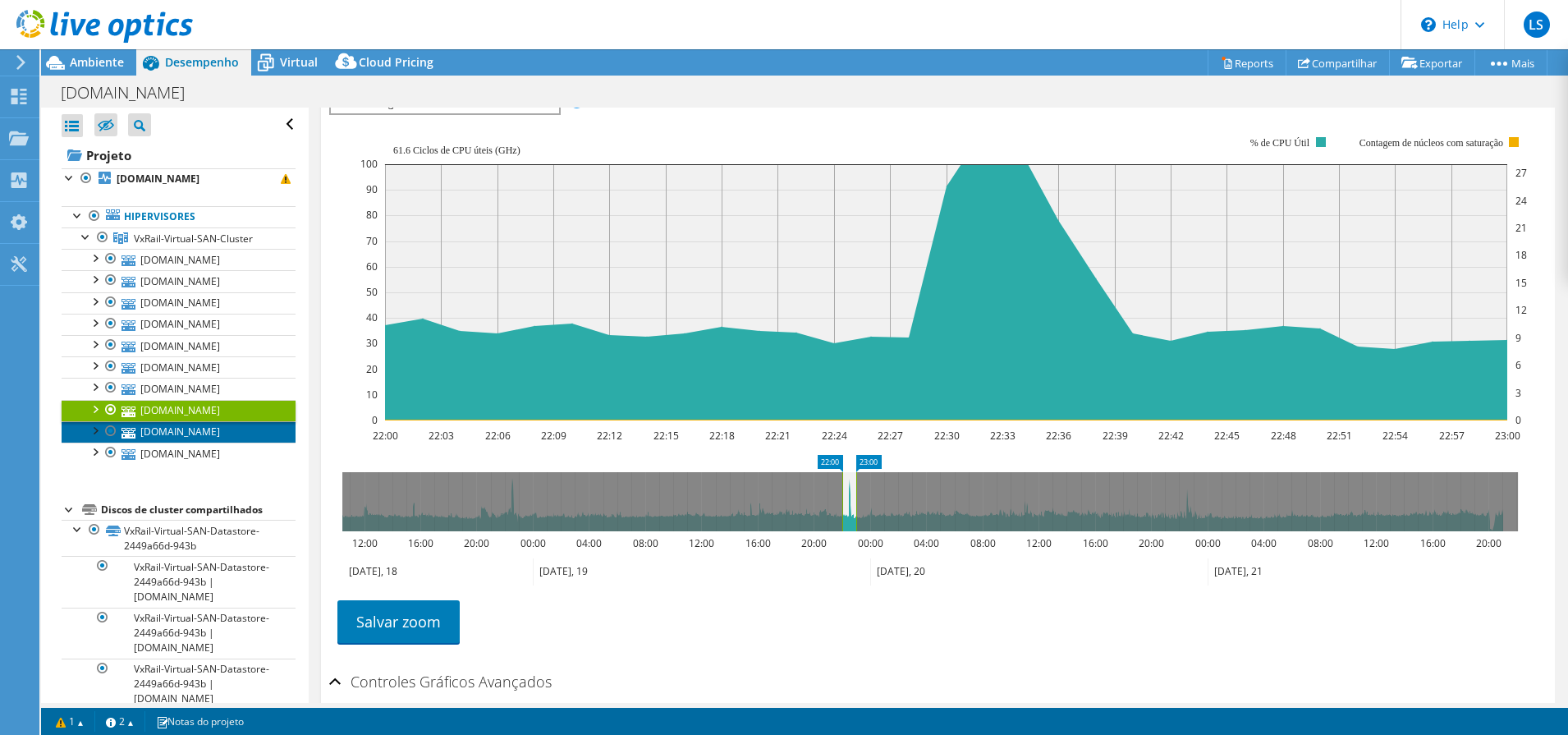
click at [199, 434] on link "[DOMAIN_NAME]" at bounding box center [178, 432] width 234 height 21
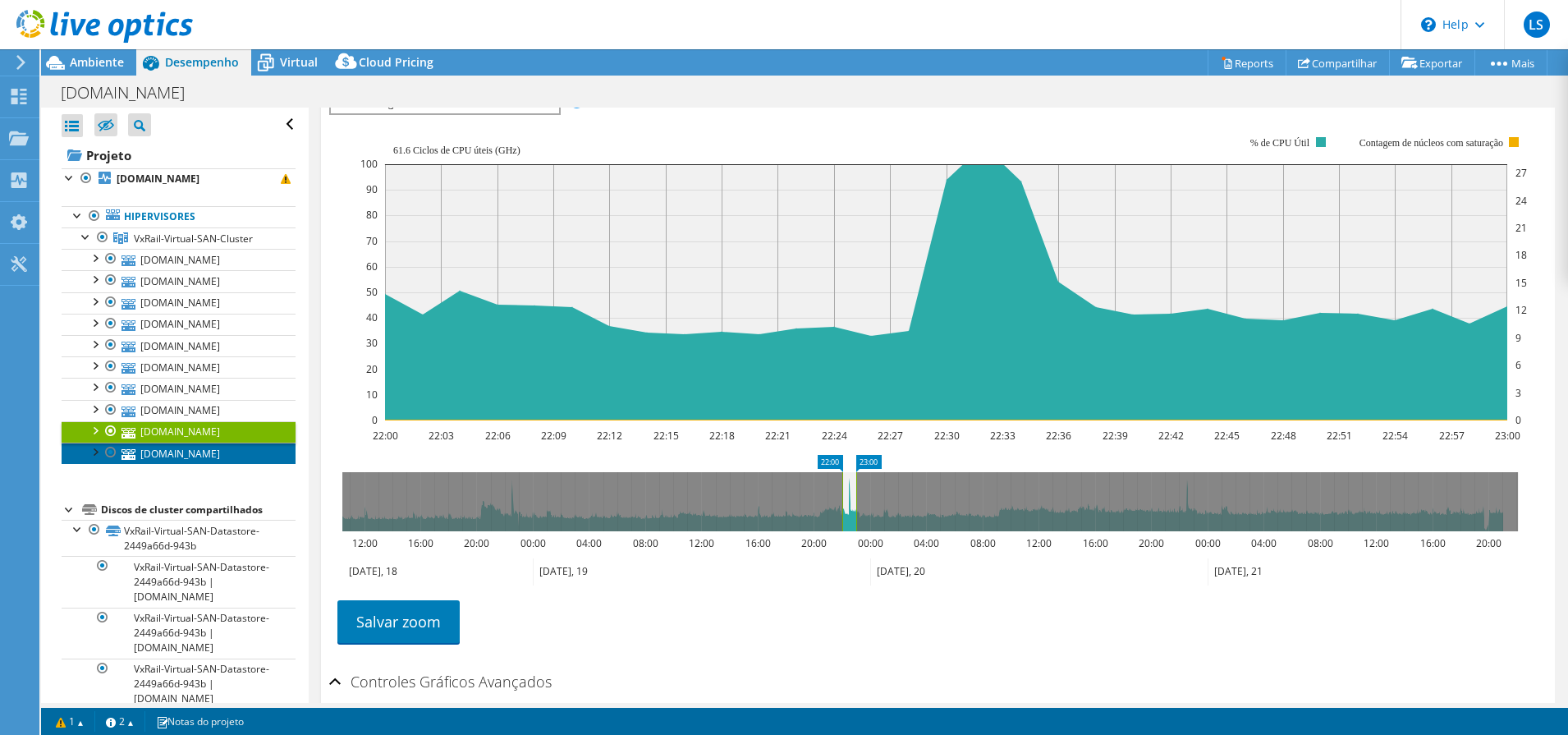
click at [194, 449] on link "[DOMAIN_NAME]" at bounding box center [178, 453] width 234 height 21
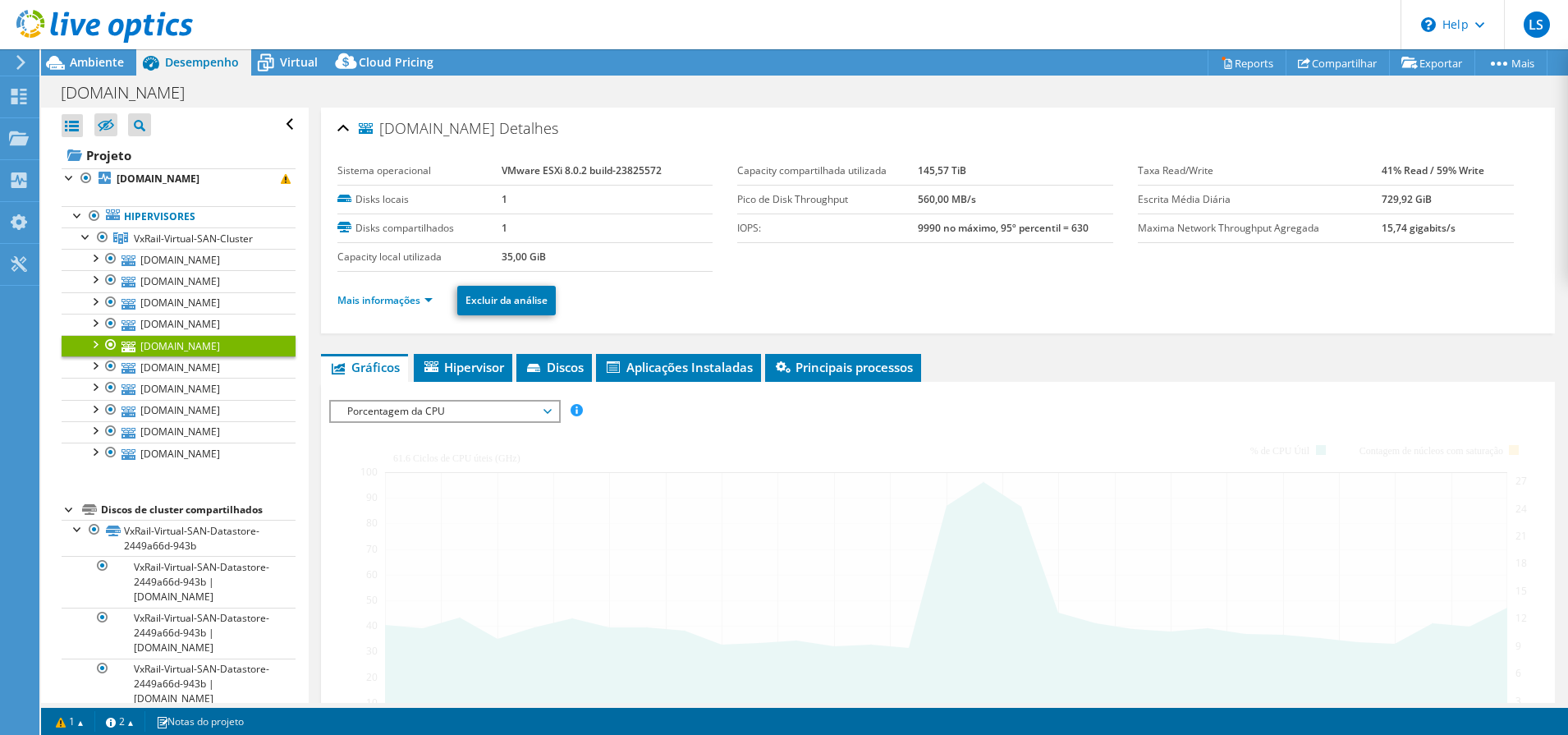
select select "USD"
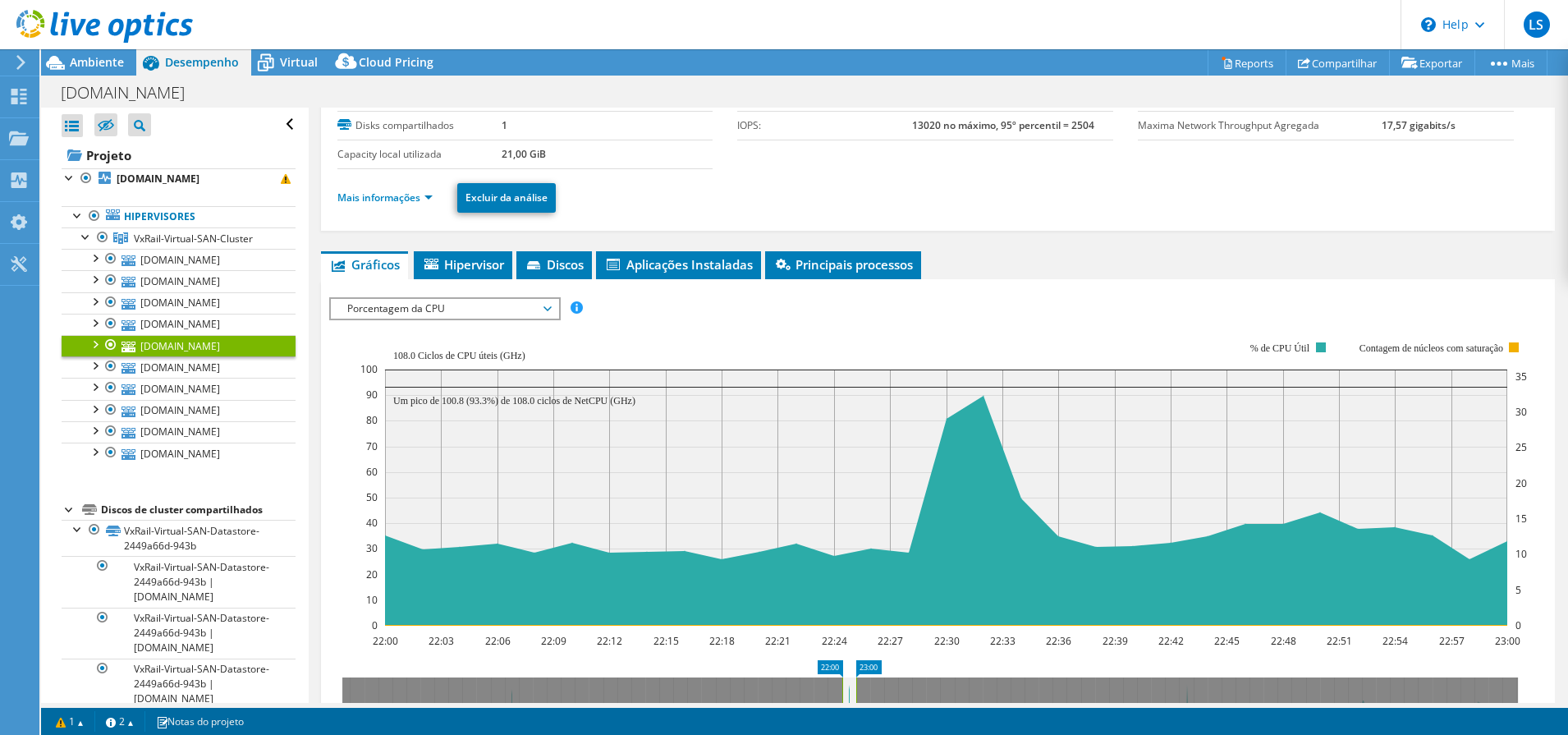
scroll to position [206, 0]
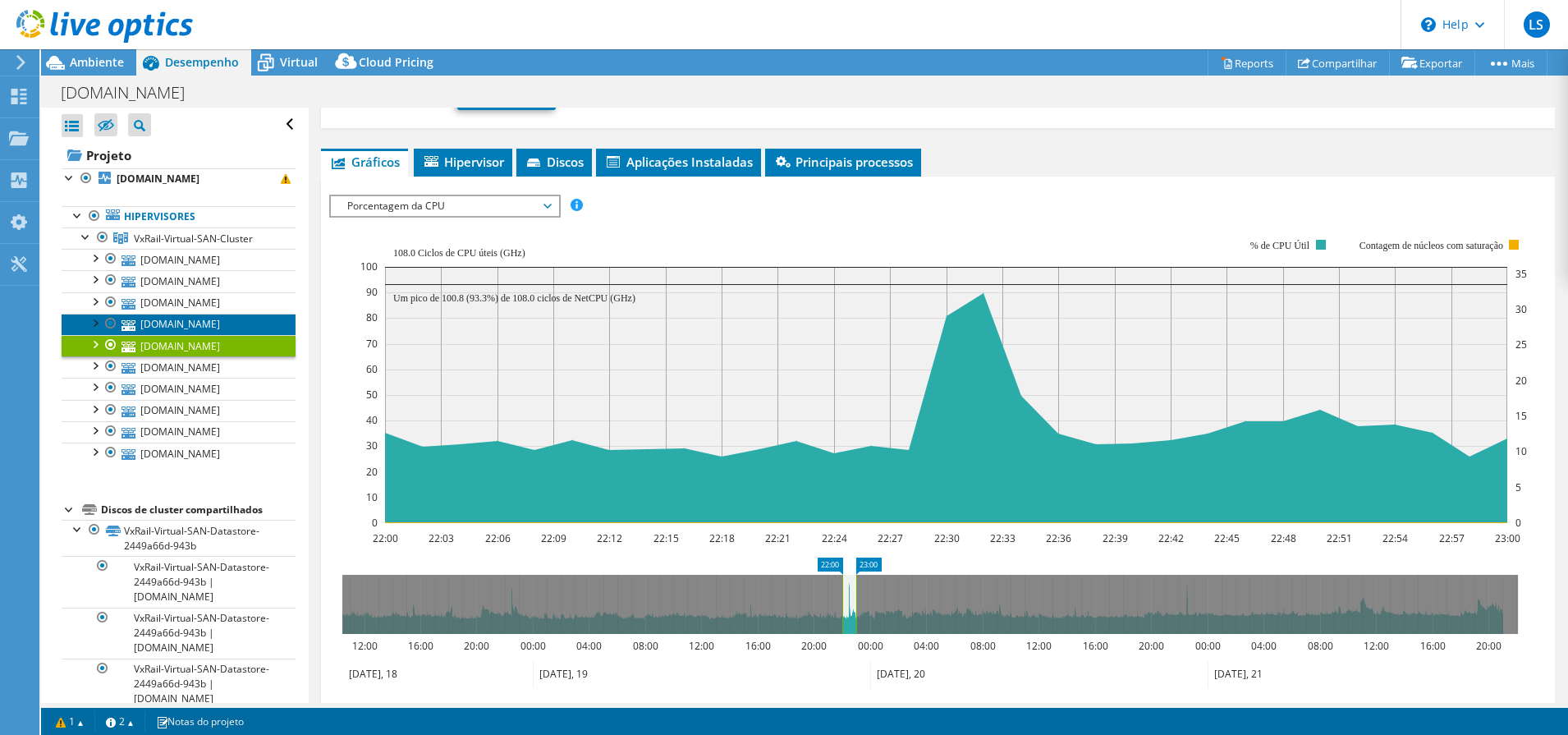
click at [197, 321] on link "[DOMAIN_NAME]" at bounding box center [178, 324] width 234 height 21
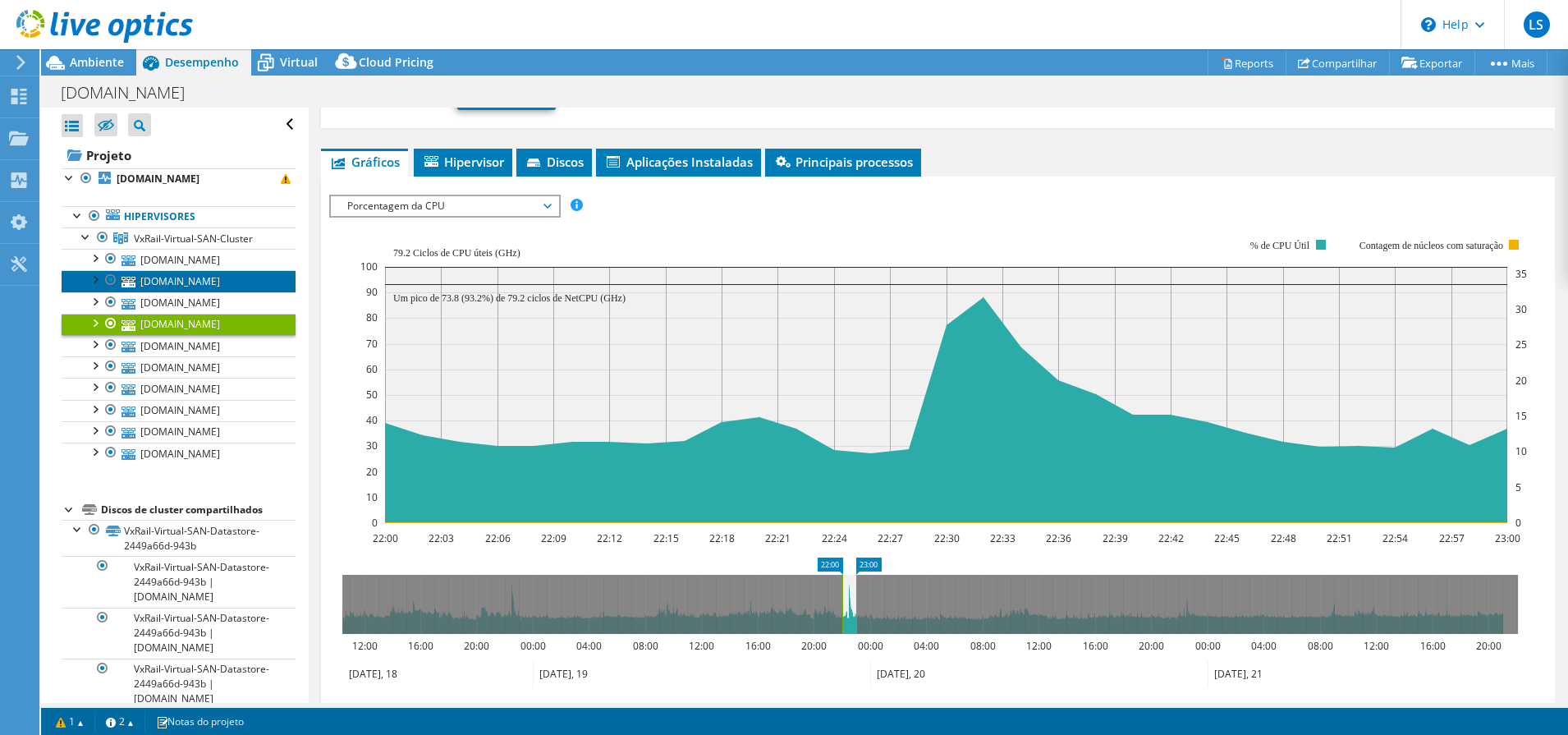
click at [156, 273] on link "[DOMAIN_NAME]" at bounding box center [178, 280] width 234 height 21
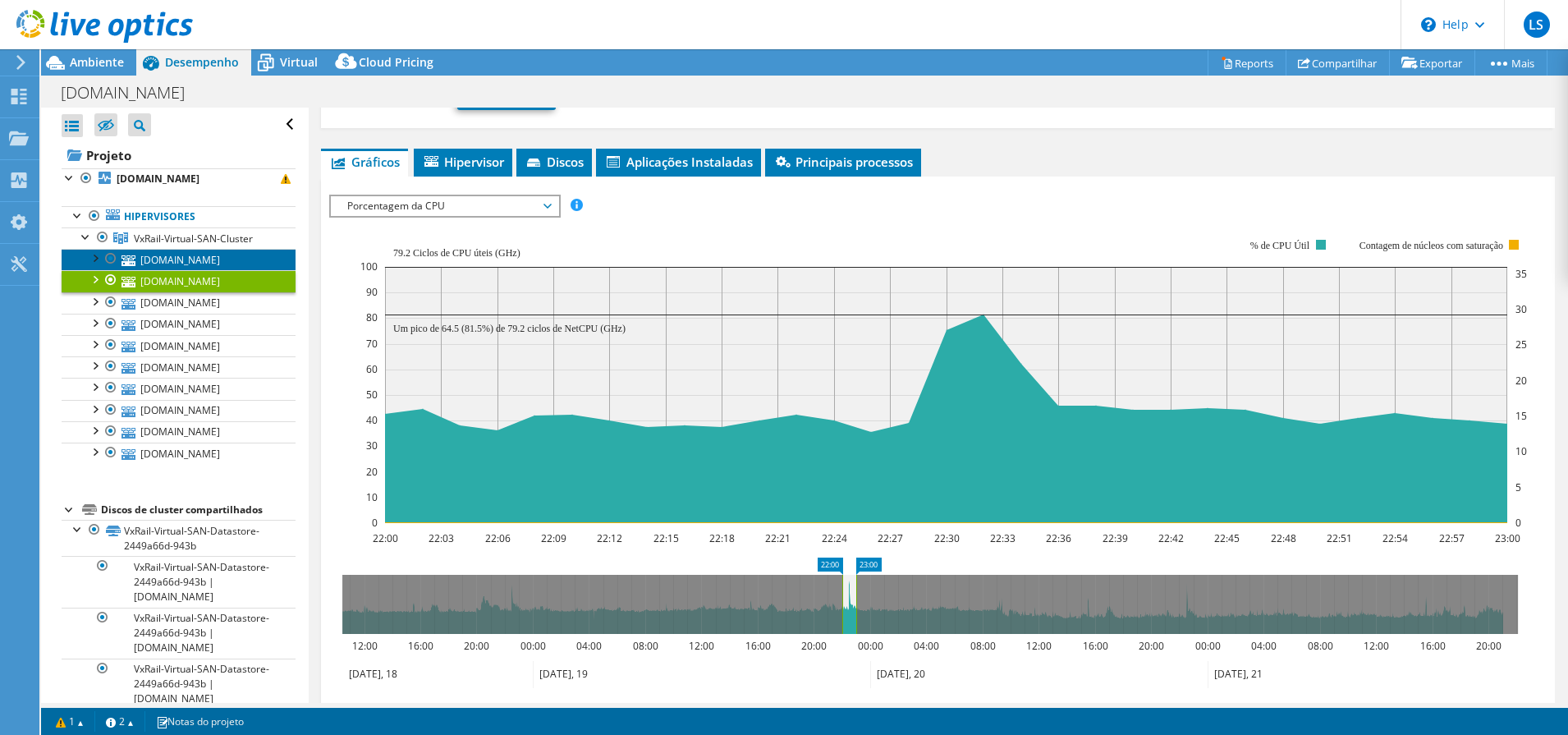
click at [180, 261] on link "[DOMAIN_NAME]" at bounding box center [178, 259] width 234 height 21
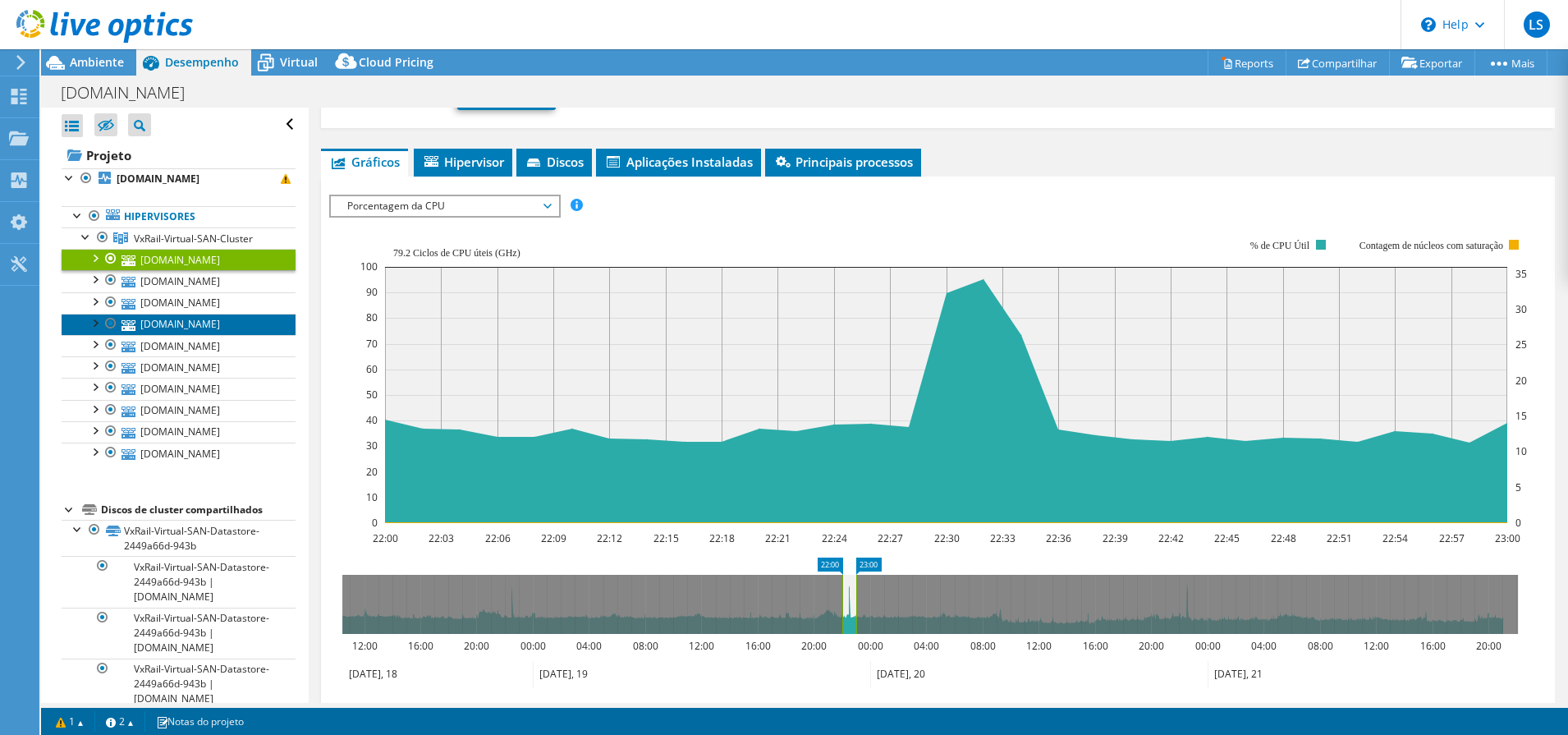
click at [203, 318] on link "[DOMAIN_NAME]" at bounding box center [178, 324] width 234 height 21
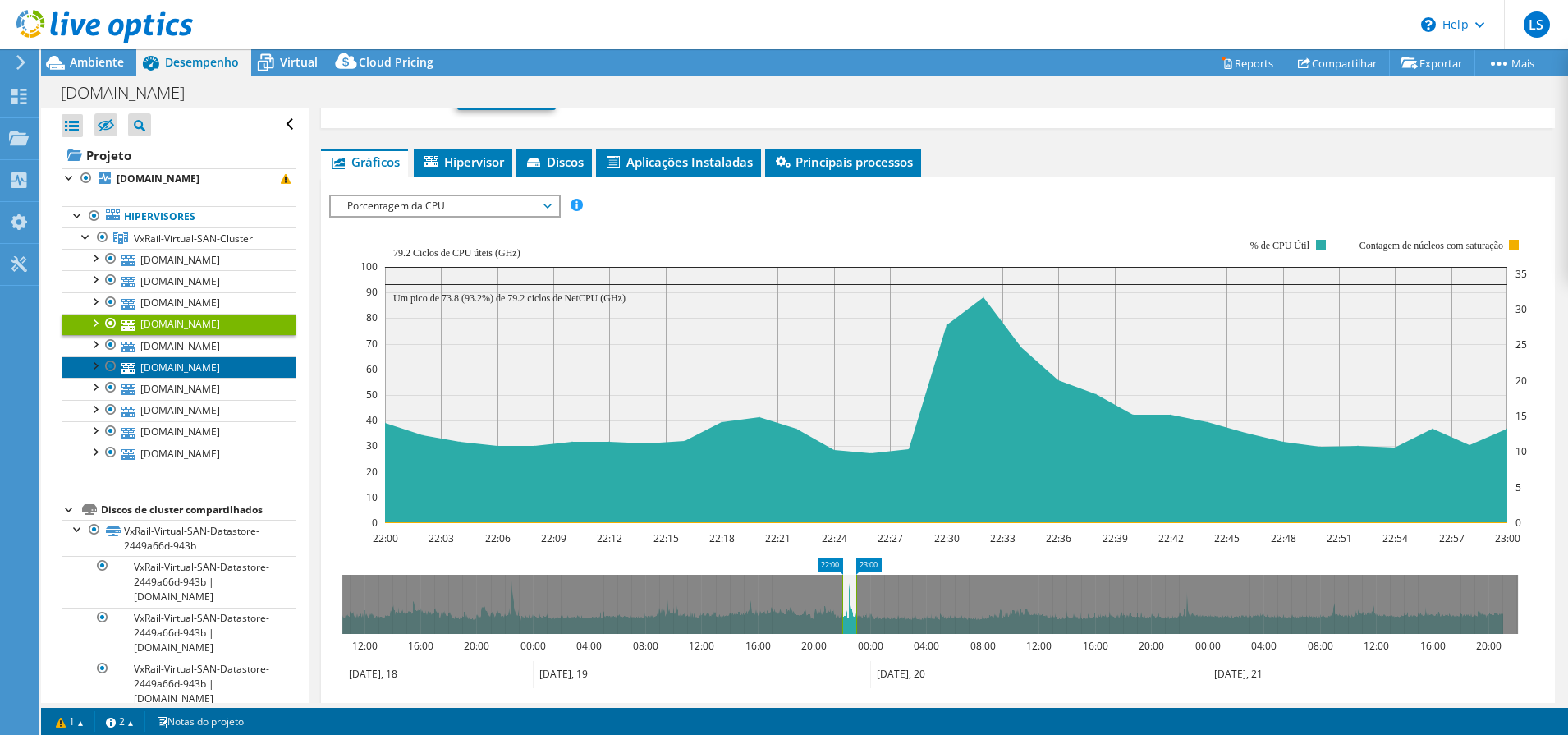
click at [198, 357] on link "[DOMAIN_NAME]" at bounding box center [178, 367] width 234 height 21
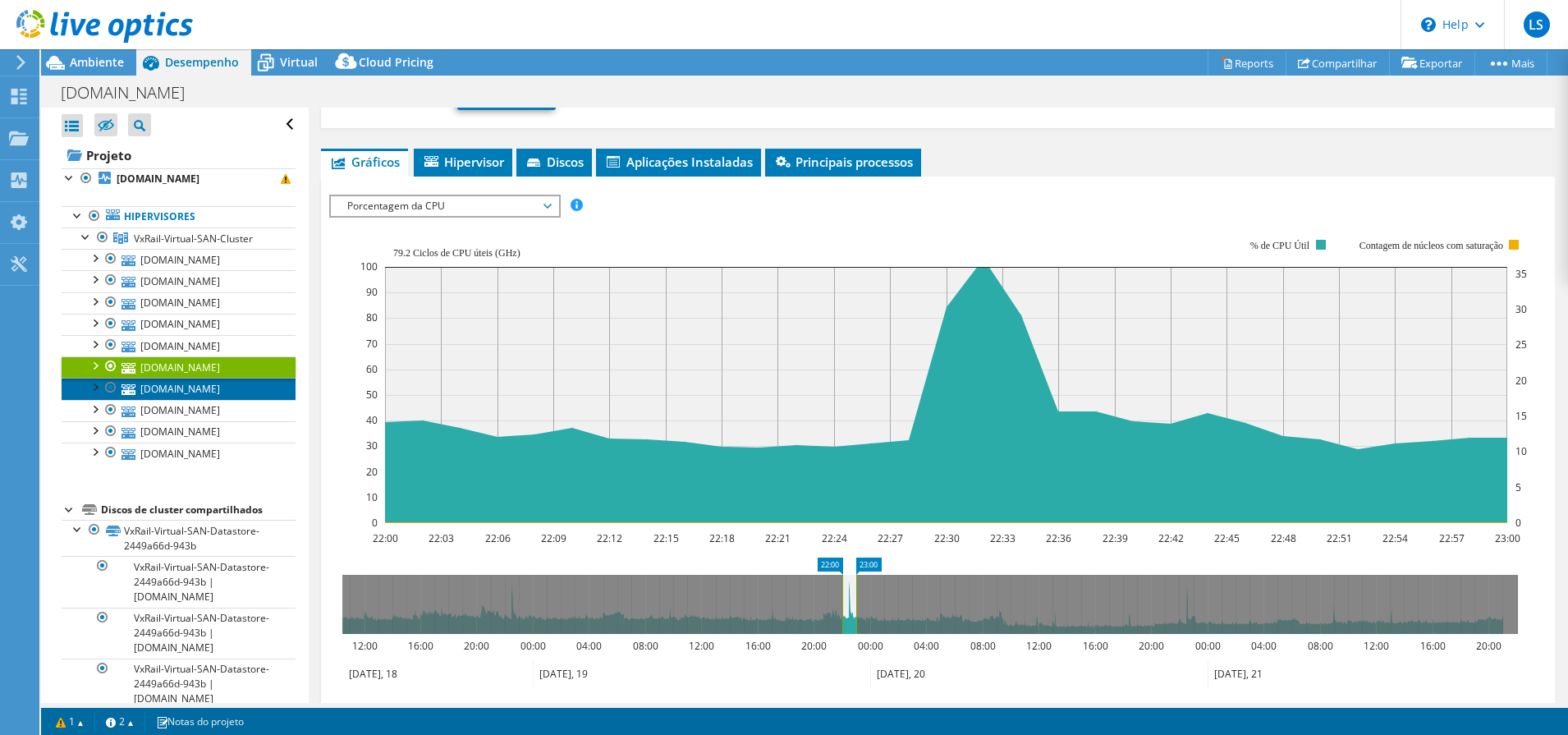
click at [199, 389] on link "[DOMAIN_NAME]" at bounding box center [178, 388] width 234 height 21
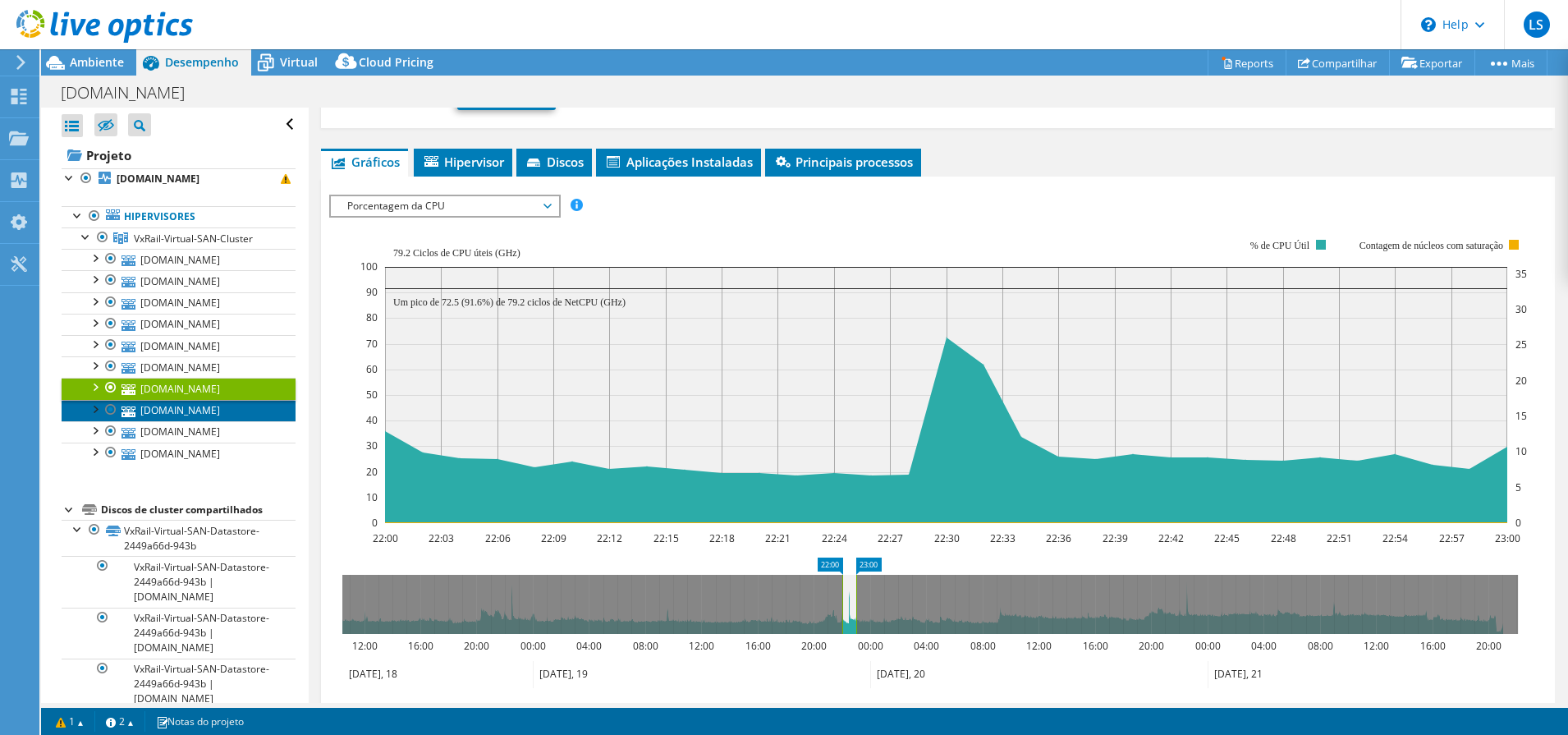
click at [200, 401] on link "[DOMAIN_NAME]" at bounding box center [178, 410] width 234 height 21
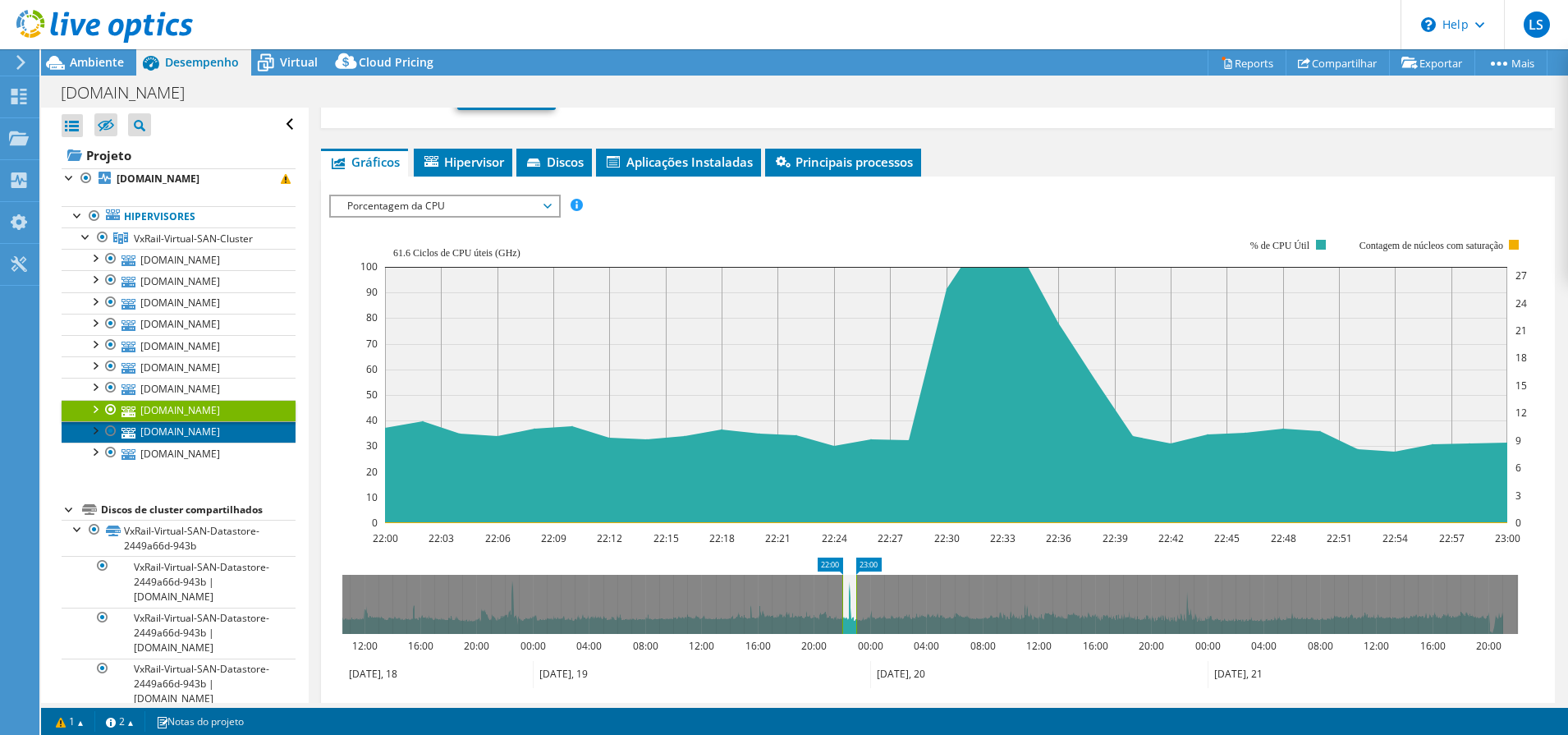
click at [170, 435] on link "[DOMAIN_NAME]" at bounding box center [178, 432] width 234 height 21
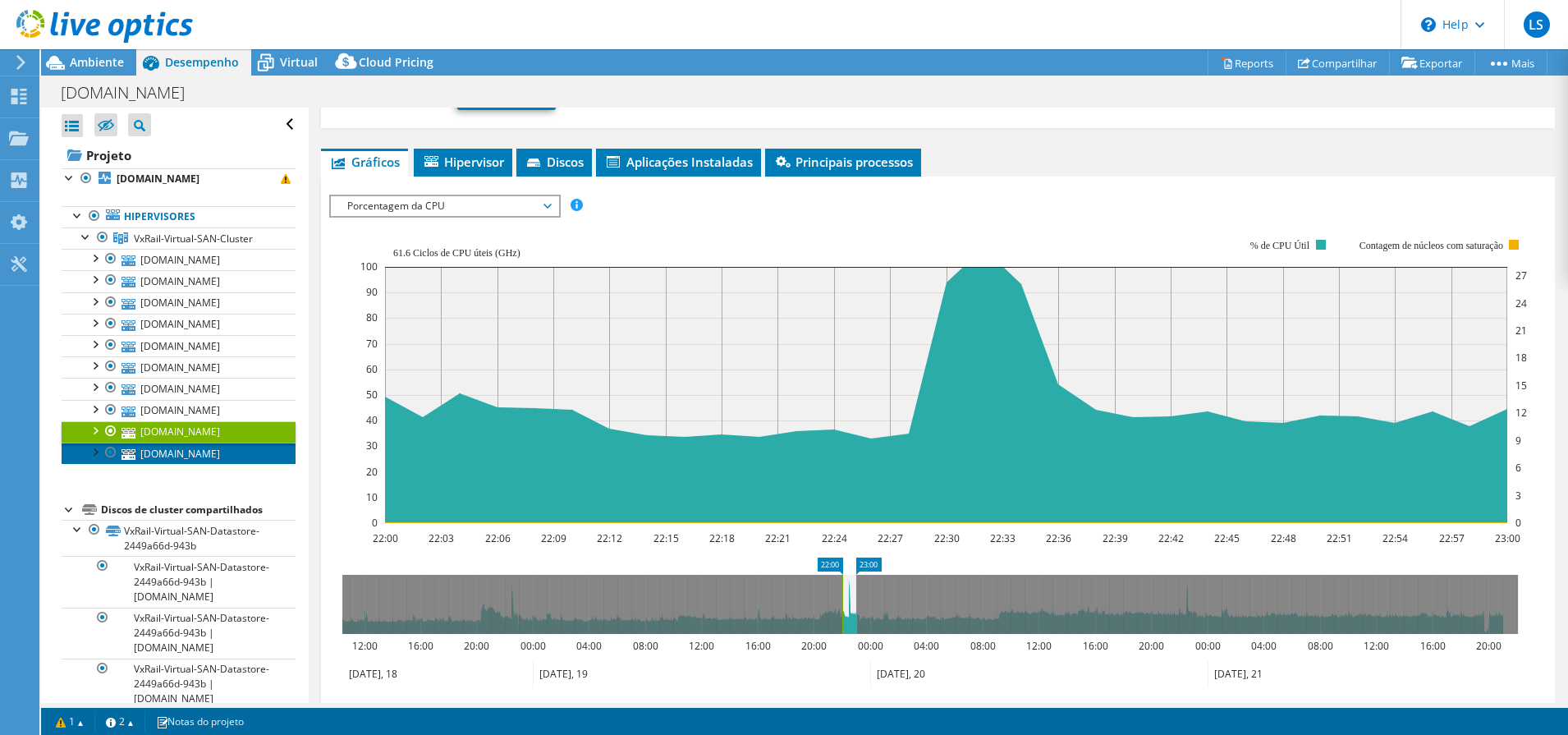
click at [176, 457] on link "[DOMAIN_NAME]" at bounding box center [178, 453] width 234 height 21
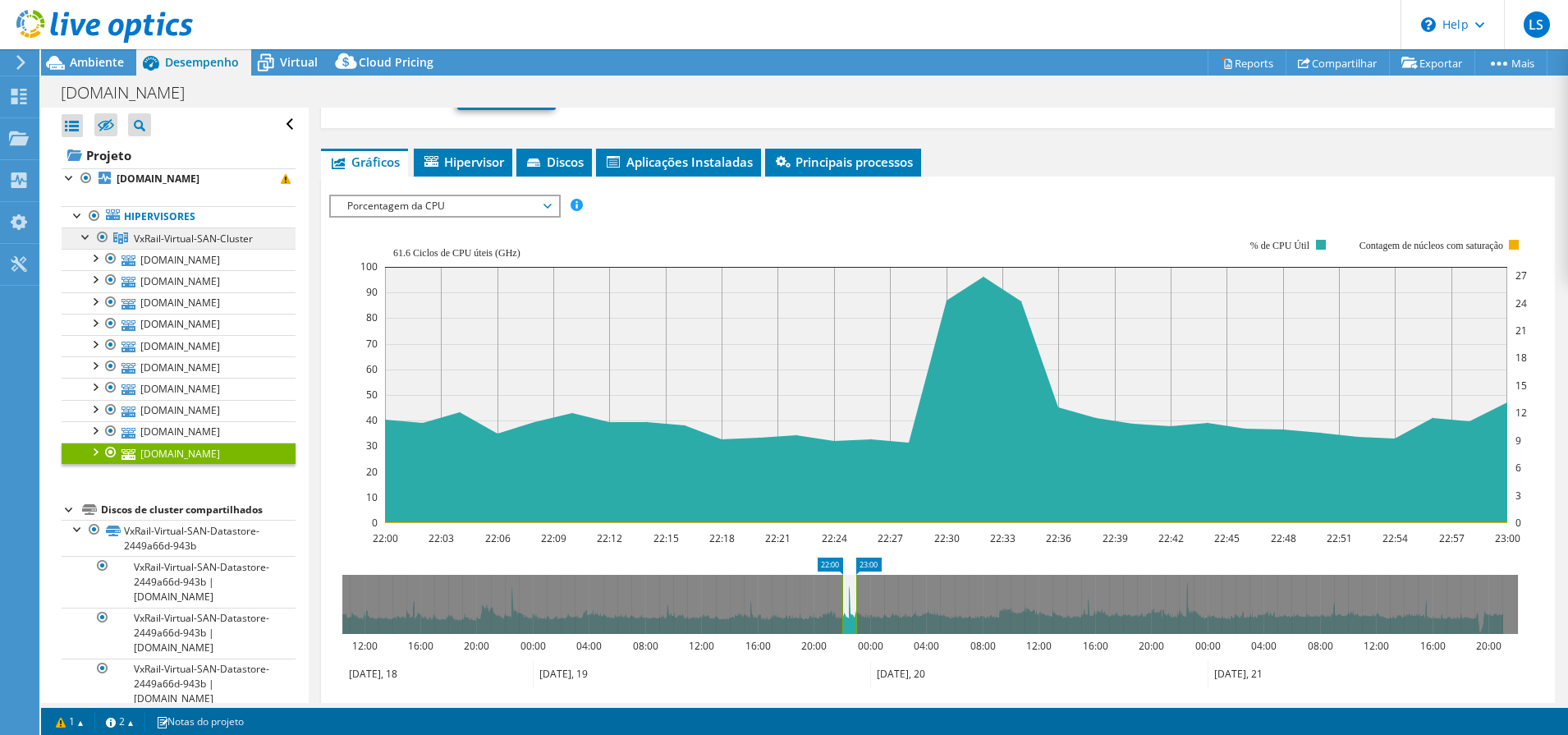
click at [159, 243] on span "VxRail-Virtual-SAN-Cluster" at bounding box center [194, 238] width 119 height 14
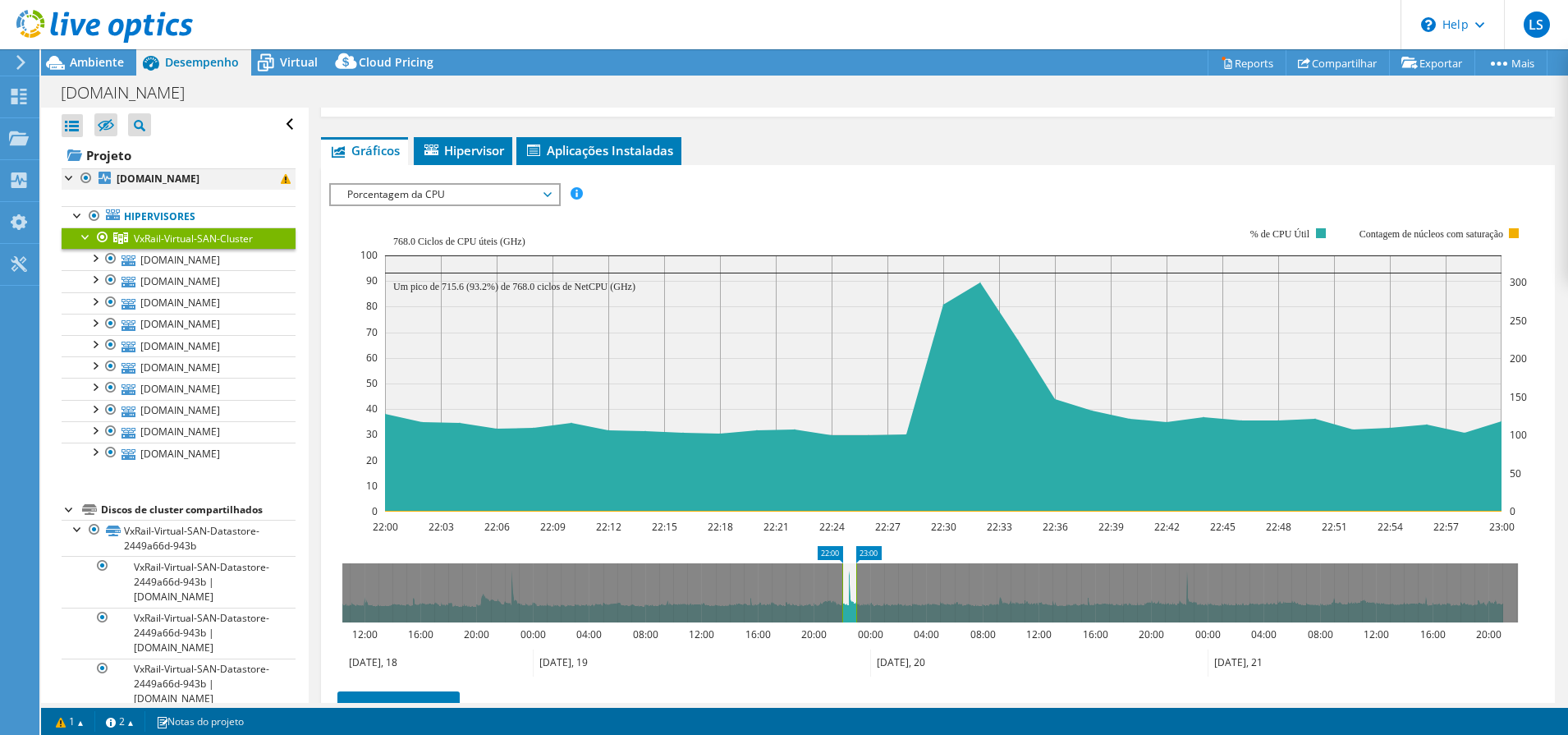
click at [69, 176] on div at bounding box center [70, 177] width 17 height 17
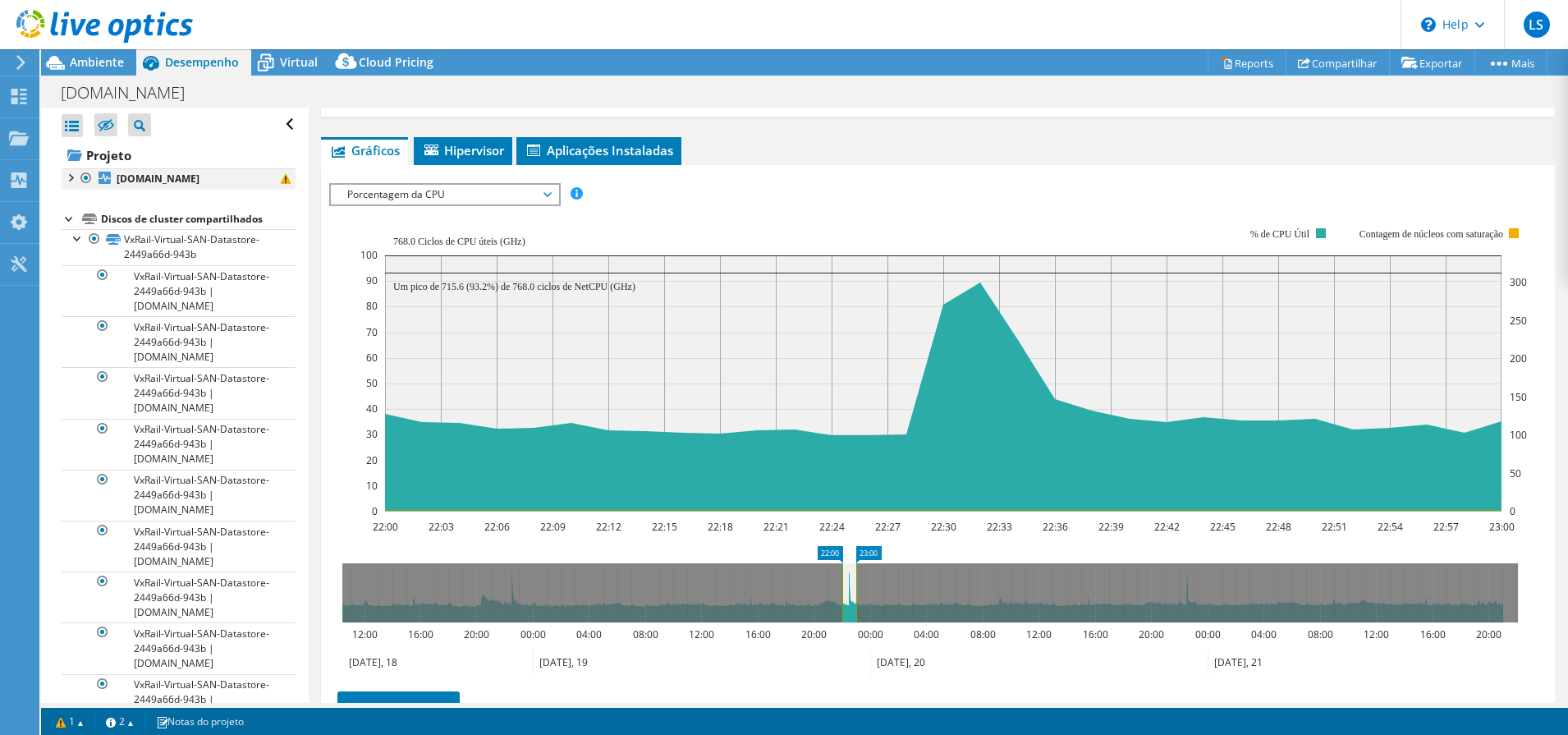
click at [69, 176] on div at bounding box center [70, 177] width 17 height 17
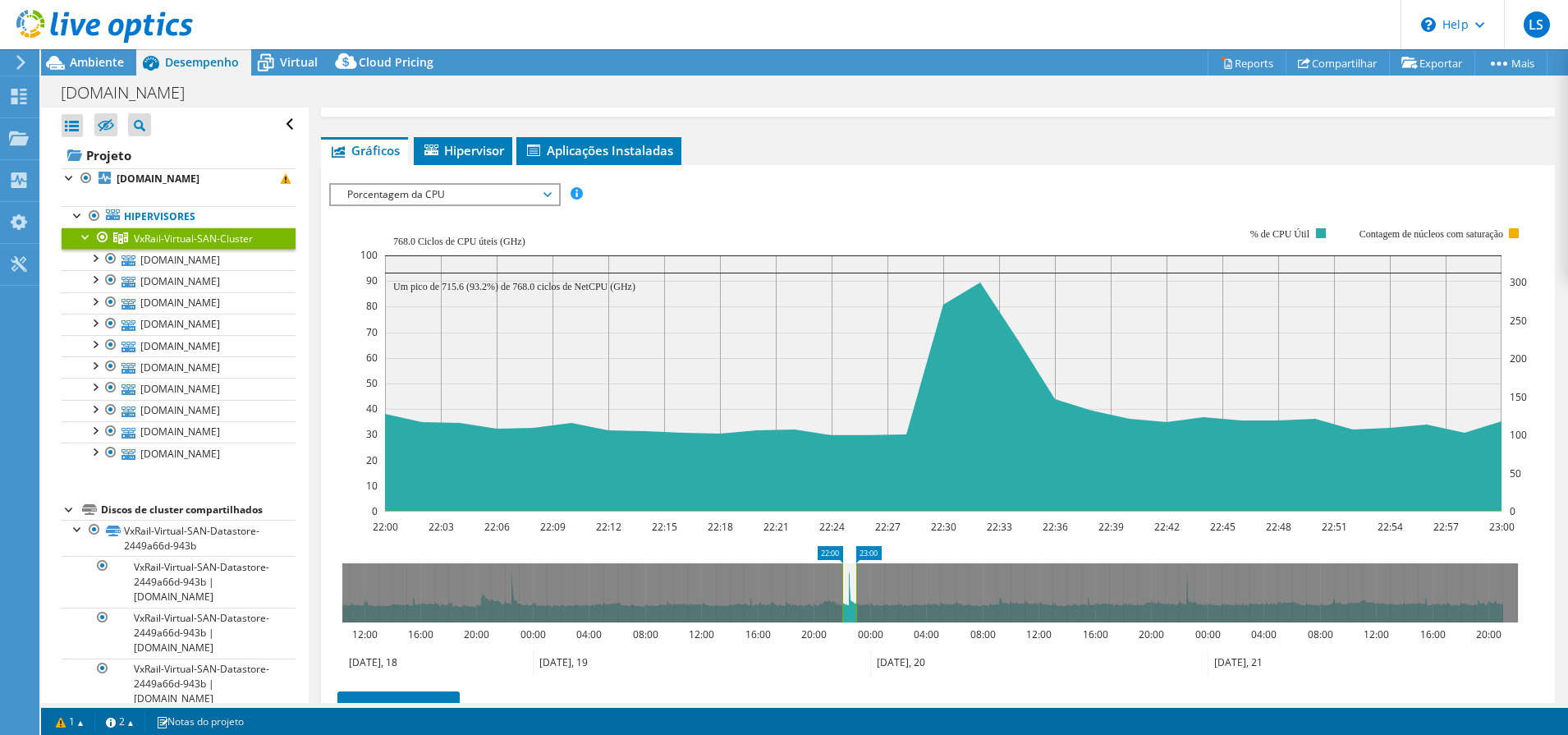
click at [1224, 207] on rect at bounding box center [944, 369] width 1167 height 328
